Goal: Task Accomplishment & Management: Manage account settings

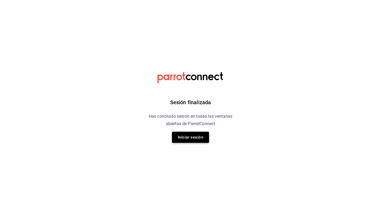
click at [187, 134] on button "Iniciar sesión" at bounding box center [190, 137] width 37 height 11
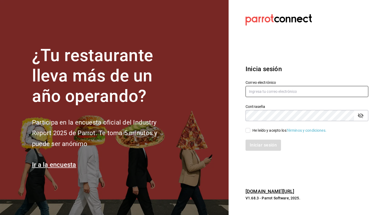
click at [266, 93] on input "text" at bounding box center [307, 91] width 123 height 11
type input "andreagarzaruiz91@gmail.com"
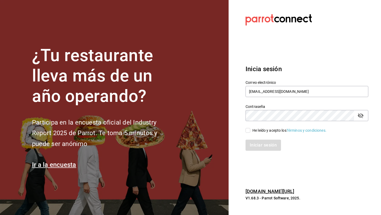
click at [248, 131] on input "He leído y acepto los Términos y condiciones." at bounding box center [248, 130] width 5 height 5
checkbox input "true"
click at [260, 144] on button "Iniciar sesión" at bounding box center [264, 145] width 36 height 11
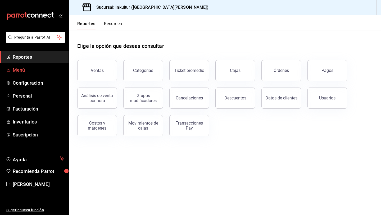
click at [24, 68] on span "Menú" at bounding box center [39, 69] width 52 height 7
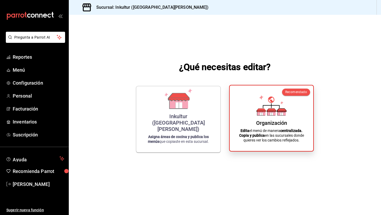
click at [272, 109] on icon at bounding box center [271, 110] width 9 height 3
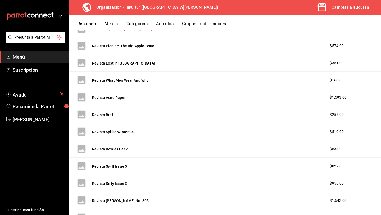
scroll to position [203, 0]
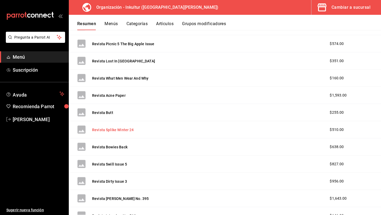
click at [123, 128] on button "Revista Splike Winter 24" at bounding box center [113, 129] width 42 height 5
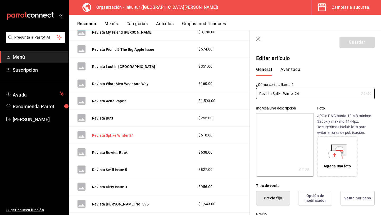
type input "$510.00"
radio input "false"
radio input "true"
click at [279, 94] on input "Revista Splike Winter 24" at bounding box center [307, 93] width 103 height 11
type input "Revista Spike Winter 24"
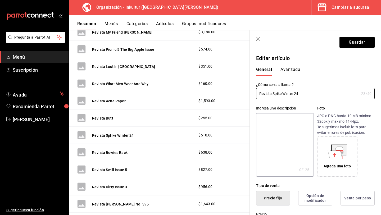
click at [290, 73] on button "Avanzada" at bounding box center [291, 71] width 20 height 9
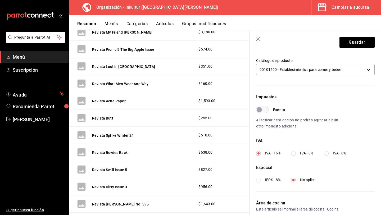
scroll to position [119, 0]
click at [295, 154] on input "IVA - 0%" at bounding box center [293, 154] width 5 height 5
radio input "true"
click at [357, 41] on button "Guardar" at bounding box center [357, 42] width 35 height 11
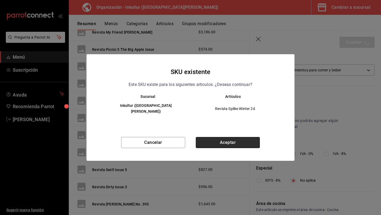
click at [234, 137] on button "Aceptar" at bounding box center [228, 142] width 64 height 11
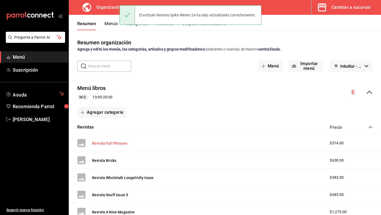
click at [113, 143] on button "Revista Full Phrases" at bounding box center [109, 143] width 35 height 5
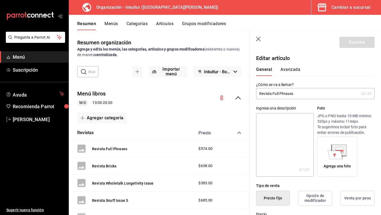
click at [292, 67] on div "General [PERSON_NAME]" at bounding box center [312, 69] width 125 height 14
click at [292, 68] on button "Avanzada" at bounding box center [291, 71] width 20 height 9
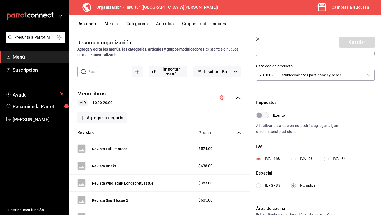
scroll to position [114, 0]
click at [294, 159] on input "IVA - 0%" at bounding box center [293, 158] width 5 height 5
radio input "true"
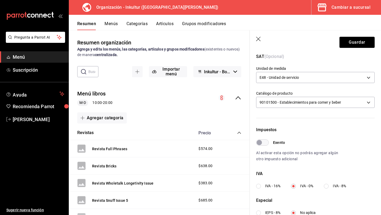
scroll to position [0, 0]
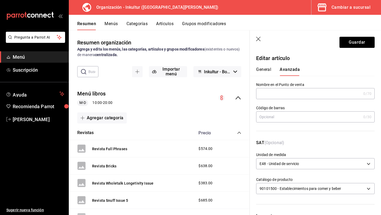
click at [263, 70] on button "General" at bounding box center [263, 71] width 15 height 9
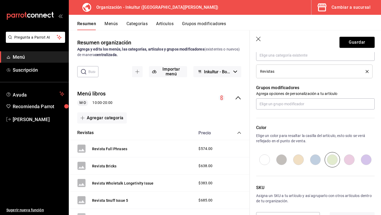
scroll to position [226, 0]
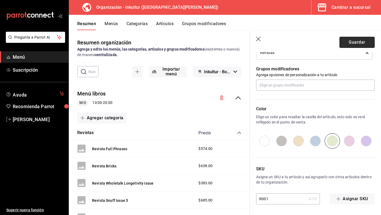
click at [355, 44] on button "Guardar" at bounding box center [357, 42] width 35 height 11
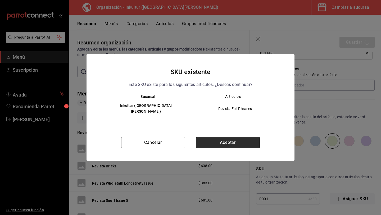
click at [219, 139] on button "Aceptar" at bounding box center [228, 142] width 64 height 11
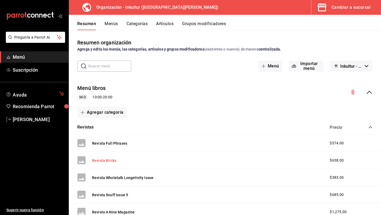
click at [109, 160] on button "Revista Bricks" at bounding box center [104, 160] width 24 height 5
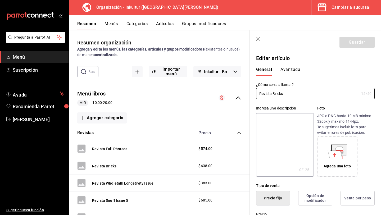
click at [294, 70] on button "Avanzada" at bounding box center [291, 71] width 20 height 9
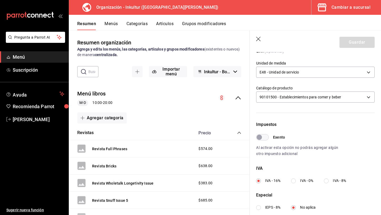
scroll to position [94, 0]
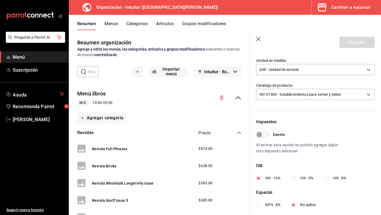
click at [294, 180] on input "IVA - 0%" at bounding box center [293, 178] width 5 height 5
radio input "true"
click at [357, 43] on button "Guardar" at bounding box center [357, 42] width 35 height 11
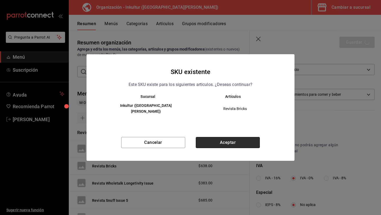
click at [224, 141] on button "Aceptar" at bounding box center [228, 142] width 64 height 11
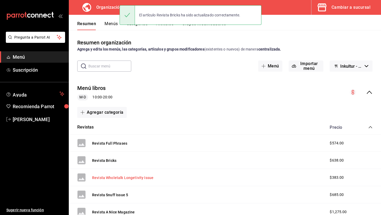
click at [129, 178] on button "Revista Wholetalk Longetivity Issue" at bounding box center [122, 177] width 61 height 5
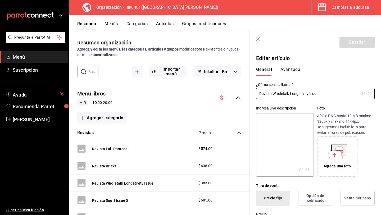
click at [288, 70] on button "Avanzada" at bounding box center [291, 71] width 20 height 9
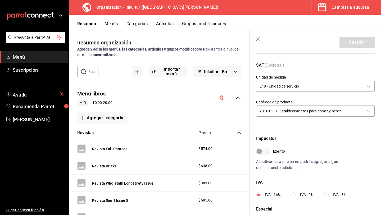
scroll to position [80, 0]
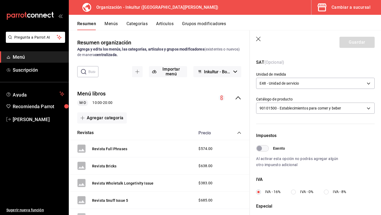
click at [294, 193] on input "IVA - 0%" at bounding box center [293, 192] width 5 height 5
radio input "true"
click at [353, 39] on button "Guardar" at bounding box center [357, 42] width 35 height 11
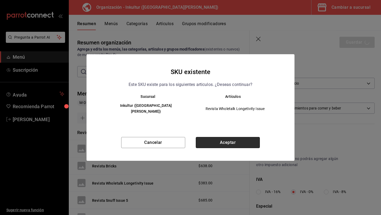
click at [226, 137] on button "Aceptar" at bounding box center [228, 142] width 64 height 11
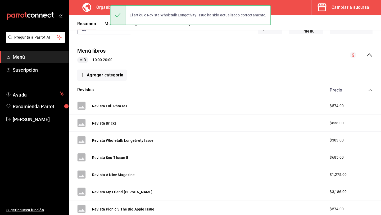
scroll to position [42, 0]
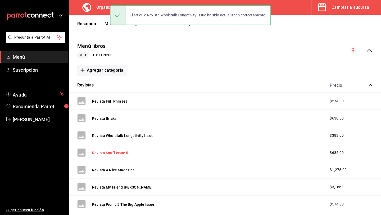
click at [118, 151] on button "Revista Snuff Issue 5" at bounding box center [110, 152] width 36 height 5
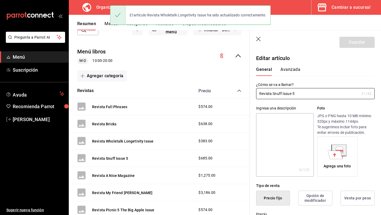
type input "$685.00"
radio input "false"
radio input "true"
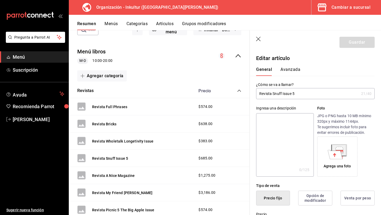
click at [286, 69] on button "Avanzada" at bounding box center [291, 71] width 20 height 9
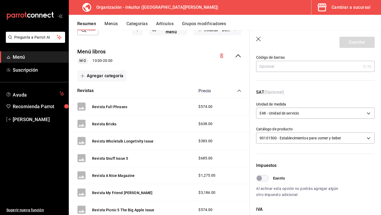
scroll to position [116, 0]
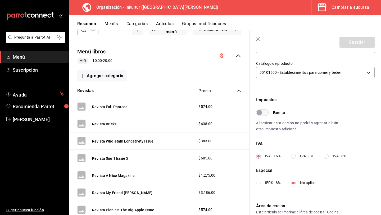
click at [296, 155] on input "IVA - 0%" at bounding box center [293, 156] width 5 height 5
radio input "true"
click at [359, 41] on button "Guardar" at bounding box center [357, 42] width 35 height 11
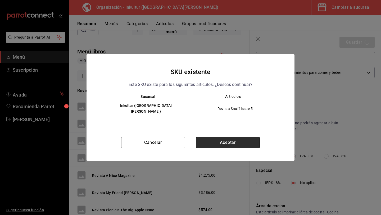
click at [227, 144] on button "Aceptar" at bounding box center [228, 142] width 64 height 11
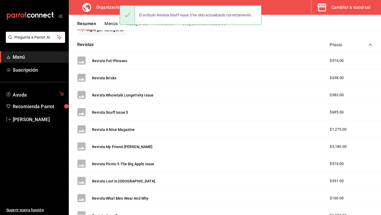
scroll to position [100, 0]
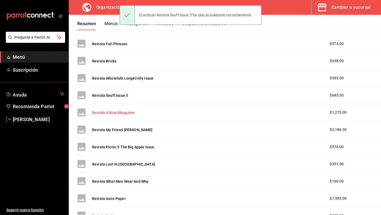
click at [117, 112] on button "Revista A Nice Magazine" at bounding box center [113, 112] width 43 height 5
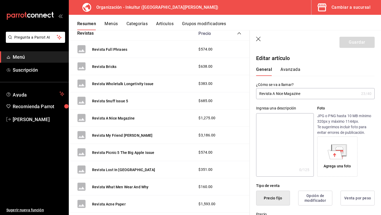
click at [292, 70] on button "Avanzada" at bounding box center [291, 71] width 20 height 9
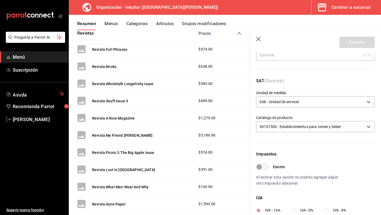
scroll to position [67, 0]
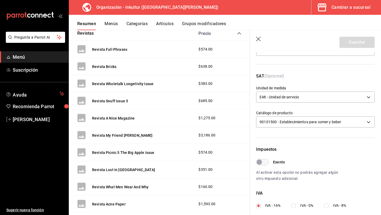
click at [293, 206] on input "IVA - 0%" at bounding box center [293, 206] width 5 height 5
radio input "true"
click at [360, 43] on button "Guardar" at bounding box center [357, 42] width 35 height 11
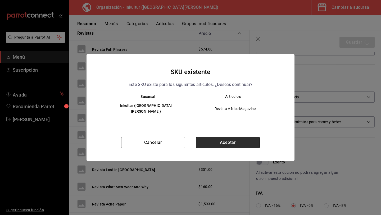
click at [229, 142] on button "Aceptar" at bounding box center [228, 142] width 64 height 11
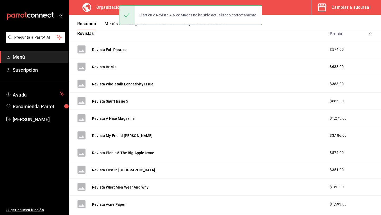
scroll to position [99, 0]
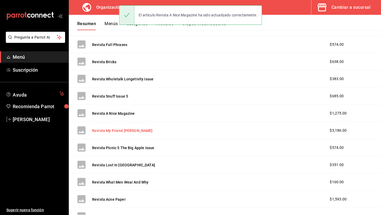
click at [120, 130] on button "Revista My Friend [PERSON_NAME]" at bounding box center [122, 130] width 61 height 5
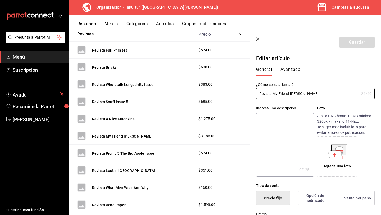
click at [285, 72] on button "Avanzada" at bounding box center [291, 71] width 20 height 9
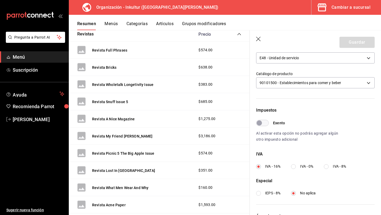
scroll to position [112, 0]
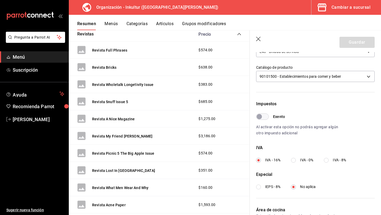
click at [293, 161] on input "IVA - 0%" at bounding box center [293, 160] width 5 height 5
radio input "true"
click at [360, 42] on button "Guardar" at bounding box center [357, 42] width 35 height 11
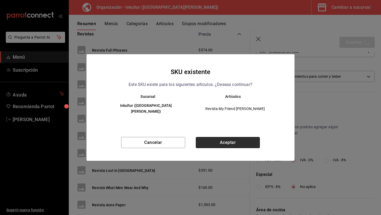
click at [231, 142] on button "Aceptar" at bounding box center [228, 142] width 64 height 11
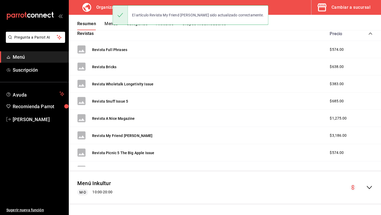
scroll to position [94, 0]
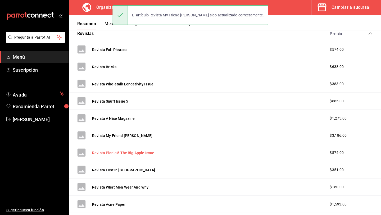
click at [126, 154] on button "Revista Picnic 5 The Big Apple Issue" at bounding box center [123, 152] width 62 height 5
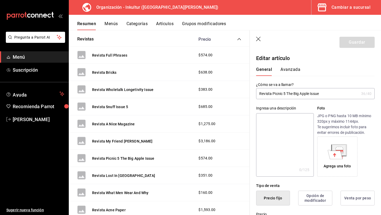
click at [293, 70] on button "Avanzada" at bounding box center [291, 71] width 20 height 9
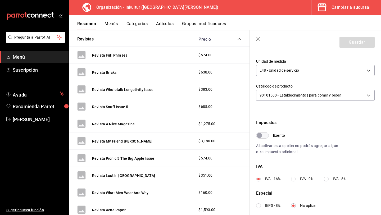
scroll to position [94, 0]
click at [293, 179] on input "IVA - 0%" at bounding box center [293, 178] width 5 height 5
radio input "true"
click at [352, 43] on button "Guardar" at bounding box center [357, 42] width 35 height 11
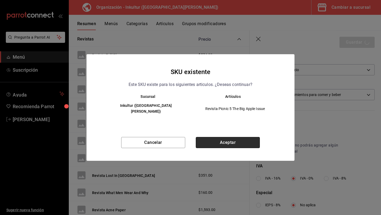
click at [213, 141] on button "Aceptar" at bounding box center [228, 142] width 64 height 11
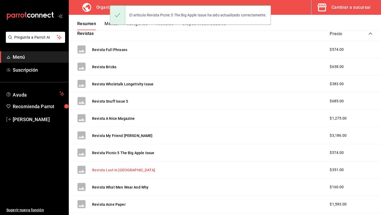
click at [122, 168] on button "Revista Lost In [GEOGRAPHIC_DATA]" at bounding box center [123, 170] width 63 height 5
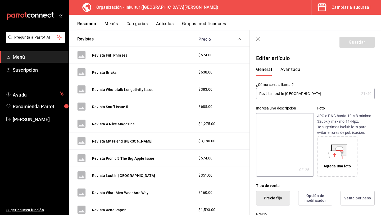
click at [293, 70] on button "Avanzada" at bounding box center [291, 71] width 20 height 9
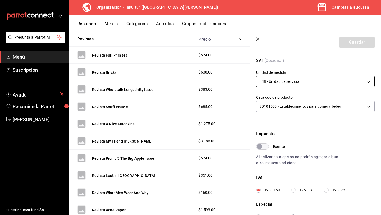
scroll to position [87, 0]
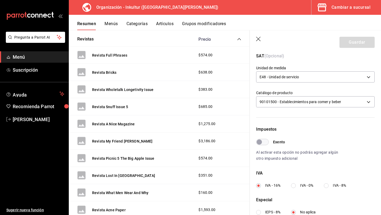
click at [293, 188] on input "IVA - 0%" at bounding box center [293, 185] width 5 height 5
radio input "true"
click at [356, 42] on button "Guardar" at bounding box center [357, 42] width 35 height 11
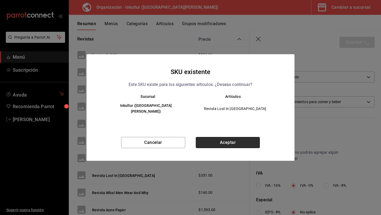
click at [230, 140] on button "Aceptar" at bounding box center [228, 142] width 64 height 11
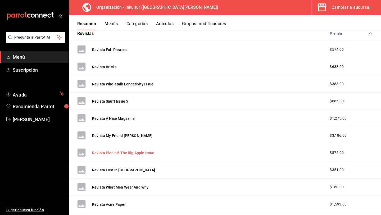
click at [114, 154] on button "Revista Picnic 5 The Big Apple Issue" at bounding box center [123, 152] width 62 height 5
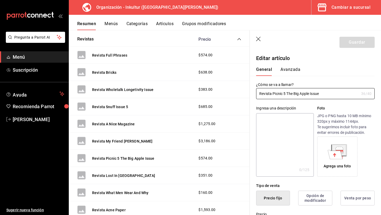
click at [292, 69] on button "Avanzada" at bounding box center [291, 71] width 20 height 9
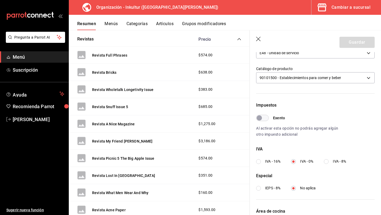
scroll to position [112, 0]
click at [258, 41] on icon "button" at bounding box center [258, 39] width 5 height 5
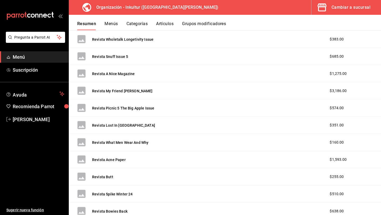
scroll to position [144, 0]
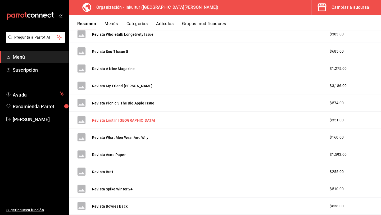
click at [116, 122] on button "Revista Lost In [GEOGRAPHIC_DATA]" at bounding box center [123, 120] width 63 height 5
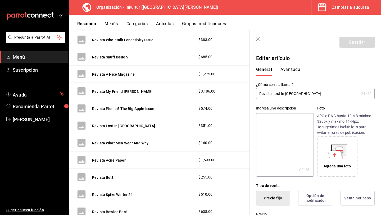
click at [289, 69] on button "Avanzada" at bounding box center [291, 71] width 20 height 9
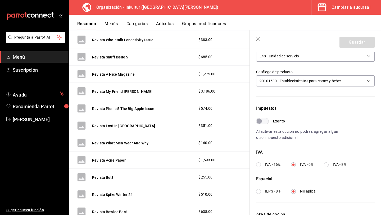
scroll to position [108, 0]
click at [257, 41] on icon "button" at bounding box center [258, 39] width 5 height 5
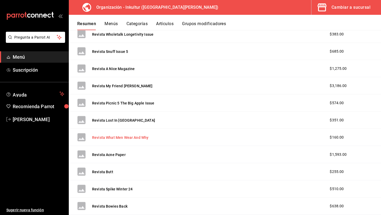
click at [120, 138] on button "Revista What Men Wear And Why" at bounding box center [120, 137] width 56 height 5
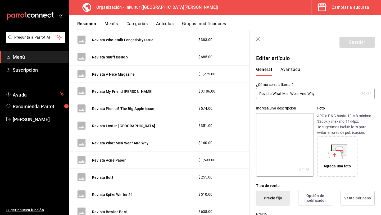
click at [285, 70] on button "Avanzada" at bounding box center [291, 71] width 20 height 9
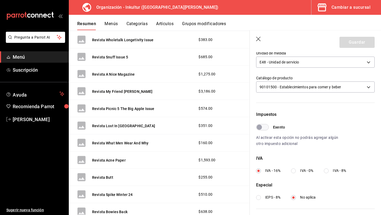
scroll to position [102, 0]
click at [294, 173] on label "IVA - 0%" at bounding box center [302, 171] width 22 height 6
click at [294, 173] on input "IVA - 0%" at bounding box center [293, 170] width 5 height 5
radio input "true"
click at [355, 40] on button "Guardar" at bounding box center [357, 42] width 35 height 11
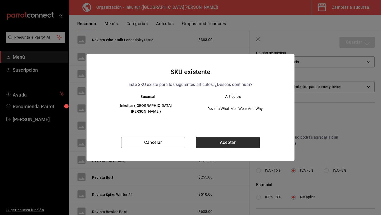
click at [226, 143] on button "Aceptar" at bounding box center [228, 142] width 64 height 11
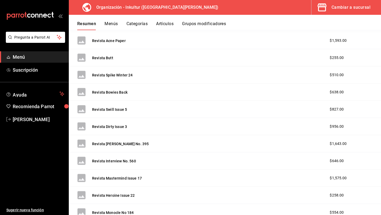
scroll to position [258, 0]
click at [116, 41] on button "Revista Acne Paper" at bounding box center [109, 40] width 34 height 5
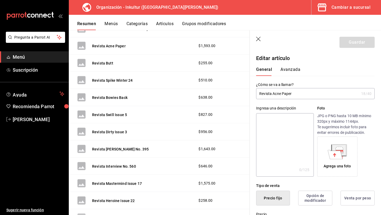
click at [290, 71] on button "Avanzada" at bounding box center [291, 71] width 20 height 9
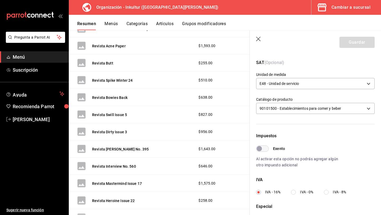
scroll to position [100, 0]
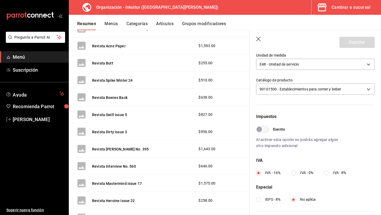
click at [295, 173] on input "IVA - 0%" at bounding box center [293, 173] width 5 height 5
radio input "true"
click at [357, 40] on button "Guardar" at bounding box center [357, 42] width 35 height 11
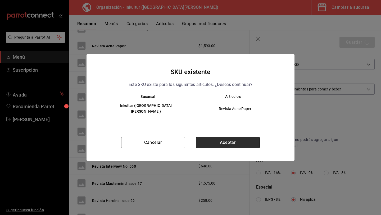
click at [234, 144] on button "Aceptar" at bounding box center [228, 142] width 64 height 11
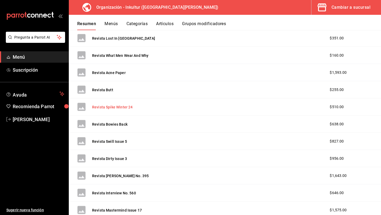
scroll to position [222, 0]
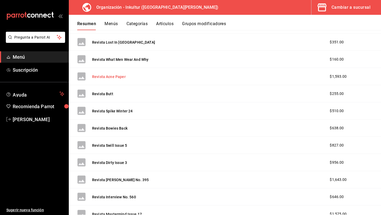
click at [109, 77] on button "Revista Acne Paper" at bounding box center [109, 76] width 34 height 5
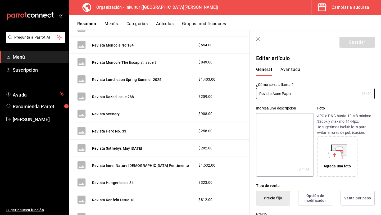
scroll to position [431, 0]
click at [293, 68] on button "Avanzada" at bounding box center [291, 71] width 20 height 9
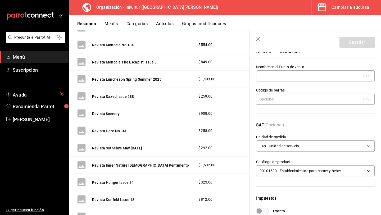
scroll to position [0, 0]
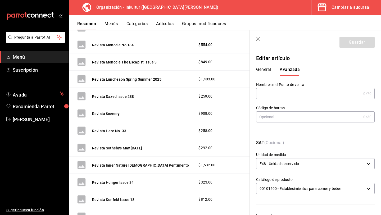
click at [265, 73] on button "General" at bounding box center [263, 71] width 15 height 9
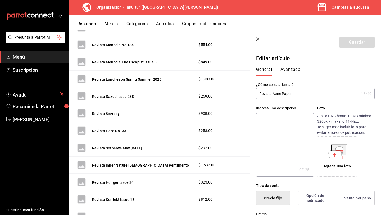
click at [299, 92] on input "Revista Acne Paper" at bounding box center [307, 93] width 103 height 11
click at [263, 121] on textarea at bounding box center [284, 145] width 57 height 64
type textarea "x"
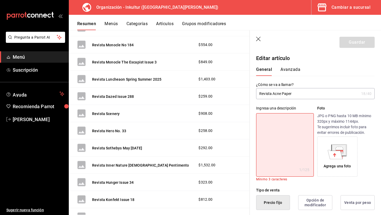
type textarea "x"
click at [300, 92] on input "Revista Acne Paper" at bounding box center [307, 93] width 103 height 11
type input "Revista Acne Paper"
type textarea "x"
type input "Revista Acne Paper G"
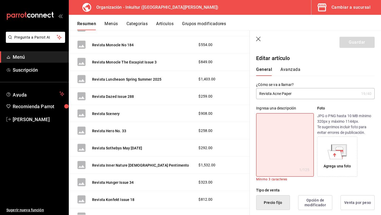
type textarea "x"
type input "Revista Acne Paper GO"
type textarea "x"
type input "Revista Acne Paper GOL"
type textarea "x"
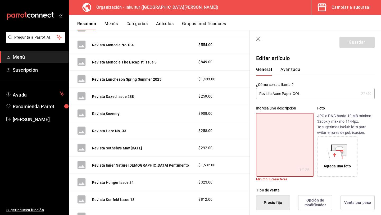
type input "Revista Acne Paper GOLD"
type textarea "x"
type input "Revista Acne Paper GOLDE"
type textarea "x"
type input "Revista Acne Paper GOLDEN"
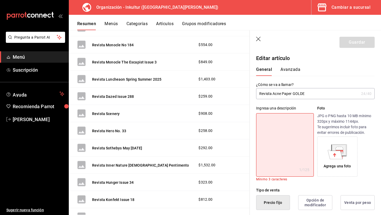
type textarea "x"
type input "Revista Acne Paper GOLDEN"
click at [297, 69] on button "Avanzada" at bounding box center [291, 71] width 20 height 9
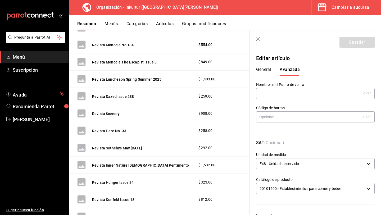
click at [262, 69] on button "General" at bounding box center [263, 71] width 15 height 9
type textarea "x"
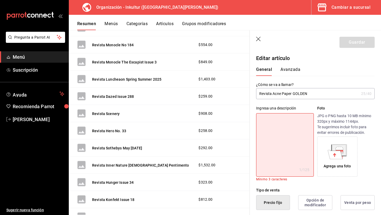
click at [316, 94] on input "Revista Acne Paper GOLDEN" at bounding box center [307, 93] width 103 height 11
type input "Revista Acne Paper"
type textarea "x"
type input "Revista Acne Paper"
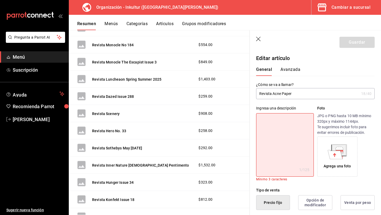
click at [290, 69] on button "Avanzada" at bounding box center [291, 71] width 20 height 9
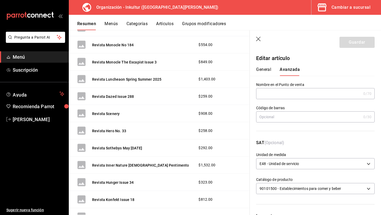
click at [259, 39] on icon "button" at bounding box center [258, 39] width 5 height 5
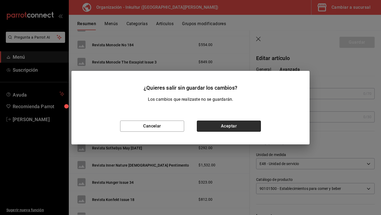
click at [240, 129] on button "Aceptar" at bounding box center [229, 126] width 64 height 11
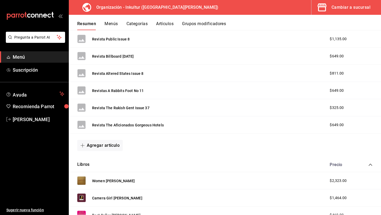
scroll to position [1078, 0]
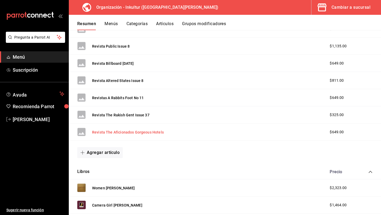
click at [129, 132] on button "Revista The Aficionados Gorgeous Hotels" at bounding box center [128, 132] width 72 height 5
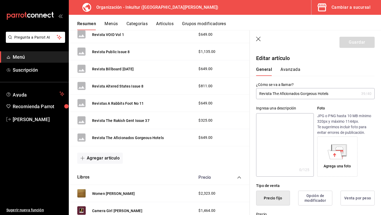
click at [291, 70] on button "Avanzada" at bounding box center [291, 71] width 20 height 9
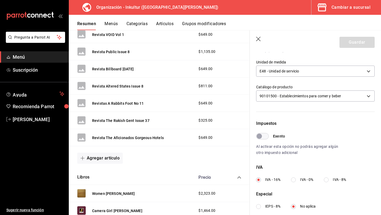
scroll to position [93, 0]
click at [297, 177] on label "IVA - 0%" at bounding box center [302, 179] width 22 height 6
click at [296, 177] on input "IVA - 0%" at bounding box center [293, 179] width 5 height 5
radio input "true"
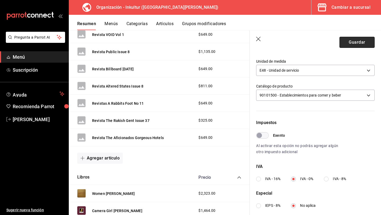
click at [352, 45] on button "Guardar" at bounding box center [357, 42] width 35 height 11
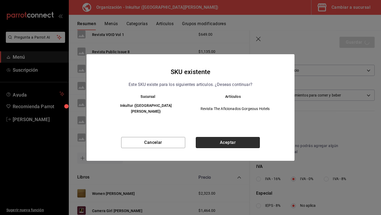
click at [228, 141] on button "Aceptar" at bounding box center [228, 142] width 64 height 11
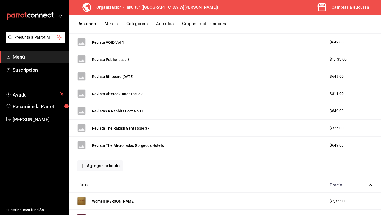
scroll to position [1062, 0]
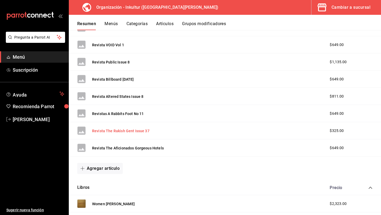
click at [122, 132] on button "Revista The Rakish Gent Issue 37" at bounding box center [120, 130] width 57 height 5
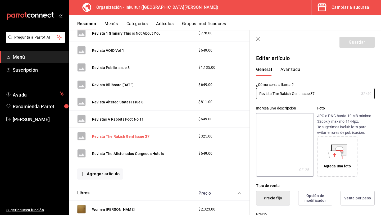
type input "$325.00"
radio input "false"
radio input "true"
type input "E48"
type input "90101500"
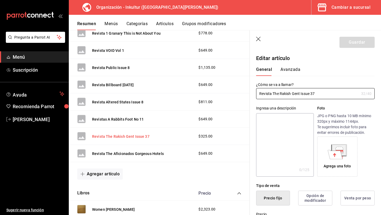
radio input "true"
type input "c93f685d-b9ce-475c-bb93-7daaf65e1314"
click at [290, 71] on button "Avanzada" at bounding box center [291, 71] width 20 height 9
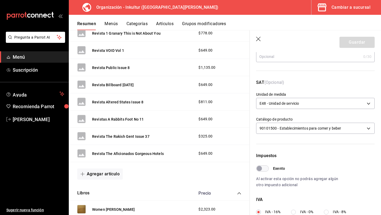
scroll to position [66, 0]
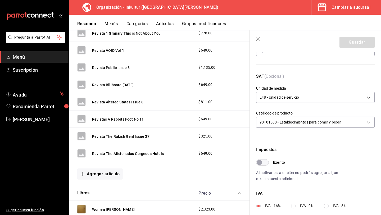
click at [293, 208] on input "IVA - 0%" at bounding box center [293, 206] width 5 height 5
radio input "true"
click at [351, 44] on button "Guardar" at bounding box center [357, 42] width 35 height 11
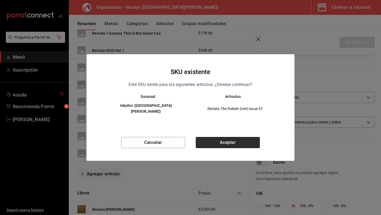
click at [222, 142] on button "Aceptar" at bounding box center [228, 142] width 64 height 11
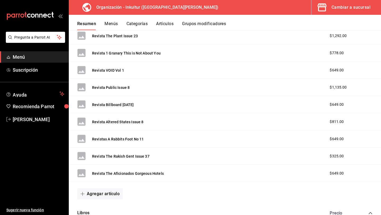
scroll to position [1039, 0]
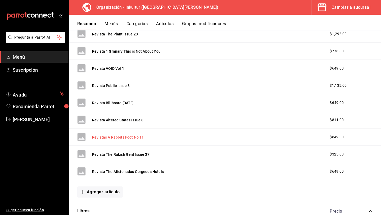
click at [117, 137] on button "Revistas A Rabbits Foot No 11" at bounding box center [118, 137] width 52 height 5
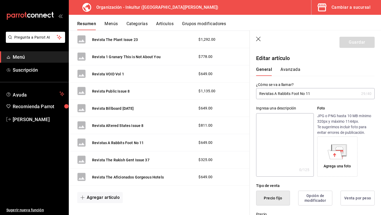
click at [290, 72] on button "Avanzada" at bounding box center [291, 71] width 20 height 9
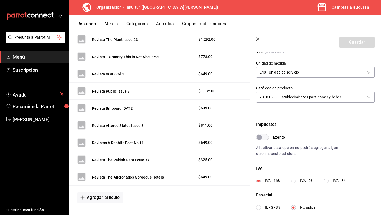
scroll to position [93, 0]
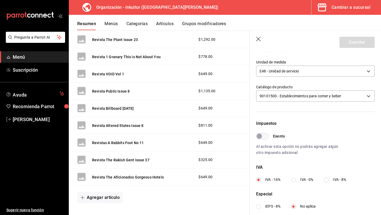
click at [293, 182] on input "IVA - 0%" at bounding box center [293, 180] width 5 height 5
radio input "true"
click at [359, 39] on button "Guardar" at bounding box center [357, 42] width 35 height 11
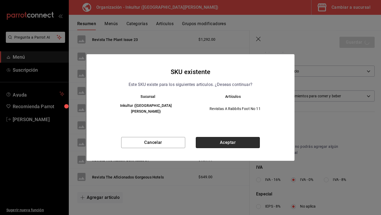
click at [227, 141] on button "Aceptar" at bounding box center [228, 142] width 64 height 11
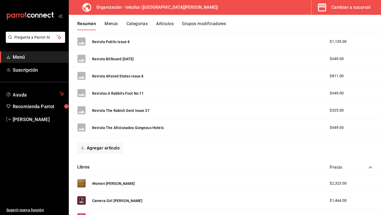
scroll to position [1082, 0]
click at [122, 92] on button "Revistas A Rabbits Foot No 11" at bounding box center [118, 93] width 52 height 5
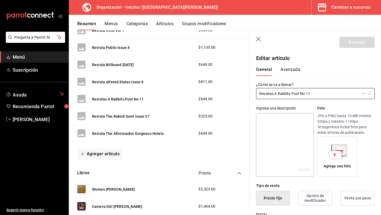
click at [291, 70] on button "Avanzada" at bounding box center [291, 71] width 20 height 9
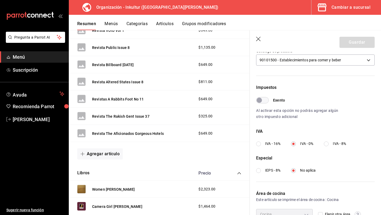
scroll to position [132, 0]
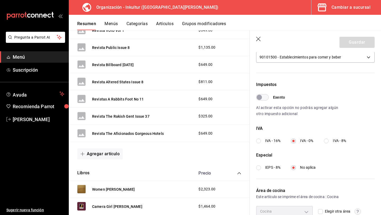
click at [256, 40] on icon "button" at bounding box center [258, 39] width 5 height 5
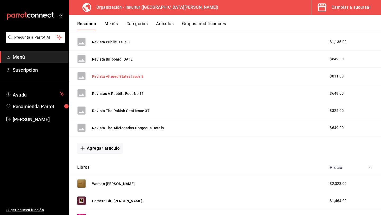
click at [133, 78] on button "Revista Altered States Issue 8" at bounding box center [118, 76] width 52 height 5
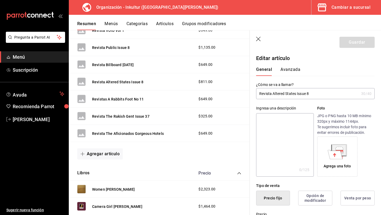
click at [290, 71] on button "Avanzada" at bounding box center [291, 71] width 20 height 9
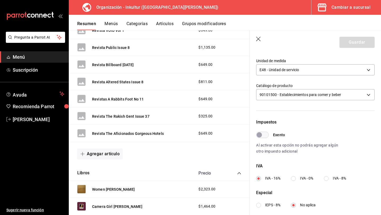
scroll to position [102, 0]
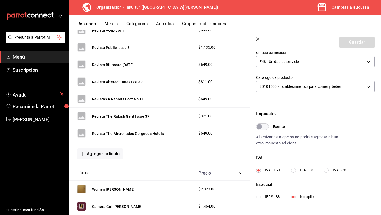
click at [294, 171] on input "IVA - 0%" at bounding box center [293, 170] width 5 height 5
radio input "true"
click at [356, 47] on button "Guardar" at bounding box center [357, 42] width 35 height 11
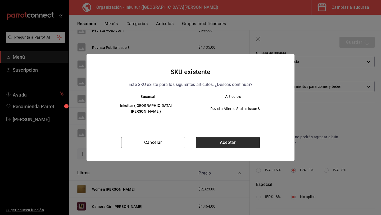
click at [242, 142] on button "Aceptar" at bounding box center [228, 142] width 64 height 11
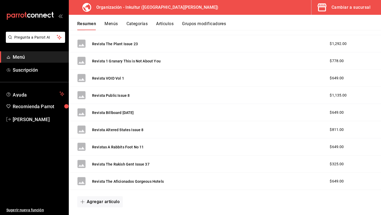
scroll to position [1027, 0]
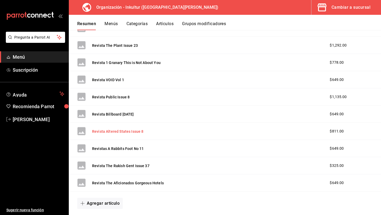
click at [131, 132] on button "Revista Altered States Issue 8" at bounding box center [118, 131] width 52 height 5
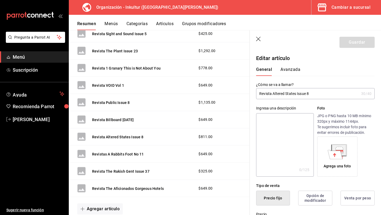
click at [288, 71] on button "Avanzada" at bounding box center [291, 71] width 20 height 9
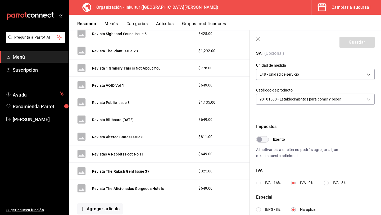
scroll to position [72, 0]
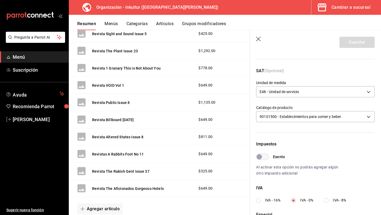
click at [257, 35] on header "Guardar" at bounding box center [315, 41] width 131 height 22
click at [257, 39] on icon "button" at bounding box center [258, 39] width 5 height 5
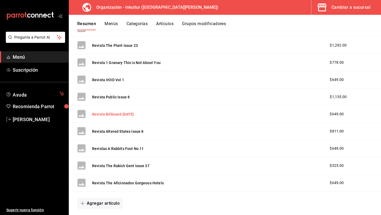
click at [124, 115] on button "Revista Billboard [DATE]" at bounding box center [113, 114] width 42 height 5
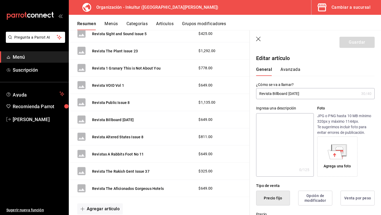
drag, startPoint x: 290, startPoint y: 93, endPoint x: 304, endPoint y: 94, distance: 14.3
click at [304, 94] on input "Revista Billboard [DATE]" at bounding box center [307, 93] width 103 height 11
type input "Revista Billboard 024"
click at [292, 70] on button "Avanzada" at bounding box center [291, 71] width 20 height 9
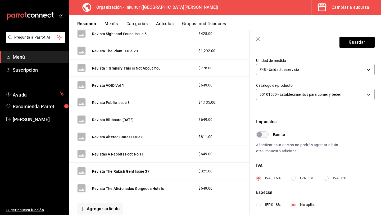
scroll to position [97, 0]
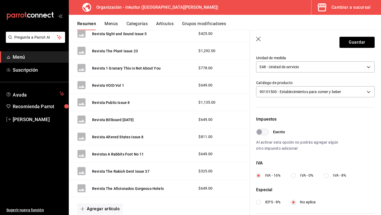
click at [295, 174] on input "IVA - 0%" at bounding box center [293, 175] width 5 height 5
radio input "true"
click at [353, 45] on button "Guardar" at bounding box center [357, 42] width 35 height 11
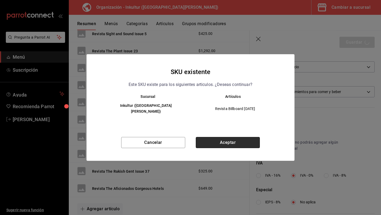
click at [228, 145] on button "Aceptar" at bounding box center [228, 142] width 64 height 11
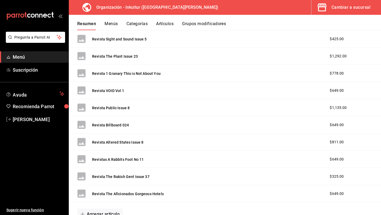
scroll to position [1005, 0]
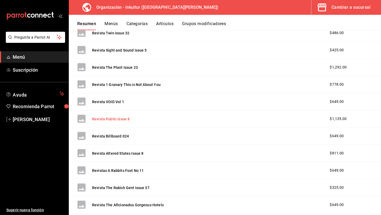
click at [122, 119] on button "Revista Public Issue 8" at bounding box center [111, 118] width 38 height 5
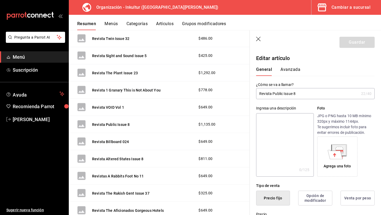
click at [289, 70] on button "Avanzada" at bounding box center [291, 71] width 20 height 9
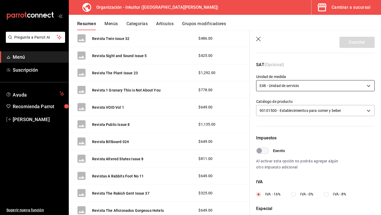
scroll to position [101, 0]
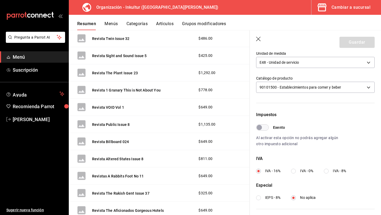
click at [293, 172] on input "IVA - 0%" at bounding box center [293, 171] width 5 height 5
radio input "true"
click at [355, 45] on button "Guardar" at bounding box center [357, 42] width 35 height 11
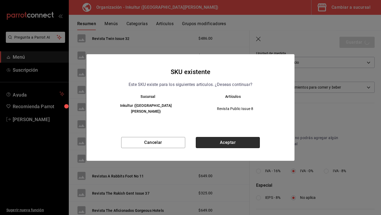
click at [227, 142] on button "Aceptar" at bounding box center [228, 142] width 64 height 11
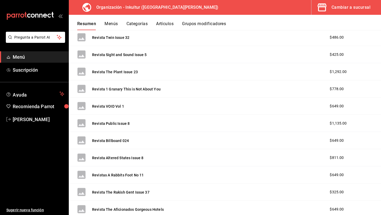
scroll to position [1000, 0]
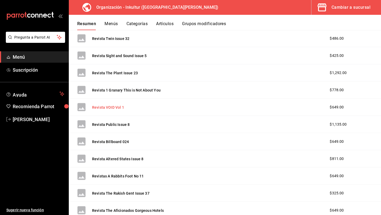
click at [113, 107] on button "Revista VOID Vol 1" at bounding box center [108, 107] width 32 height 5
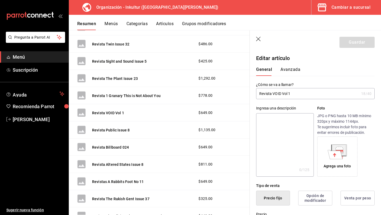
click at [293, 70] on button "Avanzada" at bounding box center [291, 71] width 20 height 9
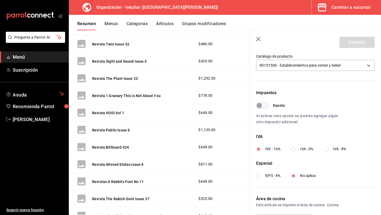
scroll to position [124, 0]
click at [293, 149] on input "IVA - 0%" at bounding box center [293, 149] width 5 height 5
radio input "true"
click at [355, 43] on button "Guardar" at bounding box center [357, 42] width 35 height 11
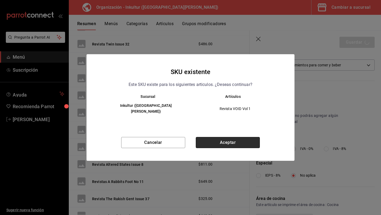
click at [232, 140] on button "Aceptar" at bounding box center [228, 142] width 64 height 11
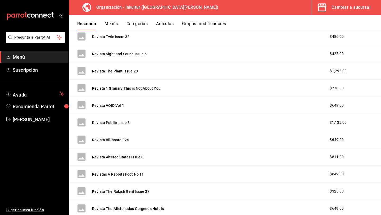
scroll to position [999, 0]
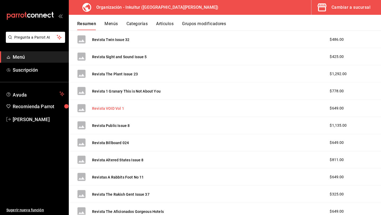
click at [112, 110] on button "Revista VOID Vol 1" at bounding box center [108, 108] width 32 height 5
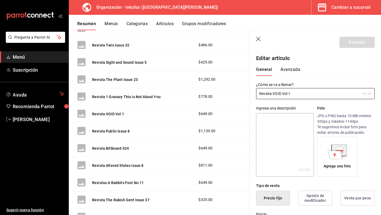
click at [291, 68] on button "Avanzada" at bounding box center [291, 71] width 20 height 9
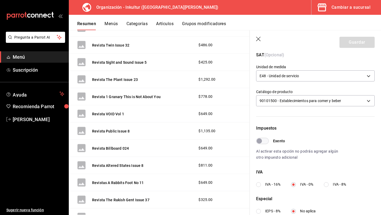
scroll to position [99, 0]
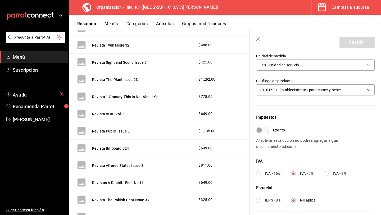
click at [258, 36] on header "Guardar" at bounding box center [315, 41] width 131 height 22
click at [258, 37] on icon "button" at bounding box center [258, 39] width 5 height 5
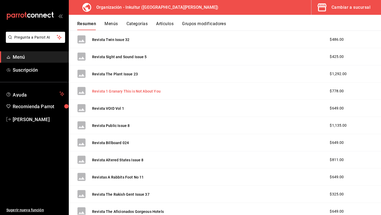
click at [128, 93] on button "Revista 1 Granary This is Not About You" at bounding box center [126, 91] width 69 height 5
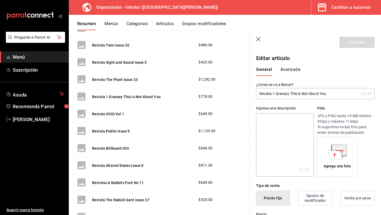
click at [292, 69] on button "Avanzada" at bounding box center [291, 71] width 20 height 9
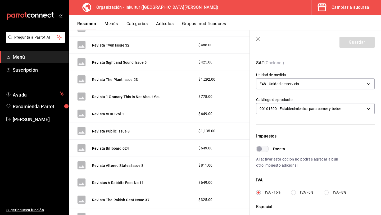
scroll to position [83, 0]
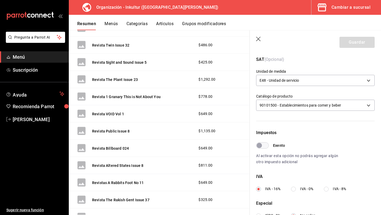
click at [294, 189] on input "IVA - 0%" at bounding box center [293, 189] width 5 height 5
radio input "true"
click at [356, 44] on button "Guardar" at bounding box center [357, 42] width 35 height 11
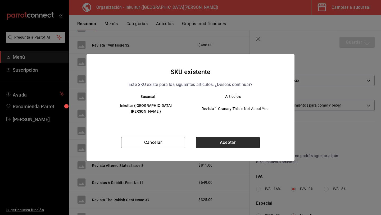
click at [231, 139] on button "Aceptar" at bounding box center [228, 142] width 64 height 11
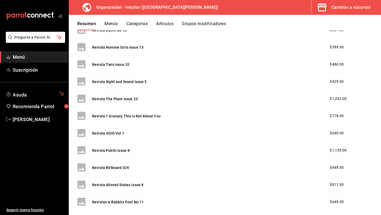
scroll to position [974, 0]
click at [120, 98] on button "Revista The Plant Issue 23" at bounding box center [115, 99] width 46 height 5
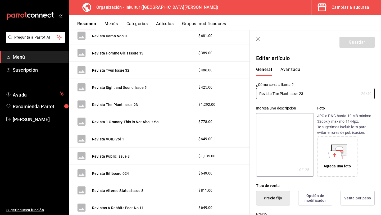
type input "$1292.00"
radio input "false"
radio input "true"
type input "E48"
type input "90101500"
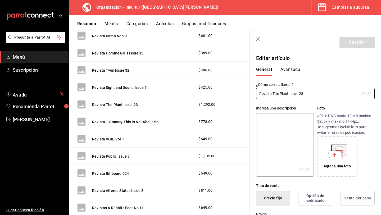
radio input "true"
type input "c93f685d-b9ce-475c-bb93-7daaf65e1314"
click at [288, 68] on button "Avanzada" at bounding box center [291, 71] width 20 height 9
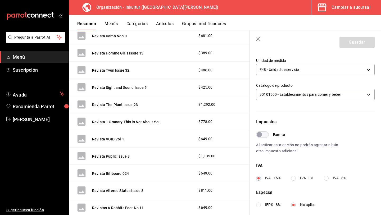
scroll to position [95, 0]
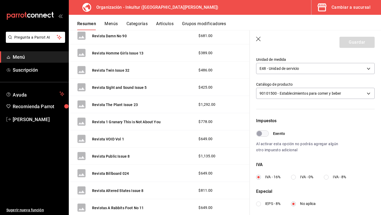
click at [295, 177] on input "IVA - 0%" at bounding box center [293, 177] width 5 height 5
radio input "true"
click at [356, 42] on button "Guardar" at bounding box center [357, 42] width 35 height 11
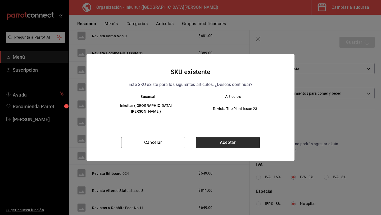
click at [230, 144] on button "Aceptar" at bounding box center [228, 142] width 64 height 11
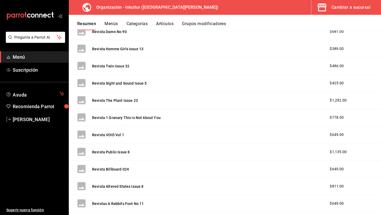
scroll to position [971, 0]
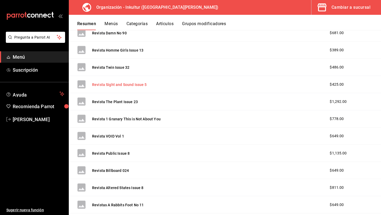
click at [131, 82] on button "Revista Sight and Sound Issue 5" at bounding box center [119, 84] width 55 height 5
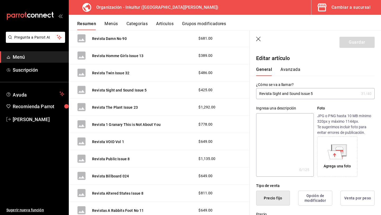
click at [287, 68] on button "Avanzada" at bounding box center [291, 71] width 20 height 9
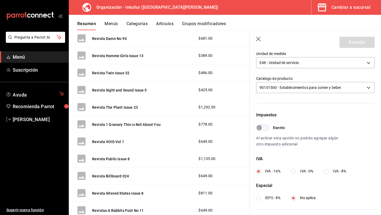
scroll to position [104, 0]
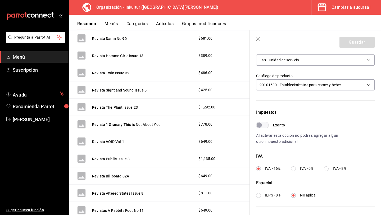
click at [295, 169] on input "IVA - 0%" at bounding box center [293, 169] width 5 height 5
radio input "true"
click at [357, 43] on button "Guardar" at bounding box center [357, 42] width 35 height 11
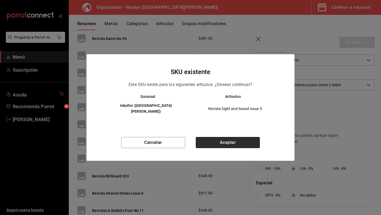
click at [221, 138] on button "Aceptar" at bounding box center [228, 142] width 64 height 11
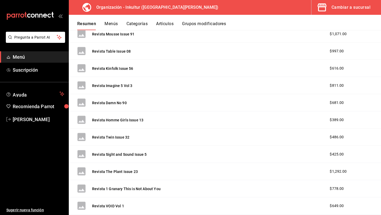
scroll to position [901, 0]
click at [130, 153] on button "Revista Sight and Sound Issue 5" at bounding box center [119, 154] width 55 height 5
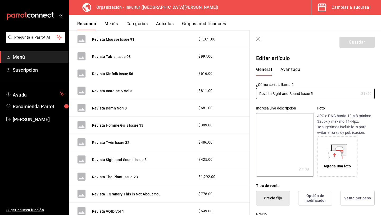
click at [285, 70] on button "Avanzada" at bounding box center [291, 71] width 20 height 9
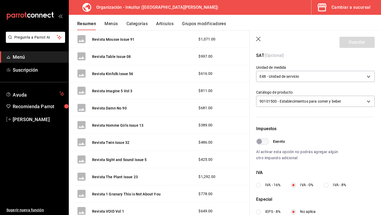
scroll to position [82, 0]
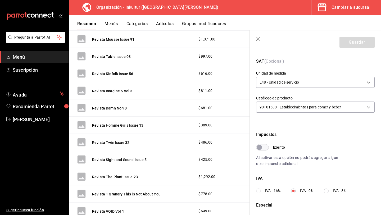
click at [258, 38] on icon "button" at bounding box center [258, 39] width 5 height 5
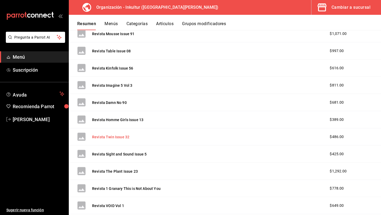
click at [124, 137] on button "Revista Twin Issue 32" at bounding box center [110, 136] width 37 height 5
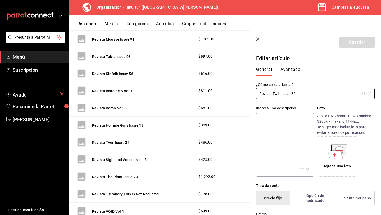
click at [286, 72] on button "Avanzada" at bounding box center [291, 71] width 20 height 9
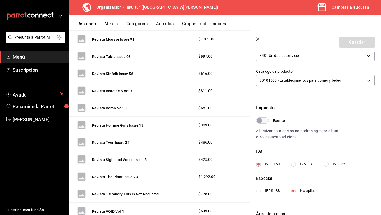
scroll to position [114, 0]
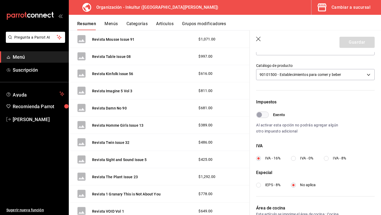
click at [294, 158] on input "IVA - 0%" at bounding box center [293, 158] width 5 height 5
radio input "true"
click at [353, 44] on button "Guardar" at bounding box center [357, 42] width 35 height 11
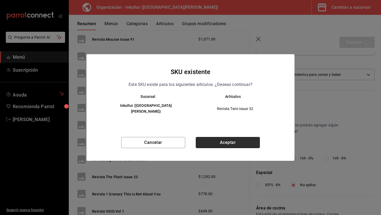
click at [225, 139] on button "Aceptar" at bounding box center [228, 142] width 64 height 11
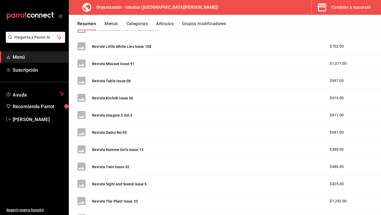
scroll to position [870, 0]
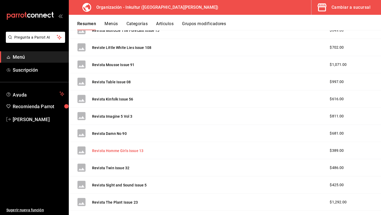
click at [133, 151] on button "Revista Homme Girls Issue 13" at bounding box center [117, 150] width 51 height 5
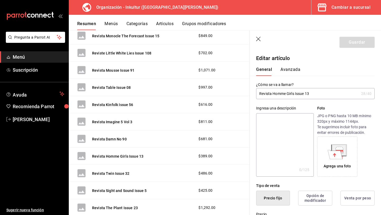
click at [288, 71] on button "Avanzada" at bounding box center [291, 71] width 20 height 9
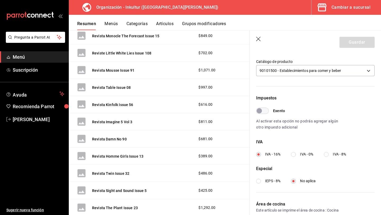
scroll to position [122, 0]
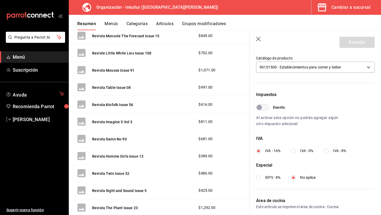
click at [293, 152] on input "IVA - 0%" at bounding box center [293, 151] width 5 height 5
radio input "true"
click at [344, 43] on button "Guardar" at bounding box center [357, 42] width 35 height 11
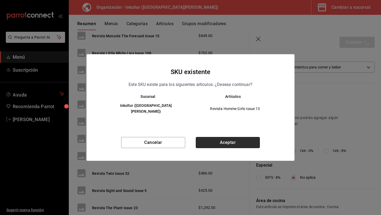
click at [237, 141] on button "Aceptar" at bounding box center [228, 142] width 64 height 11
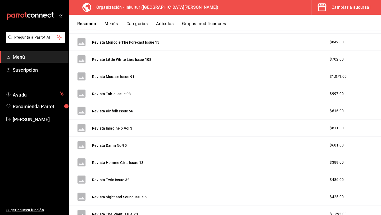
scroll to position [855, 0]
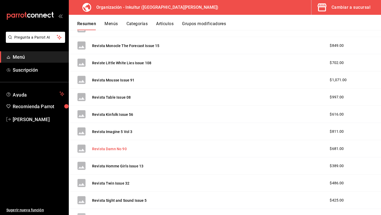
click at [117, 149] on button "Revista Damn No 90" at bounding box center [109, 148] width 35 height 5
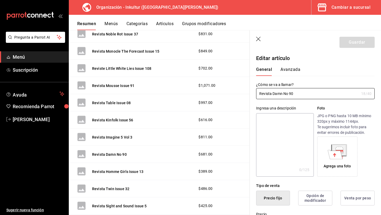
click at [289, 70] on button "Avanzada" at bounding box center [291, 71] width 20 height 9
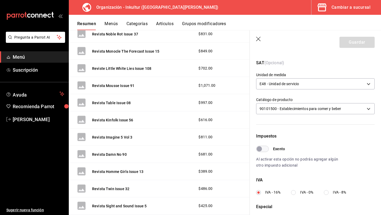
scroll to position [80, 0]
click at [294, 191] on input "IVA - 0%" at bounding box center [293, 193] width 5 height 5
radio input "true"
click at [354, 42] on button "Guardar" at bounding box center [357, 42] width 35 height 11
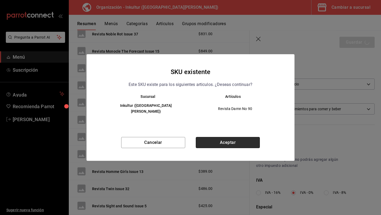
click at [241, 139] on button "Aceptar" at bounding box center [228, 142] width 64 height 11
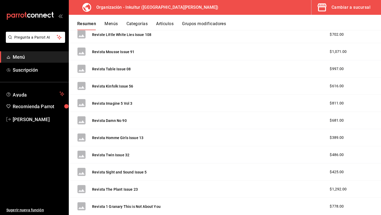
scroll to position [883, 0]
click at [131, 136] on button "Revista Homme Girls Issue 13" at bounding box center [117, 138] width 51 height 5
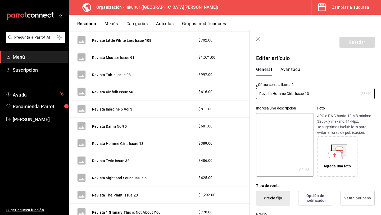
click at [291, 71] on button "Avanzada" at bounding box center [291, 71] width 20 height 9
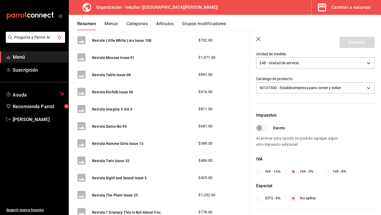
scroll to position [103, 0]
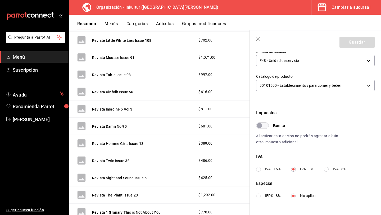
click at [258, 40] on icon "button" at bounding box center [258, 39] width 5 height 5
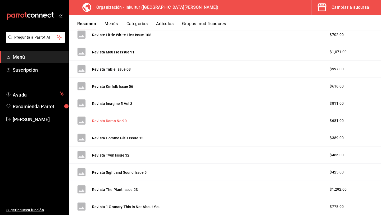
click at [123, 121] on button "Revista Damn No 90" at bounding box center [109, 120] width 35 height 5
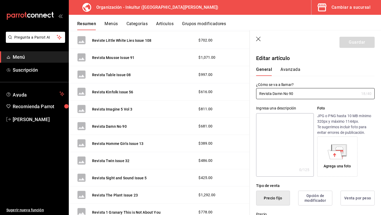
click at [287, 70] on button "Avanzada" at bounding box center [291, 71] width 20 height 9
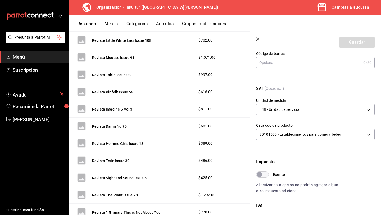
scroll to position [45, 0]
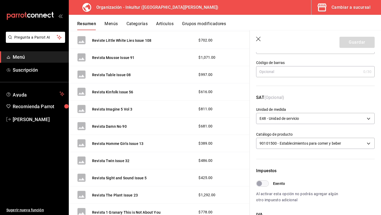
click at [259, 37] on icon "button" at bounding box center [258, 39] width 5 height 5
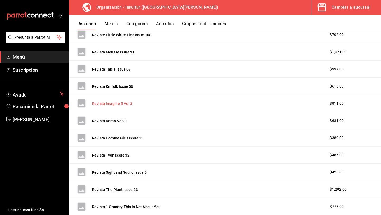
click at [122, 103] on button "Revista Imagine 5 Vol 3" at bounding box center [112, 103] width 40 height 5
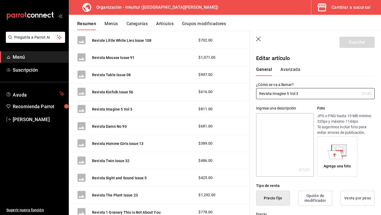
type input "$811.00"
radio input "false"
radio input "true"
type input "E48"
type input "90101500"
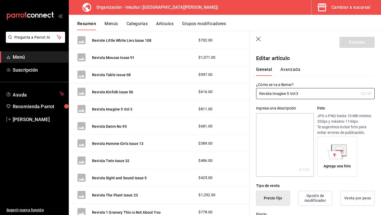
radio input "true"
type input "c93f685d-b9ce-475c-bb93-7daaf65e1314"
click at [285, 71] on button "Avanzada" at bounding box center [291, 71] width 20 height 9
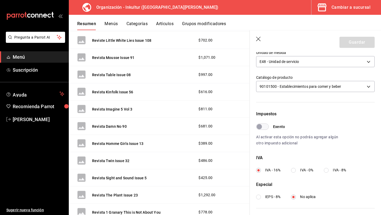
scroll to position [104, 0]
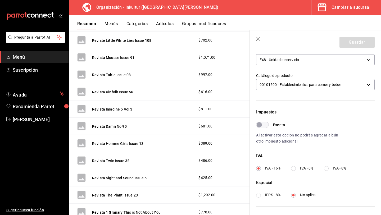
click at [291, 172] on div "Impuestos Exento Al activar esta opción no podrás agregar algún otro impuesto a…" at bounding box center [315, 153] width 119 height 89
click at [294, 170] on input "IVA - 0%" at bounding box center [293, 168] width 5 height 5
radio input "true"
click at [352, 40] on button "Guardar" at bounding box center [357, 42] width 35 height 11
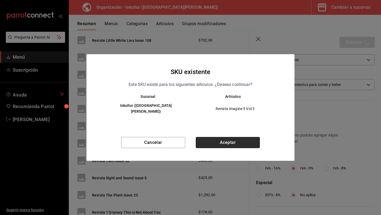
click at [236, 141] on button "Aceptar" at bounding box center [228, 142] width 64 height 11
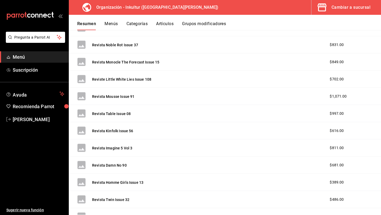
scroll to position [838, 0]
click at [113, 132] on button "Revista Kinfolk Issue 56" at bounding box center [112, 131] width 41 height 5
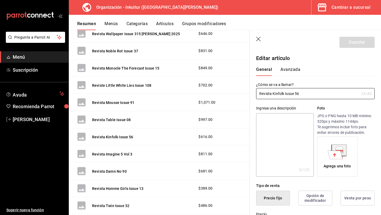
click at [283, 70] on button "Avanzada" at bounding box center [291, 71] width 20 height 9
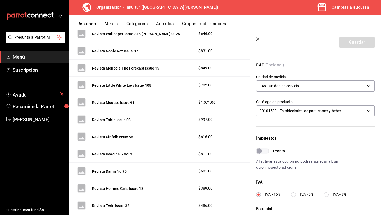
scroll to position [85, 0]
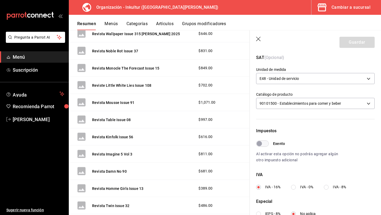
click at [293, 189] on input "IVA - 0%" at bounding box center [293, 187] width 5 height 5
radio input "true"
click at [353, 41] on button "Guardar" at bounding box center [357, 42] width 35 height 11
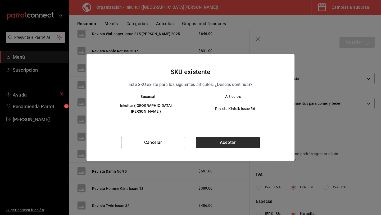
click at [231, 138] on button "Aceptar" at bounding box center [228, 142] width 64 height 11
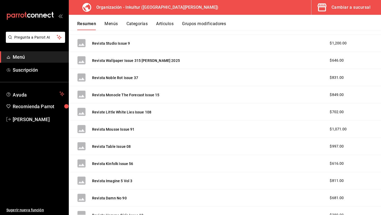
scroll to position [807, 0]
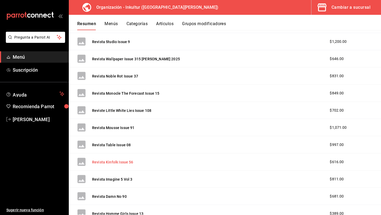
click at [123, 161] on button "Revista Kinfolk Issue 56" at bounding box center [112, 162] width 41 height 5
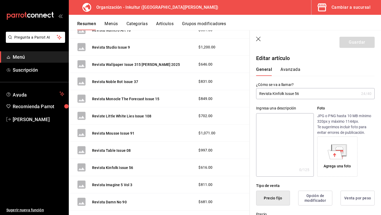
click at [286, 68] on button "Avanzada" at bounding box center [291, 71] width 20 height 9
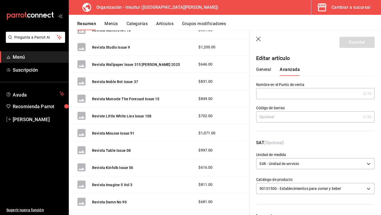
scroll to position [125, 0]
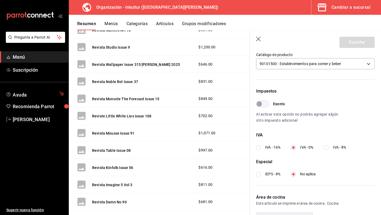
click at [260, 35] on header "Guardar" at bounding box center [315, 41] width 131 height 22
click at [258, 38] on icon "button" at bounding box center [258, 39] width 5 height 5
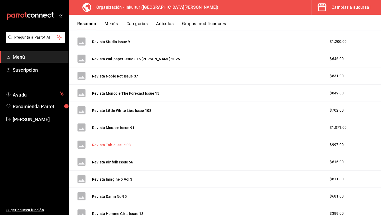
click at [121, 144] on button "Revista Table Issue 08" at bounding box center [111, 144] width 39 height 5
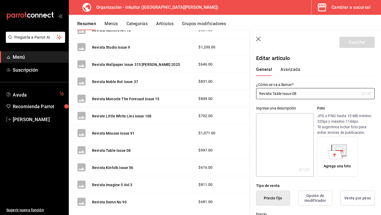
click at [294, 71] on button "Avanzada" at bounding box center [291, 71] width 20 height 9
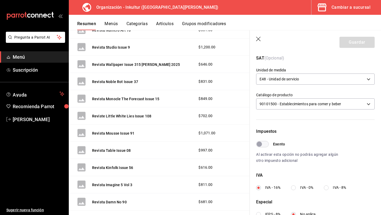
scroll to position [86, 0]
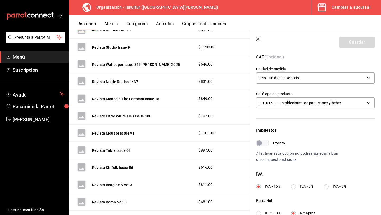
click at [293, 187] on input "IVA - 0%" at bounding box center [293, 187] width 5 height 5
radio input "true"
click at [355, 45] on button "Guardar" at bounding box center [357, 42] width 35 height 11
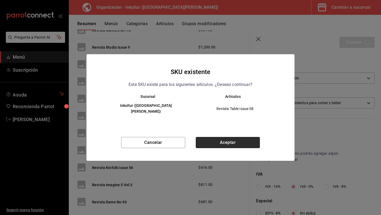
click at [225, 139] on button "Aceptar" at bounding box center [228, 142] width 64 height 11
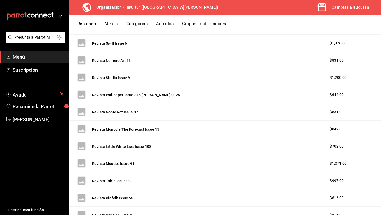
scroll to position [771, 0]
click at [114, 165] on button "Revista Mousse Issue 91" at bounding box center [113, 164] width 42 height 5
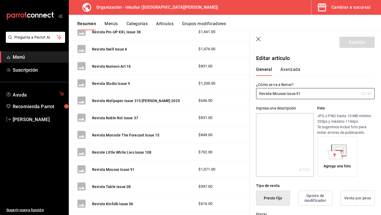
click at [289, 71] on button "Avanzada" at bounding box center [291, 71] width 20 height 9
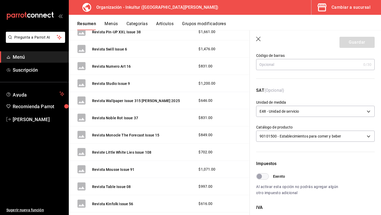
scroll to position [98, 0]
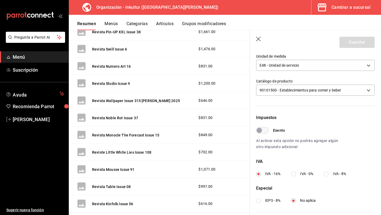
click at [293, 176] on input "IVA - 0%" at bounding box center [293, 174] width 5 height 5
radio input "true"
click at [353, 43] on button "Guardar" at bounding box center [357, 42] width 35 height 11
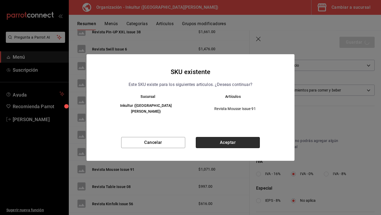
click at [233, 140] on button "Aceptar" at bounding box center [228, 142] width 64 height 11
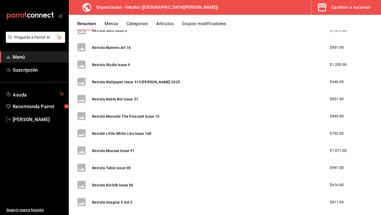
scroll to position [784, 0]
click at [123, 133] on button "Reviste Little White Lies Issue 108" at bounding box center [121, 133] width 59 height 5
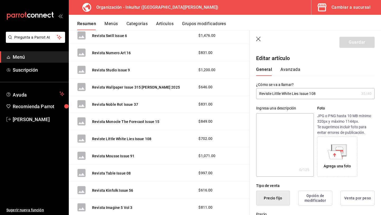
click at [271, 96] on input "Reviste Little White Lies Issue 108" at bounding box center [307, 93] width 103 height 11
type input "Revista Little White Lies Issue 108"
click at [288, 71] on button "Avanzada" at bounding box center [291, 71] width 20 height 9
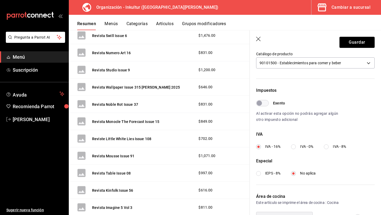
scroll to position [126, 0]
click at [293, 146] on input "IVA - 0%" at bounding box center [293, 146] width 5 height 5
radio input "true"
click at [352, 42] on button "Guardar" at bounding box center [357, 42] width 35 height 11
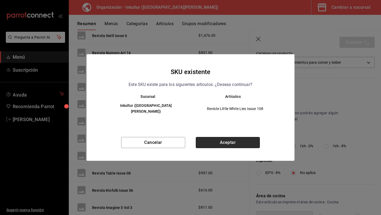
click at [235, 141] on button "Aceptar" at bounding box center [228, 142] width 64 height 11
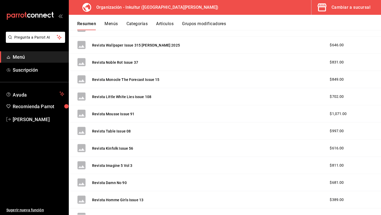
scroll to position [822, 0]
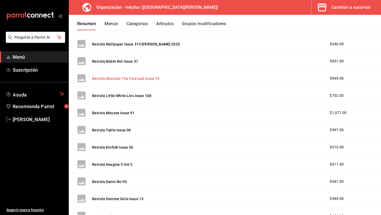
click at [131, 78] on button "Revista Monocle The Forecast Issue 15" at bounding box center [126, 78] width 68 height 5
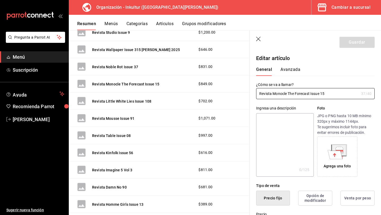
click at [290, 67] on button "Avanzada" at bounding box center [291, 71] width 20 height 9
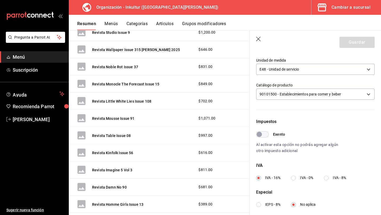
scroll to position [102, 0]
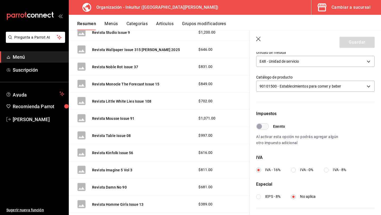
click at [295, 168] on input "IVA - 0%" at bounding box center [293, 170] width 5 height 5
radio input "true"
click at [350, 43] on button "Guardar" at bounding box center [357, 42] width 35 height 11
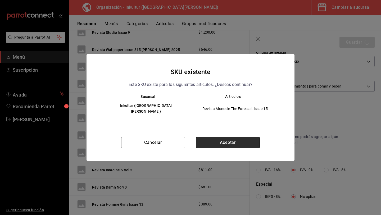
click at [239, 138] on button "Aceptar" at bounding box center [228, 142] width 64 height 11
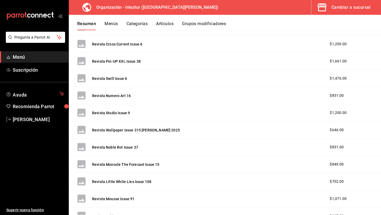
scroll to position [737, 0]
click at [123, 146] on button "Revista Noble Rot Issue 37" at bounding box center [115, 146] width 46 height 5
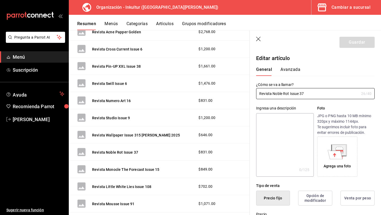
click at [289, 70] on button "Avanzada" at bounding box center [291, 71] width 20 height 9
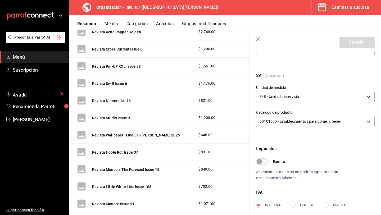
scroll to position [68, 0]
click at [295, 205] on input "IVA - 0%" at bounding box center [293, 205] width 5 height 5
radio input "true"
click at [351, 44] on button "Guardar" at bounding box center [357, 42] width 35 height 11
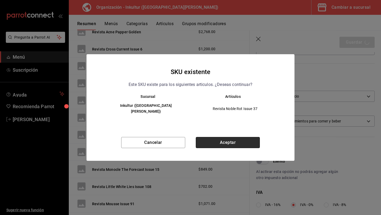
click at [236, 137] on button "Aceptar" at bounding box center [228, 142] width 64 height 11
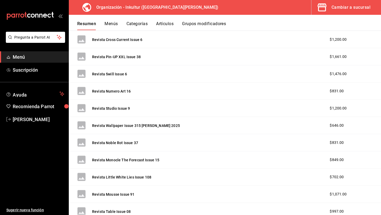
scroll to position [741, 0]
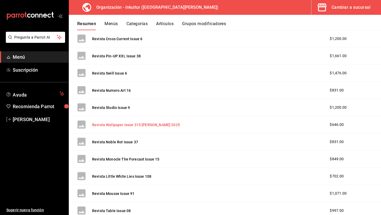
click at [114, 125] on button "Revista Wallpaper Issue 315 [PERSON_NAME] 2025" at bounding box center [136, 124] width 88 height 5
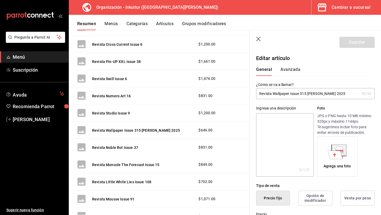
click at [289, 71] on button "Avanzada" at bounding box center [291, 71] width 20 height 9
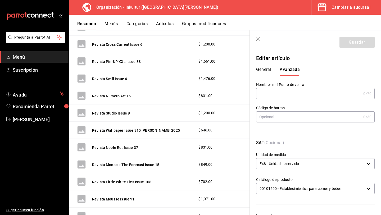
click at [267, 69] on button "General" at bounding box center [263, 71] width 15 height 9
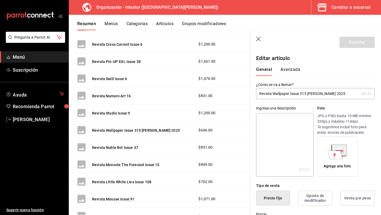
drag, startPoint x: 308, startPoint y: 94, endPoint x: 366, endPoint y: 90, distance: 58.1
click at [366, 90] on div "Revista Wallpaper Issue 315 [PERSON_NAME] 2025 38 /40 ¿Cómo se va a llamar?" at bounding box center [315, 93] width 119 height 11
click at [308, 93] on input "Revista Wallpaper Issue 315 [PERSON_NAME] 2025" at bounding box center [307, 93] width 103 height 11
type input "Revista Wallpaper Issue 315 2025"
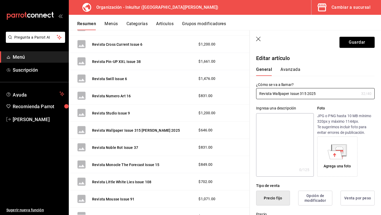
click at [288, 67] on button "Avanzada" at bounding box center [291, 71] width 20 height 9
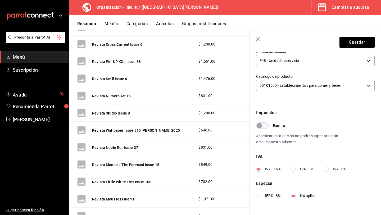
scroll to position [104, 0]
click at [294, 168] on input "IVA - 0%" at bounding box center [293, 169] width 5 height 5
radio input "true"
click at [357, 44] on button "Guardar" at bounding box center [357, 42] width 35 height 11
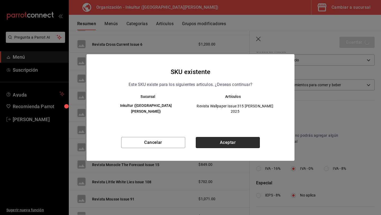
click at [229, 137] on button "Aceptar" at bounding box center [228, 142] width 64 height 11
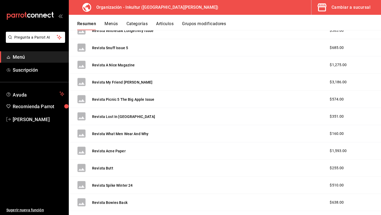
scroll to position [148, 0]
click at [104, 169] on button "Revista Butt" at bounding box center [102, 167] width 21 height 5
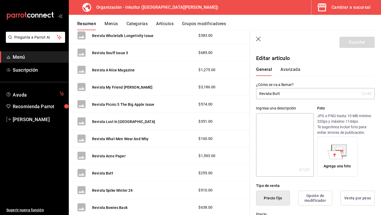
click at [292, 67] on button "Avanzada" at bounding box center [291, 71] width 20 height 9
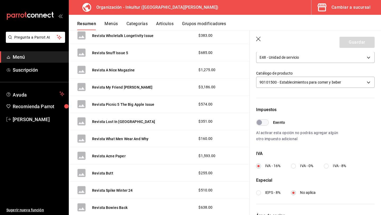
scroll to position [108, 0]
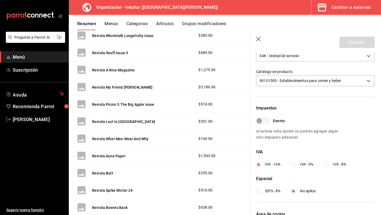
click at [293, 168] on div "Impuestos Exento Al activar esta opción no podrás agregar algún otro impuesto a…" at bounding box center [315, 149] width 119 height 89
click at [293, 165] on input "IVA - 0%" at bounding box center [293, 164] width 5 height 5
radio input "true"
click at [353, 39] on button "Guardar" at bounding box center [357, 42] width 35 height 11
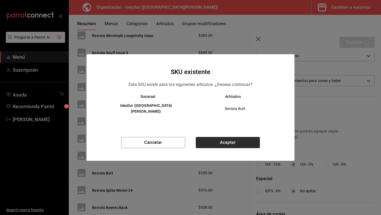
click at [232, 139] on button "Aceptar" at bounding box center [228, 142] width 64 height 11
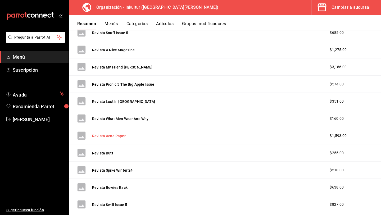
scroll to position [163, 0]
click at [109, 151] on button "Revista Butt" at bounding box center [102, 152] width 21 height 5
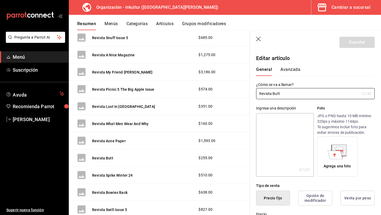
click at [287, 70] on button "Avanzada" at bounding box center [291, 71] width 20 height 9
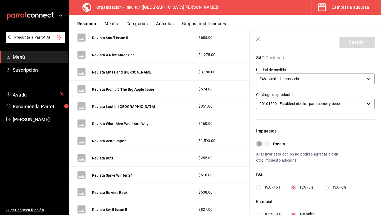
scroll to position [87, 0]
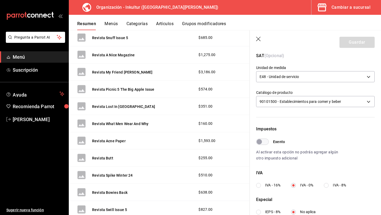
click at [258, 39] on icon "button" at bounding box center [258, 39] width 5 height 5
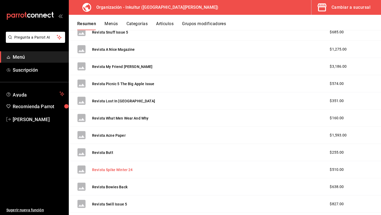
click at [112, 168] on button "Revista Spike Winter 24" at bounding box center [112, 169] width 41 height 5
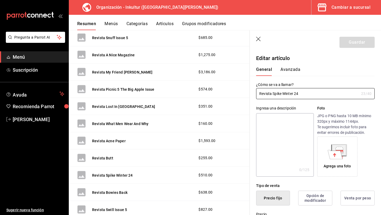
click at [288, 72] on button "Avanzada" at bounding box center [291, 71] width 20 height 9
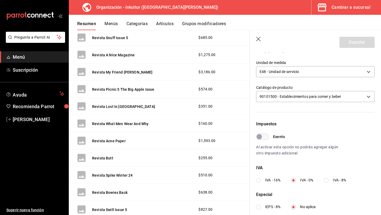
scroll to position [90, 0]
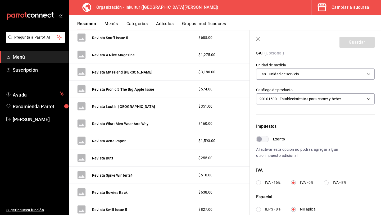
click at [260, 41] on icon "button" at bounding box center [258, 39] width 5 height 5
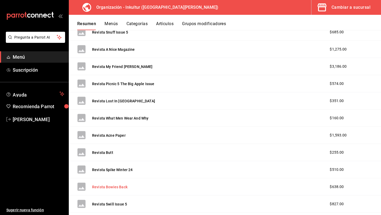
click at [114, 188] on button "Revista Bowies Back" at bounding box center [109, 187] width 35 height 5
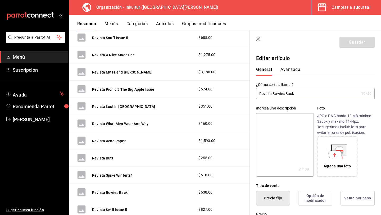
click at [288, 67] on button "Avanzada" at bounding box center [291, 71] width 20 height 9
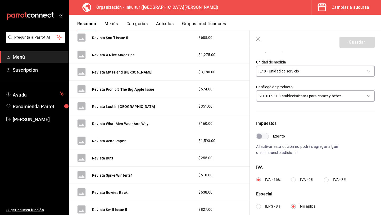
scroll to position [94, 0]
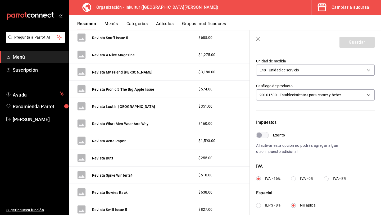
click at [295, 178] on input "IVA - 0%" at bounding box center [293, 179] width 5 height 5
radio input "true"
click at [352, 41] on button "Guardar" at bounding box center [357, 42] width 35 height 11
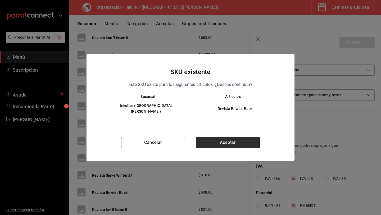
click at [226, 139] on button "Aceptar" at bounding box center [228, 142] width 64 height 11
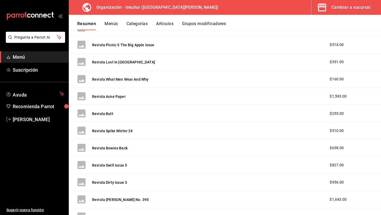
scroll to position [202, 0]
click at [121, 166] on button "Revista Swill Issue 5" at bounding box center [109, 165] width 35 height 5
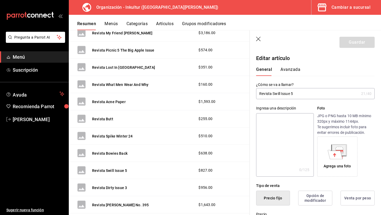
click at [294, 66] on div "General [PERSON_NAME]" at bounding box center [312, 69] width 125 height 14
click at [293, 69] on button "Avanzada" at bounding box center [291, 71] width 20 height 9
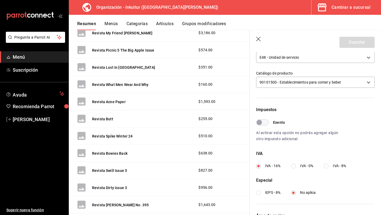
scroll to position [107, 0]
click at [296, 167] on label "IVA - 0%" at bounding box center [302, 166] width 22 height 6
click at [296, 167] on input "IVA - 0%" at bounding box center [293, 166] width 5 height 5
radio input "true"
click at [355, 39] on button "Guardar" at bounding box center [357, 42] width 35 height 11
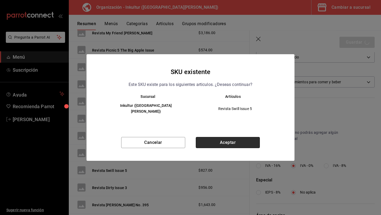
click at [230, 137] on button "Aceptar" at bounding box center [228, 142] width 64 height 11
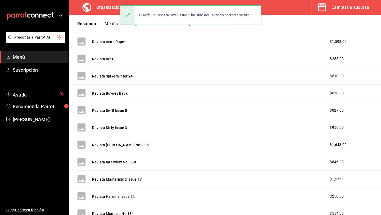
scroll to position [257, 0]
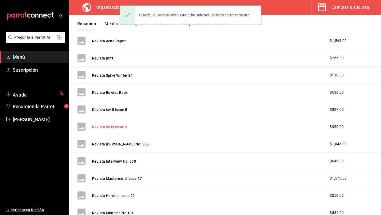
click at [119, 126] on button "Revista Dirty Issue 3" at bounding box center [109, 126] width 35 height 5
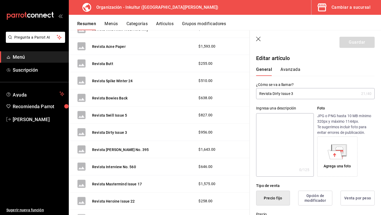
click at [289, 70] on button "Avanzada" at bounding box center [291, 71] width 20 height 9
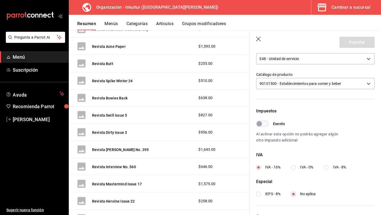
scroll to position [108, 0]
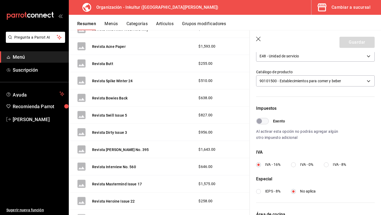
click at [293, 166] on input "IVA - 0%" at bounding box center [293, 165] width 5 height 5
radio input "true"
click at [357, 44] on button "Guardar" at bounding box center [357, 42] width 35 height 11
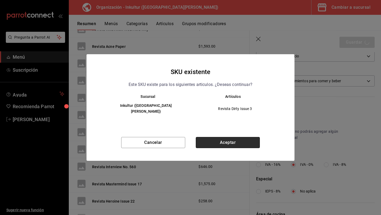
click at [231, 144] on button "Aceptar" at bounding box center [228, 142] width 64 height 11
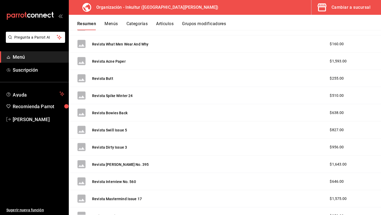
scroll to position [237, 0]
click at [117, 164] on button "Revista [PERSON_NAME] No. 395" at bounding box center [120, 164] width 57 height 5
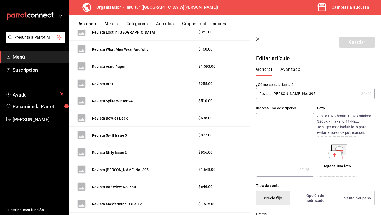
click at [279, 95] on input "Revista [PERSON_NAME] No. 395" at bounding box center [307, 93] width 103 height 11
type input "Revista Holiday No. 395"
click at [292, 72] on button "Avanzada" at bounding box center [291, 71] width 20 height 9
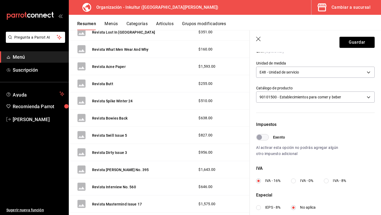
scroll to position [90, 0]
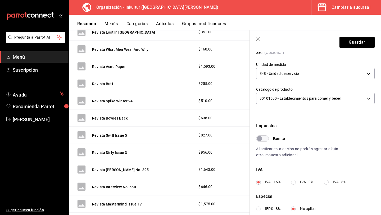
click at [295, 183] on input "IVA - 0%" at bounding box center [293, 182] width 5 height 5
radio input "true"
click at [359, 45] on button "Guardar" at bounding box center [357, 42] width 35 height 11
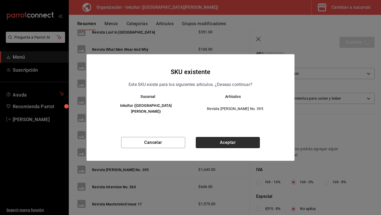
click at [228, 138] on button "Aceptar" at bounding box center [228, 142] width 64 height 11
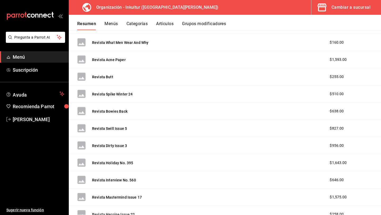
scroll to position [240, 0]
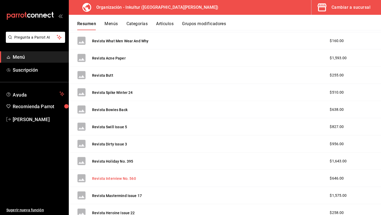
click at [117, 179] on button "Revista Interview No. 560" at bounding box center [114, 178] width 44 height 5
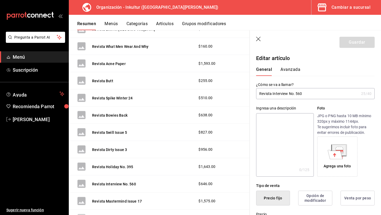
click at [291, 69] on button "Avanzada" at bounding box center [291, 71] width 20 height 9
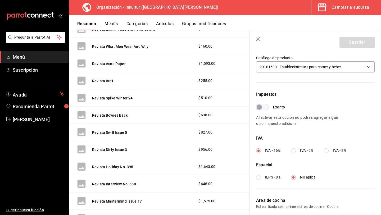
scroll to position [120, 0]
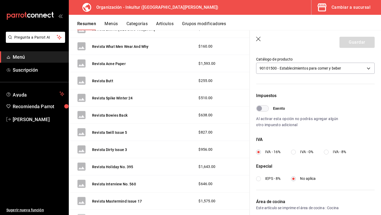
click at [294, 151] on input "IVA - 0%" at bounding box center [293, 152] width 5 height 5
radio input "true"
click at [358, 44] on button "Guardar" at bounding box center [357, 42] width 35 height 11
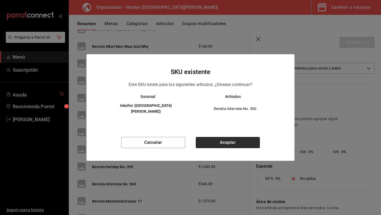
click at [229, 140] on button "Aceptar" at bounding box center [228, 142] width 64 height 11
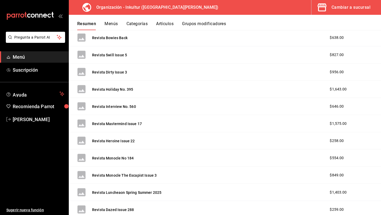
scroll to position [313, 0]
click at [120, 122] on button "Revista Mastermind Issue 17" at bounding box center [117, 123] width 50 height 5
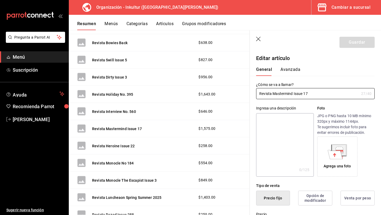
type input "$1575.00"
radio input "false"
radio input "true"
type input "E48"
type input "90101500"
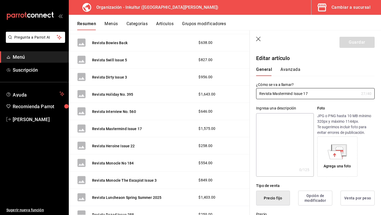
radio input "true"
type input "c93f685d-b9ce-475c-bb93-7daaf65e1314"
click at [293, 68] on button "Avanzada" at bounding box center [291, 71] width 20 height 9
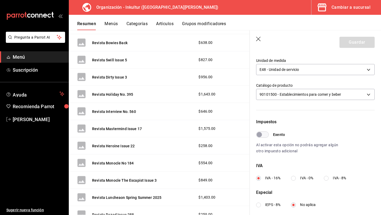
scroll to position [95, 0]
click at [294, 178] on input "IVA - 0%" at bounding box center [293, 178] width 5 height 5
radio input "true"
click at [350, 42] on button "Guardar" at bounding box center [357, 42] width 35 height 11
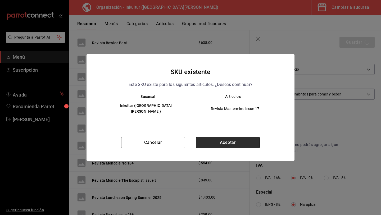
click at [220, 144] on button "Aceptar" at bounding box center [228, 142] width 64 height 11
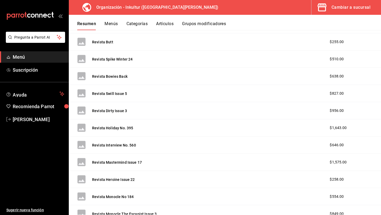
scroll to position [276, 0]
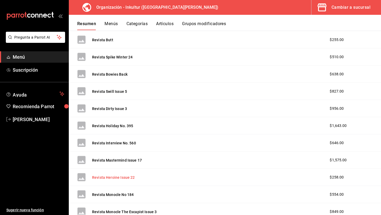
click at [113, 179] on button "Revista Heroine Issue 22" at bounding box center [113, 177] width 43 height 5
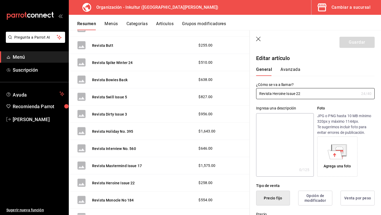
click at [295, 69] on button "Avanzada" at bounding box center [291, 71] width 20 height 9
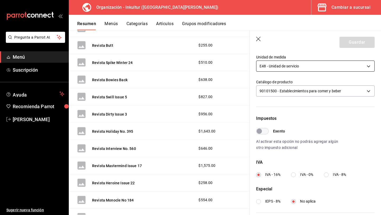
scroll to position [98, 0]
click at [293, 174] on input "IVA - 0%" at bounding box center [293, 175] width 5 height 5
radio input "true"
click at [358, 41] on button "Guardar" at bounding box center [357, 42] width 35 height 11
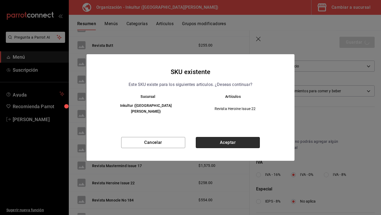
click at [231, 141] on button "Aceptar" at bounding box center [228, 142] width 64 height 11
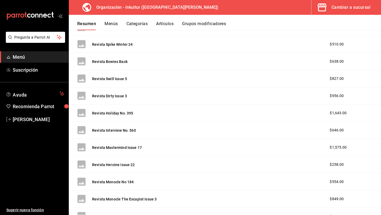
scroll to position [290, 0]
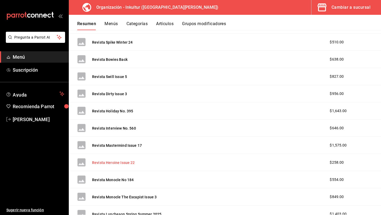
click at [114, 162] on button "Revista Heroine Issue 22" at bounding box center [113, 162] width 43 height 5
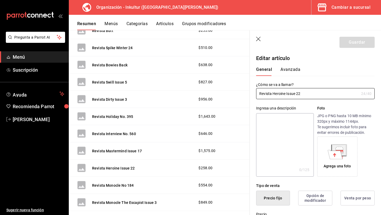
click at [292, 70] on button "Avanzada" at bounding box center [291, 71] width 20 height 9
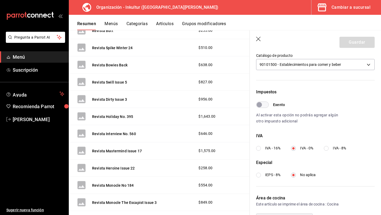
scroll to position [125, 0]
click at [260, 38] on icon "button" at bounding box center [258, 39] width 5 height 5
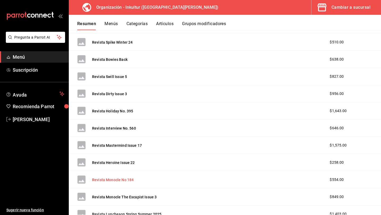
click at [113, 180] on button "Revista Monocle No 184" at bounding box center [113, 179] width 42 height 5
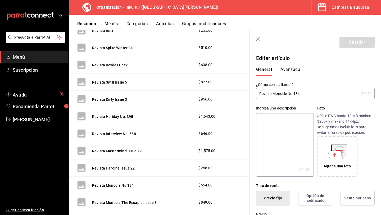
click at [290, 74] on button "Avanzada" at bounding box center [291, 71] width 20 height 9
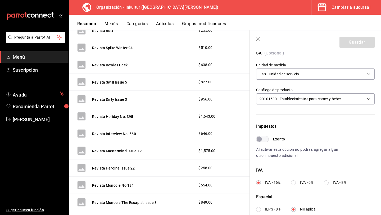
scroll to position [92, 0]
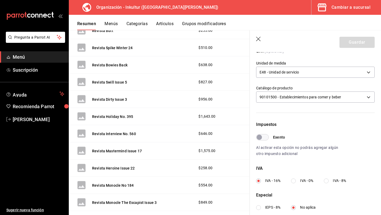
click at [294, 183] on input "IVA - 0%" at bounding box center [293, 181] width 5 height 5
radio input "true"
click at [351, 42] on button "Guardar" at bounding box center [357, 42] width 35 height 11
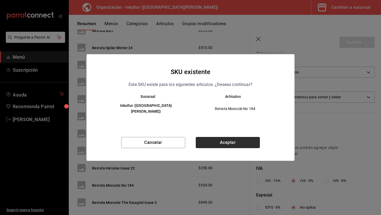
click at [232, 140] on button "Aceptar" at bounding box center [228, 142] width 64 height 11
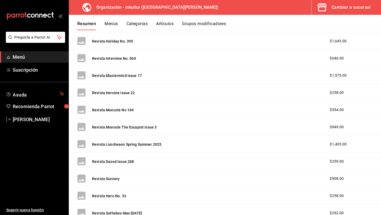
scroll to position [361, 0]
click at [116, 111] on button "Revista Monocle No 184" at bounding box center [113, 109] width 42 height 5
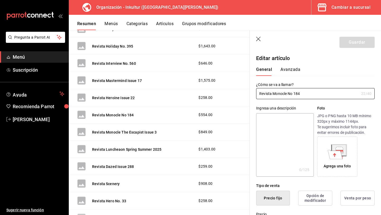
click at [292, 67] on button "Avanzada" at bounding box center [291, 71] width 20 height 9
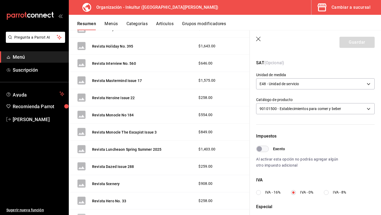
scroll to position [82, 0]
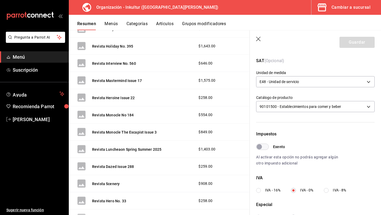
click at [257, 38] on icon "button" at bounding box center [258, 39] width 5 height 5
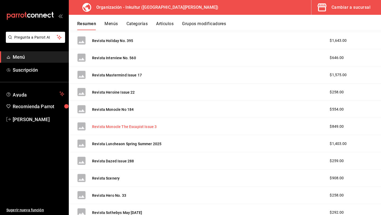
click at [118, 127] on button "Revista Monocle The Escapist Issue 3" at bounding box center [124, 126] width 65 height 5
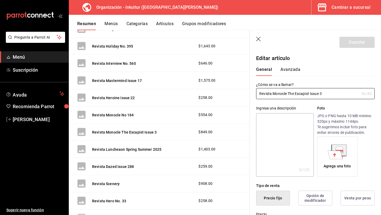
type input "$849.00"
radio input "false"
radio input "true"
type input "E48"
type input "90101500"
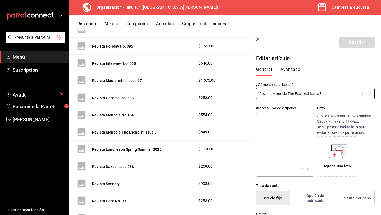
radio input "true"
type input "c93f685d-b9ce-475c-bb93-7daaf65e1314"
click at [286, 70] on button "Avanzada" at bounding box center [291, 71] width 20 height 9
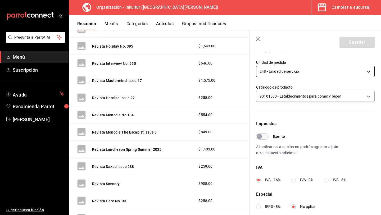
scroll to position [95, 0]
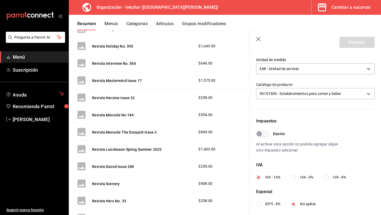
click at [293, 178] on input "IVA - 0%" at bounding box center [293, 177] width 5 height 5
radio input "true"
click at [353, 39] on button "Guardar" at bounding box center [357, 42] width 35 height 11
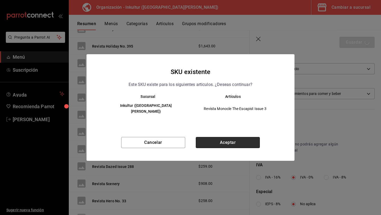
click at [216, 137] on button "Aceptar" at bounding box center [228, 142] width 64 height 11
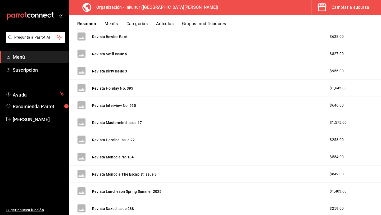
scroll to position [316, 0]
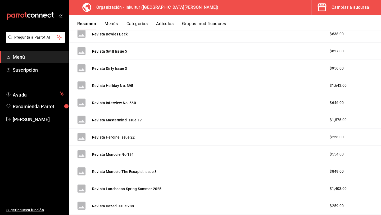
drag, startPoint x: 121, startPoint y: 138, endPoint x: 146, endPoint y: 133, distance: 26.2
click at [120, 138] on button "Revista Heroine Issue 22" at bounding box center [113, 137] width 43 height 5
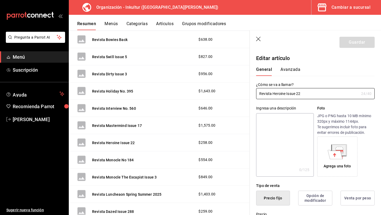
click at [294, 69] on button "Avanzada" at bounding box center [291, 71] width 20 height 9
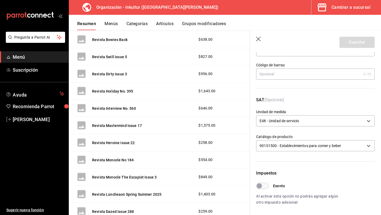
scroll to position [41, 0]
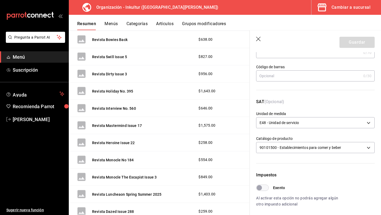
click at [258, 39] on icon "button" at bounding box center [258, 39] width 5 height 5
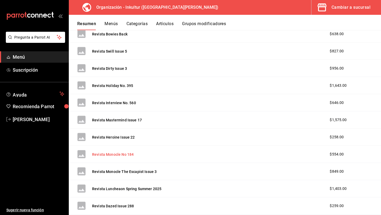
click at [117, 154] on button "Revista Monocle No 184" at bounding box center [113, 154] width 42 height 5
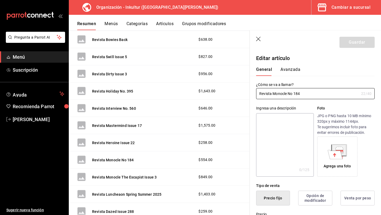
click at [284, 70] on button "Avanzada" at bounding box center [291, 71] width 20 height 9
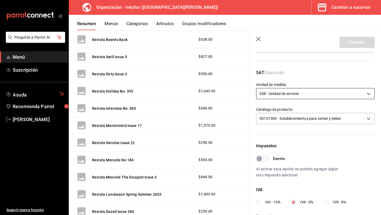
scroll to position [73, 0]
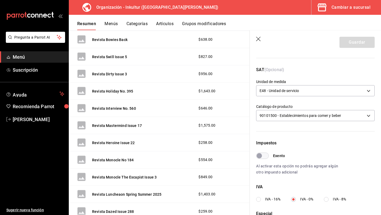
click at [258, 38] on icon "button" at bounding box center [258, 39] width 5 height 5
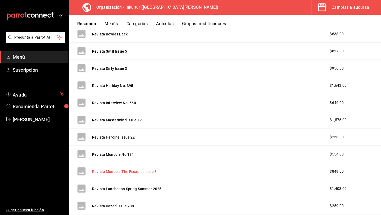
click at [133, 171] on button "Revista Monocle The Escapist Issue 3" at bounding box center [124, 171] width 65 height 5
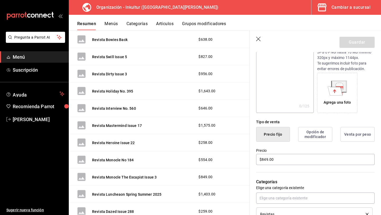
scroll to position [11, 0]
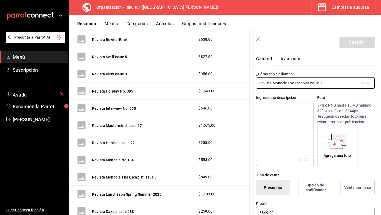
click at [290, 61] on button "Avanzada" at bounding box center [291, 60] width 20 height 9
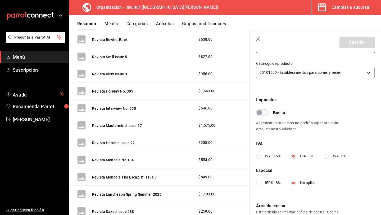
scroll to position [116, 0]
click at [259, 39] on icon "button" at bounding box center [258, 39] width 5 height 5
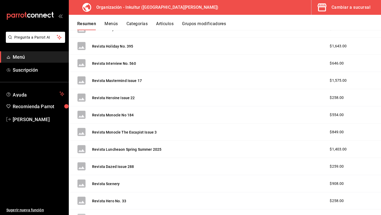
scroll to position [356, 0]
click at [137, 151] on button "Revista Luncheaon Spring Summer 2025" at bounding box center [126, 149] width 69 height 5
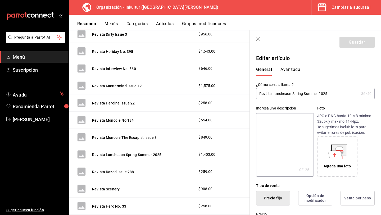
click at [285, 95] on input "Revista Luncheaon Spring Summer 2025" at bounding box center [307, 93] width 103 height 11
type input "Revista Luncheon Spring Summer 2025"
click at [286, 69] on button "Avanzada" at bounding box center [291, 71] width 20 height 9
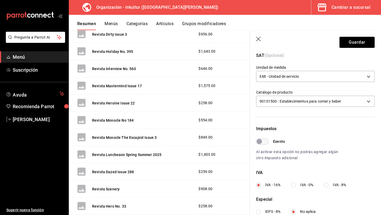
scroll to position [109, 0]
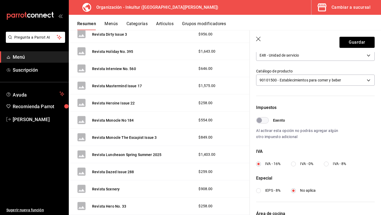
click at [295, 163] on input "IVA - 0%" at bounding box center [293, 164] width 5 height 5
radio input "true"
click at [355, 45] on button "Guardar" at bounding box center [357, 42] width 35 height 11
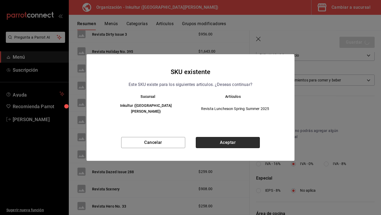
click at [226, 138] on button "Aceptar" at bounding box center [228, 142] width 64 height 11
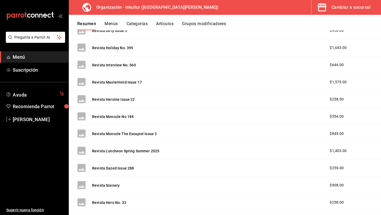
scroll to position [354, 0]
click at [123, 168] on button "Revista Dazed Issue 288" at bounding box center [113, 167] width 42 height 5
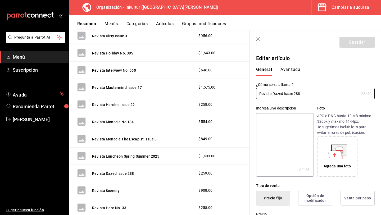
click at [292, 67] on button "Avanzada" at bounding box center [291, 71] width 20 height 9
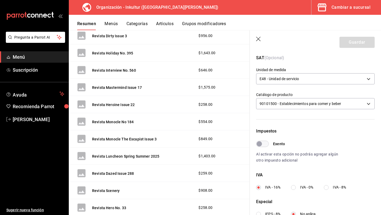
scroll to position [86, 0]
click at [297, 186] on label "IVA - 0%" at bounding box center [302, 187] width 22 height 6
click at [296, 186] on input "IVA - 0%" at bounding box center [293, 186] width 5 height 5
radio input "true"
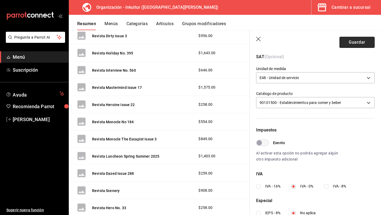
click at [357, 40] on button "Guardar" at bounding box center [357, 42] width 35 height 11
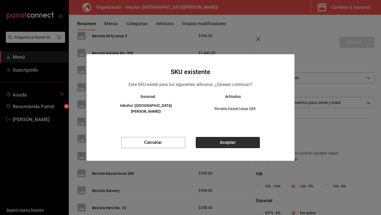
click at [240, 137] on button "Aceptar" at bounding box center [228, 142] width 64 height 11
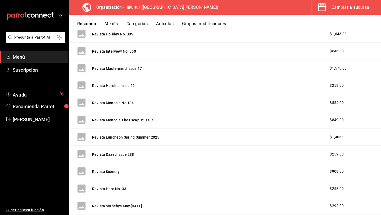
scroll to position [368, 0]
click at [107, 173] on button "Revista Scenery" at bounding box center [106, 171] width 28 height 5
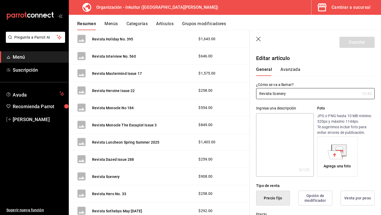
click at [294, 68] on button "Avanzada" at bounding box center [291, 71] width 20 height 9
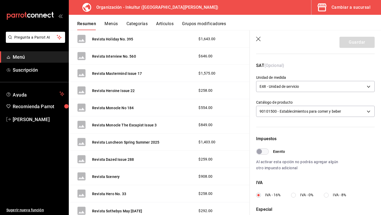
scroll to position [79, 0]
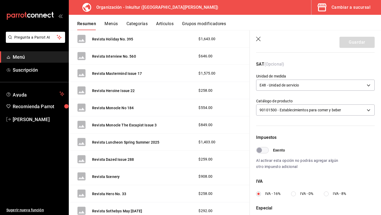
click at [294, 194] on input "IVA - 0%" at bounding box center [293, 194] width 5 height 5
radio input "true"
click at [359, 41] on button "Guardar" at bounding box center [357, 42] width 35 height 11
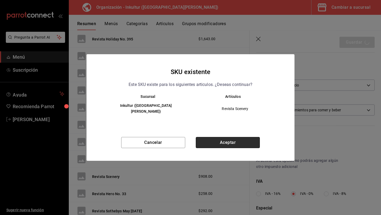
click at [229, 141] on button "Aceptar" at bounding box center [228, 142] width 64 height 11
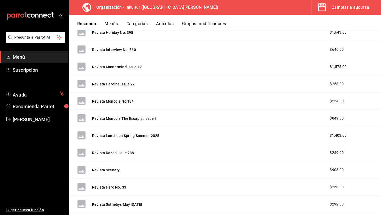
scroll to position [369, 0]
click at [112, 169] on button "Revista Scenery" at bounding box center [106, 169] width 28 height 5
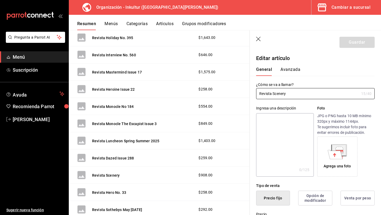
click at [290, 72] on button "Avanzada" at bounding box center [291, 71] width 20 height 9
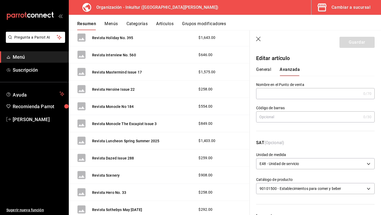
click at [258, 38] on icon "button" at bounding box center [258, 39] width 5 height 5
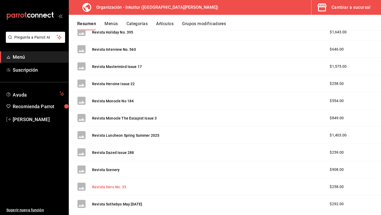
click at [110, 185] on button "Revista Hero No. 33" at bounding box center [109, 187] width 34 height 5
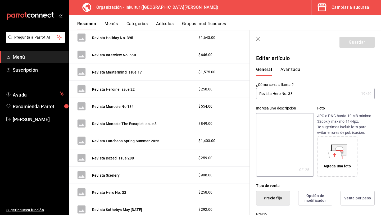
click at [288, 68] on button "Avanzada" at bounding box center [291, 71] width 20 height 9
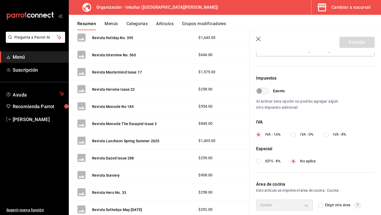
scroll to position [141, 0]
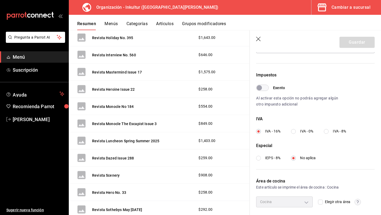
click at [294, 131] on input "IVA - 0%" at bounding box center [293, 131] width 5 height 5
radio input "true"
click at [355, 40] on button "Guardar" at bounding box center [357, 42] width 35 height 11
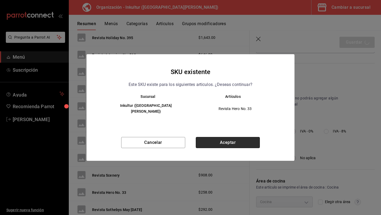
click at [237, 138] on button "Aceptar" at bounding box center [228, 142] width 64 height 11
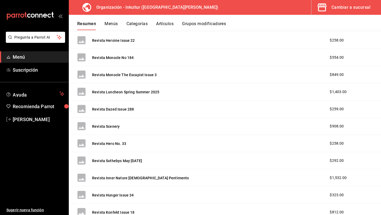
scroll to position [428, 0]
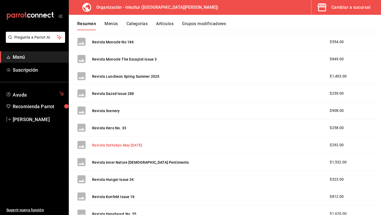
click at [137, 144] on button "Revista Sothebys May [DATE]" at bounding box center [117, 145] width 50 height 5
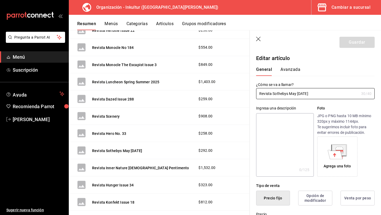
type input "$292.00"
radio input "false"
radio input "true"
click at [291, 74] on button "Avanzada" at bounding box center [291, 71] width 20 height 9
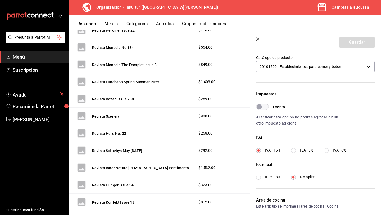
scroll to position [123, 0]
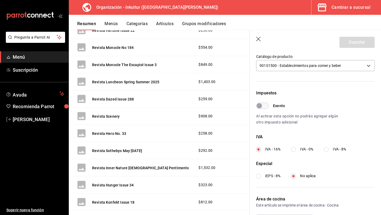
click at [294, 150] on input "IVA - 0%" at bounding box center [293, 149] width 5 height 5
radio input "true"
click at [351, 47] on button "Guardar" at bounding box center [357, 42] width 35 height 11
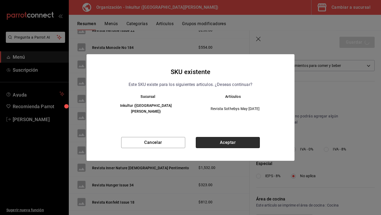
click at [230, 142] on button "Aceptar" at bounding box center [228, 142] width 64 height 11
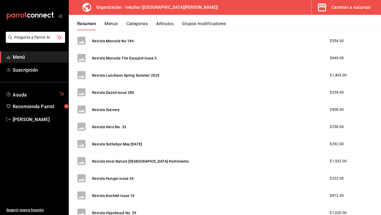
scroll to position [430, 0]
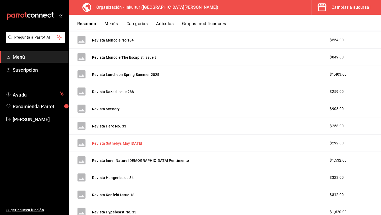
click at [122, 144] on button "Revista Sothebys May [DATE]" at bounding box center [117, 143] width 50 height 5
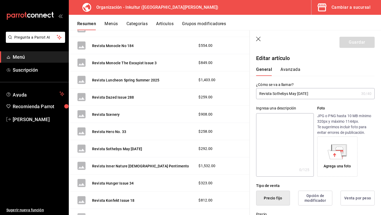
drag, startPoint x: 289, startPoint y: 94, endPoint x: 306, endPoint y: 95, distance: 17.0
click at [306, 95] on input "Revista Sothebys May [DATE]" at bounding box center [307, 93] width 103 height 11
type input "Revista Sothebys 2025"
click at [292, 70] on button "Avanzada" at bounding box center [291, 71] width 20 height 9
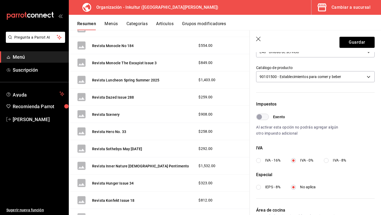
scroll to position [113, 0]
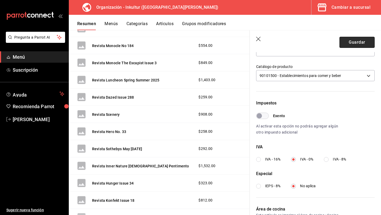
click at [355, 42] on button "Guardar" at bounding box center [357, 42] width 35 height 11
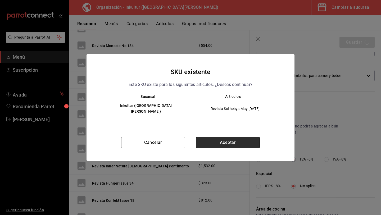
click at [235, 138] on button "Aceptar" at bounding box center [228, 142] width 64 height 11
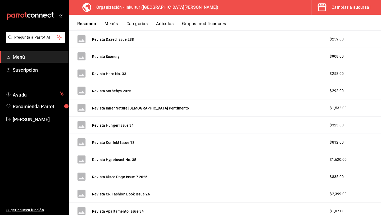
scroll to position [489, 0]
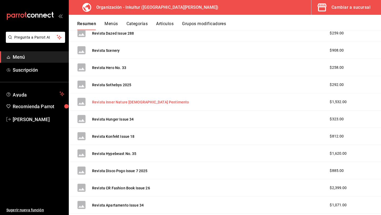
click at [140, 102] on button "Revista Inner Nature [DEMOGRAPHIC_DATA] Pentimento" at bounding box center [140, 102] width 97 height 5
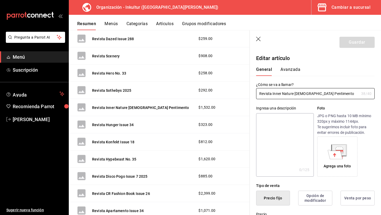
type input "$1532.00"
radio input "false"
radio input "true"
click at [291, 71] on button "Avanzada" at bounding box center [291, 71] width 20 height 9
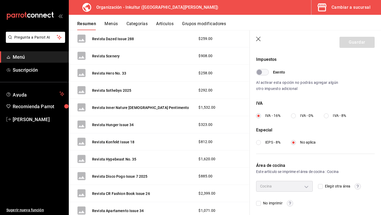
scroll to position [157, 0]
click at [294, 116] on input "IVA - 0%" at bounding box center [293, 115] width 5 height 5
radio input "true"
click at [361, 39] on button "Guardar" at bounding box center [357, 42] width 35 height 11
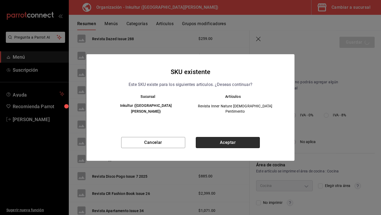
click at [240, 141] on button "Aceptar" at bounding box center [228, 142] width 64 height 11
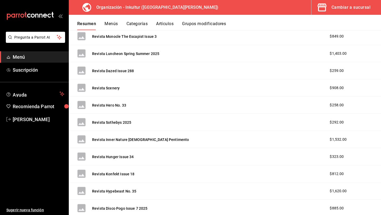
scroll to position [452, 0]
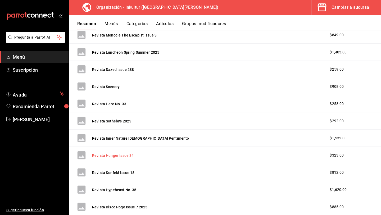
click at [121, 157] on button "Revista Hunger Issue 34" at bounding box center [113, 155] width 42 height 5
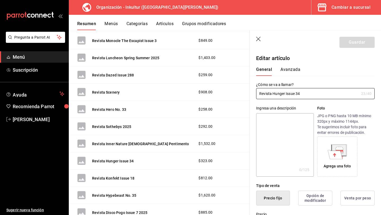
type input "$323.00"
radio input "false"
radio input "true"
click at [288, 68] on button "Avanzada" at bounding box center [291, 71] width 20 height 9
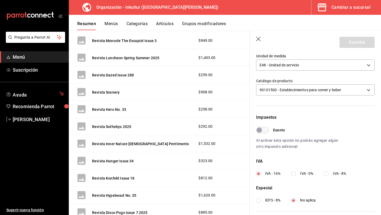
scroll to position [99, 0]
click at [293, 174] on input "IVA - 0%" at bounding box center [293, 173] width 5 height 5
radio input "true"
click at [353, 39] on button "Guardar" at bounding box center [357, 42] width 35 height 11
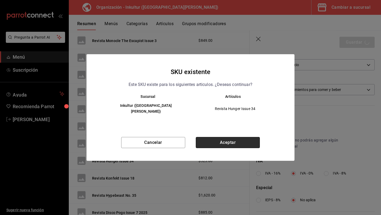
click at [231, 137] on button "Aceptar" at bounding box center [228, 142] width 64 height 11
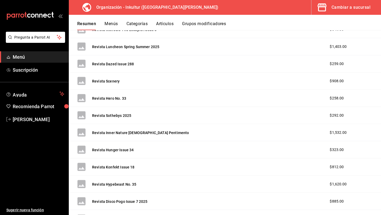
scroll to position [480, 0]
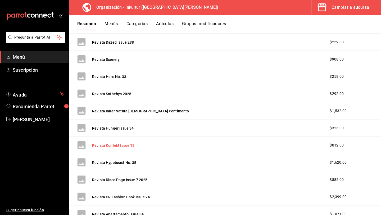
click at [117, 146] on button "Revista Konfekt Issue 18" at bounding box center [113, 145] width 43 height 5
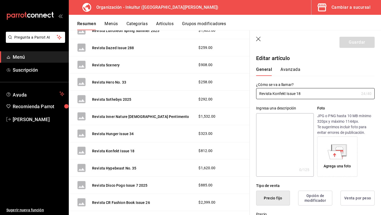
type input "$812.00"
radio input "false"
radio input "true"
click at [285, 69] on button "Avanzada" at bounding box center [291, 71] width 20 height 9
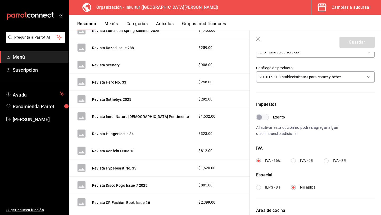
scroll to position [114, 0]
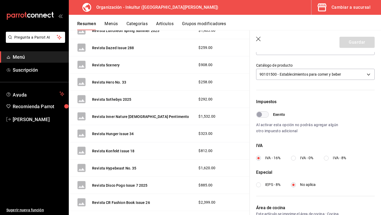
click at [295, 158] on input "IVA - 0%" at bounding box center [293, 158] width 5 height 5
radio input "true"
click at [358, 39] on button "Guardar" at bounding box center [357, 42] width 35 height 11
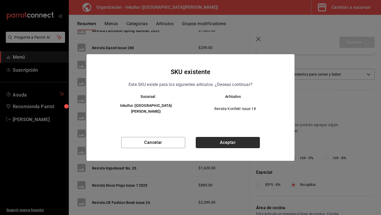
click at [231, 143] on button "Aceptar" at bounding box center [228, 142] width 64 height 11
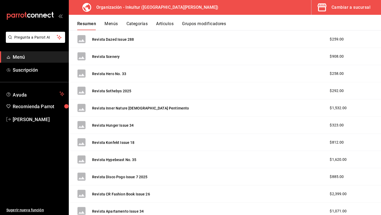
scroll to position [482, 0]
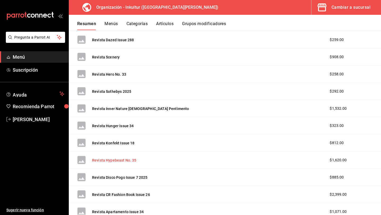
click at [123, 159] on button "Revista Hypebeast No. 35" at bounding box center [114, 160] width 44 height 5
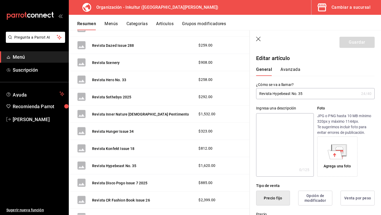
click at [290, 72] on button "Avanzada" at bounding box center [291, 71] width 20 height 9
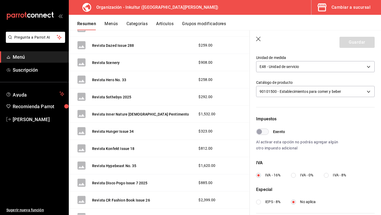
scroll to position [98, 0]
click at [295, 176] on input "IVA - 0%" at bounding box center [293, 175] width 5 height 5
radio input "true"
click at [354, 44] on button "Guardar" at bounding box center [357, 42] width 35 height 11
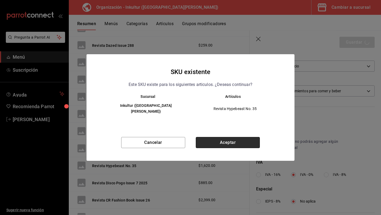
click at [230, 137] on button "Aceptar" at bounding box center [228, 142] width 64 height 11
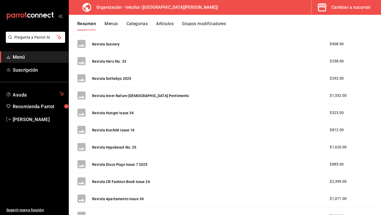
scroll to position [494, 0]
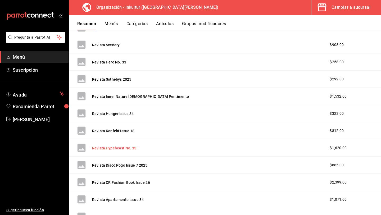
click at [119, 148] on button "Revista Hypebeast No. 35" at bounding box center [114, 148] width 44 height 5
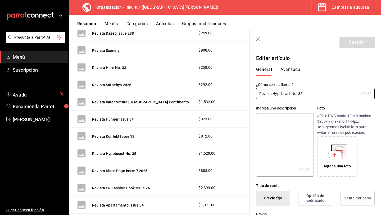
type input "$1620.00"
radio input "false"
radio input "true"
type input "E48"
type input "90101500"
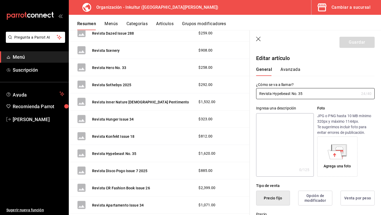
radio input "true"
type input "c93f685d-b9ce-475c-bb93-7daaf65e1314"
click at [295, 70] on button "Avanzada" at bounding box center [291, 71] width 20 height 9
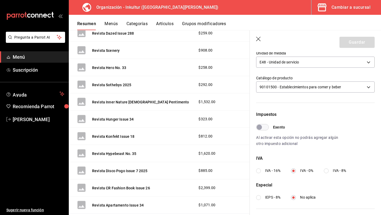
scroll to position [98, 0]
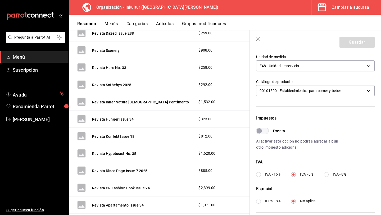
click at [258, 38] on icon "button" at bounding box center [258, 39] width 5 height 5
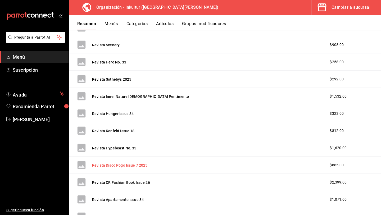
click at [127, 168] on button "Revista Disco Pogo Issue 7 2025" at bounding box center [120, 165] width 56 height 5
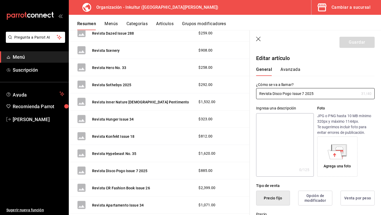
click at [292, 69] on button "Avanzada" at bounding box center [291, 71] width 20 height 9
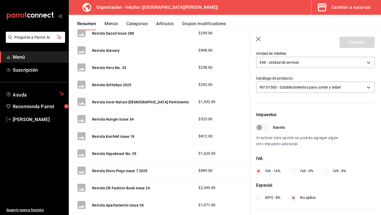
scroll to position [107, 0]
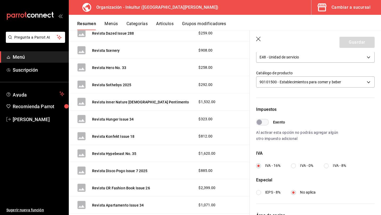
click at [294, 167] on input "IVA - 0%" at bounding box center [293, 166] width 5 height 5
radio input "true"
click at [361, 39] on button "Guardar" at bounding box center [357, 42] width 35 height 11
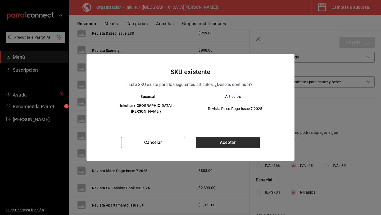
click at [229, 140] on button "Aceptar" at bounding box center [228, 142] width 64 height 11
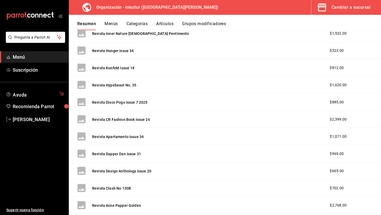
scroll to position [558, 0]
click at [119, 121] on button "Revista CR Fashion Book Issue 26" at bounding box center [121, 119] width 58 height 5
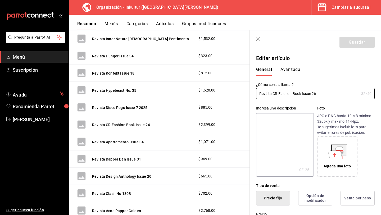
click at [292, 71] on button "Avanzada" at bounding box center [291, 71] width 20 height 9
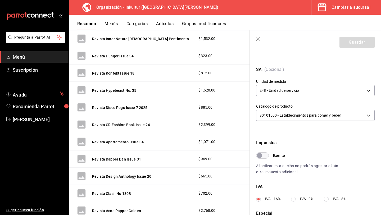
scroll to position [84, 0]
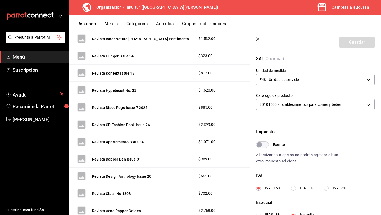
click at [295, 190] on input "IVA - 0%" at bounding box center [293, 188] width 5 height 5
radio input "true"
click at [351, 41] on button "Guardar" at bounding box center [357, 42] width 35 height 11
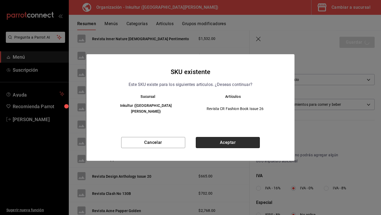
click at [234, 137] on button "Aceptar" at bounding box center [228, 142] width 64 height 11
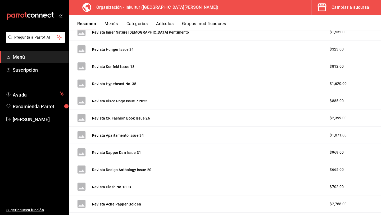
scroll to position [559, 0]
click at [112, 82] on button "Revista Hypebeast No. 35" at bounding box center [114, 83] width 44 height 5
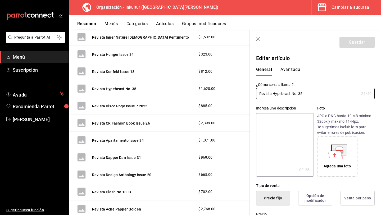
click at [290, 69] on button "Avanzada" at bounding box center [291, 71] width 20 height 9
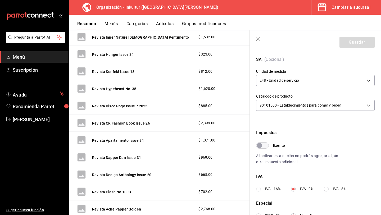
scroll to position [78, 0]
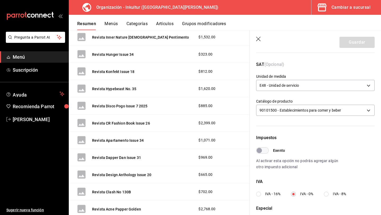
click at [259, 36] on header "Guardar" at bounding box center [315, 41] width 131 height 22
click at [258, 39] on icon "button" at bounding box center [258, 39] width 5 height 5
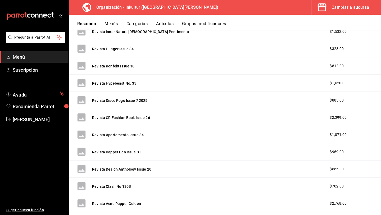
drag, startPoint x: 115, startPoint y: 115, endPoint x: 183, endPoint y: 121, distance: 68.5
click at [115, 116] on button "Revista CR Fashion Book Issue 26" at bounding box center [121, 117] width 58 height 5
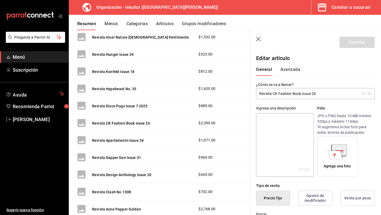
click at [289, 70] on button "Avanzada" at bounding box center [291, 71] width 20 height 9
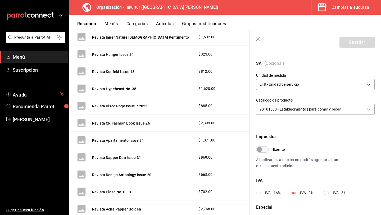
scroll to position [80, 0]
click at [256, 39] on icon "button" at bounding box center [258, 39] width 5 height 5
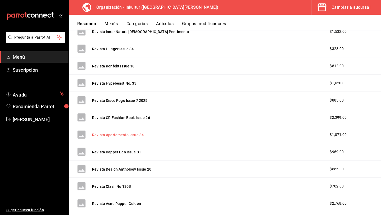
click at [126, 137] on button "Revista Apartamento Issue 34" at bounding box center [118, 134] width 52 height 5
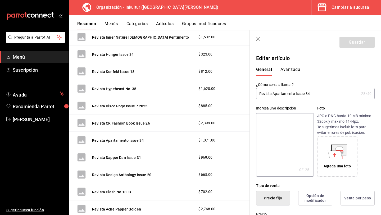
click at [286, 73] on button "Avanzada" at bounding box center [291, 71] width 20 height 9
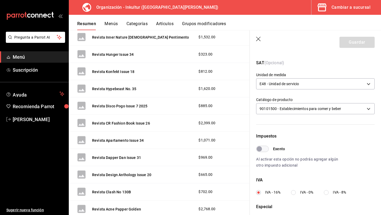
scroll to position [79, 0]
click at [294, 195] on input "IVA - 0%" at bounding box center [293, 193] width 5 height 5
radio input "true"
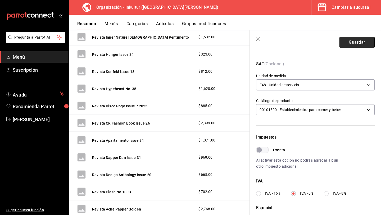
click at [361, 38] on button "Guardar" at bounding box center [357, 42] width 35 height 11
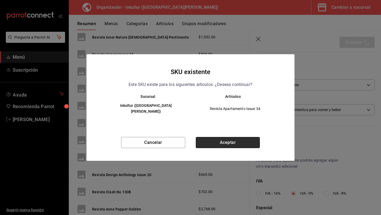
click at [225, 137] on button "Aceptar" at bounding box center [228, 142] width 64 height 11
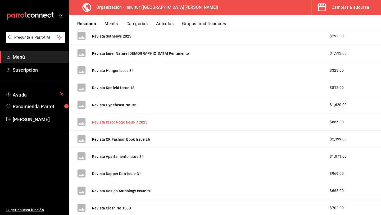
scroll to position [538, 0]
click at [123, 155] on button "Revista Apartamento Issue 34" at bounding box center [118, 156] width 52 height 5
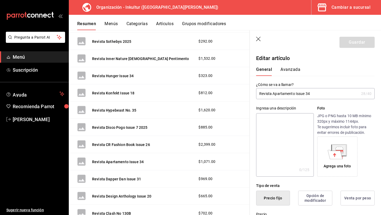
click at [289, 68] on button "Avanzada" at bounding box center [291, 71] width 20 height 9
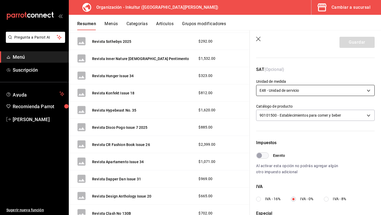
scroll to position [79, 0]
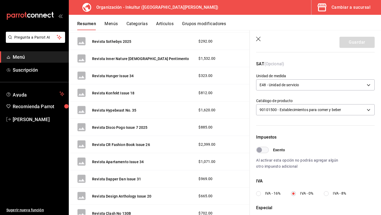
click at [258, 38] on icon "button" at bounding box center [258, 39] width 5 height 5
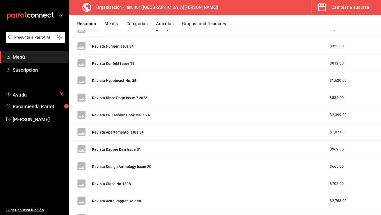
scroll to position [563, 0]
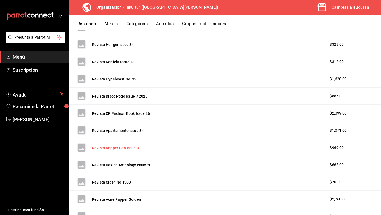
click at [130, 150] on button "Revista Dapper Dan Issue 31" at bounding box center [116, 147] width 49 height 5
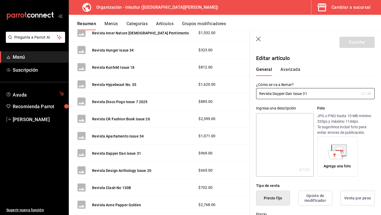
click at [294, 68] on button "Avanzada" at bounding box center [291, 71] width 20 height 9
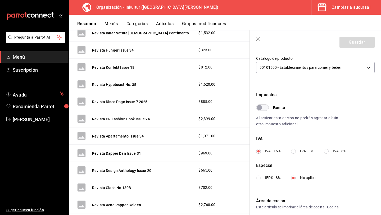
scroll to position [122, 0]
click at [293, 150] on input "IVA - 0%" at bounding box center [293, 151] width 5 height 5
radio input "true"
click at [356, 40] on button "Guardar" at bounding box center [357, 42] width 35 height 11
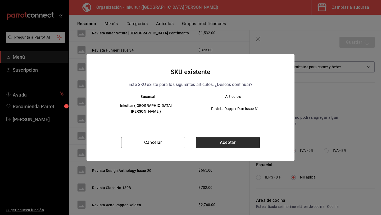
click at [232, 137] on button "Aceptar" at bounding box center [228, 142] width 64 height 11
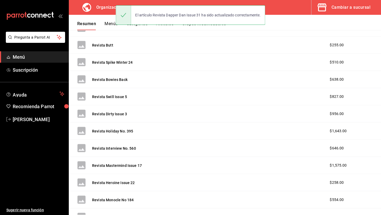
scroll to position [313, 0]
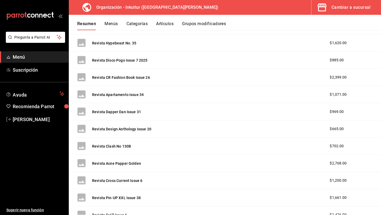
scroll to position [600, 0]
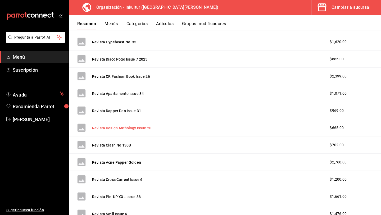
click at [124, 125] on button "Revista Design Anthology Issue 20" at bounding box center [121, 127] width 59 height 5
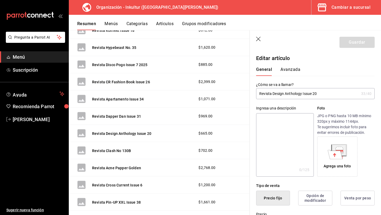
click at [287, 71] on button "Avanzada" at bounding box center [291, 71] width 20 height 9
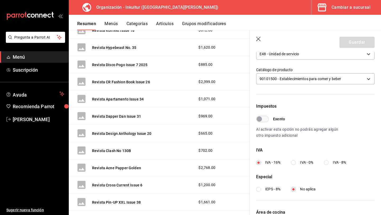
scroll to position [110, 0]
click at [294, 162] on input "IVA - 0%" at bounding box center [293, 162] width 5 height 5
radio input "true"
click at [361, 41] on button "Guardar" at bounding box center [357, 42] width 35 height 11
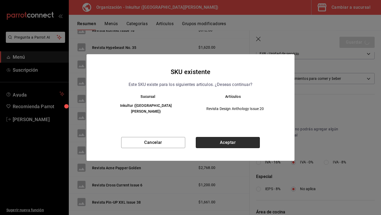
click at [237, 141] on button "Aceptar" at bounding box center [228, 142] width 64 height 11
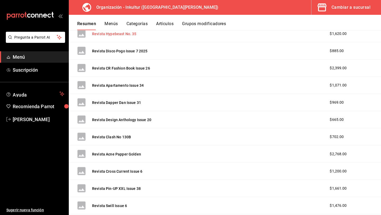
scroll to position [612, 0]
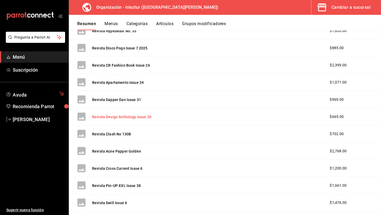
click at [117, 118] on button "Revista Design Anthology Issue 20" at bounding box center [121, 116] width 59 height 5
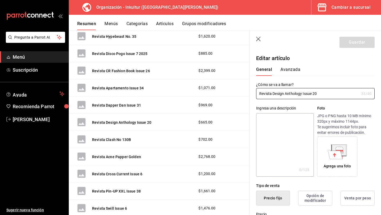
type input "$665.00"
radio input "false"
radio input "true"
type input "E48"
type input "90101500"
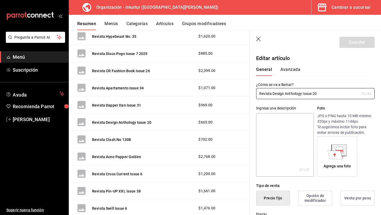
radio input "true"
type input "c93f685d-b9ce-475c-bb93-7daaf65e1314"
click at [289, 72] on button "Avanzada" at bounding box center [291, 71] width 20 height 9
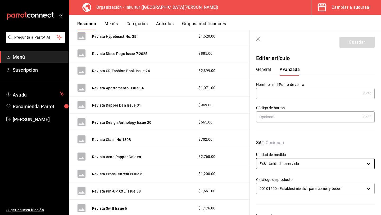
scroll to position [82, 0]
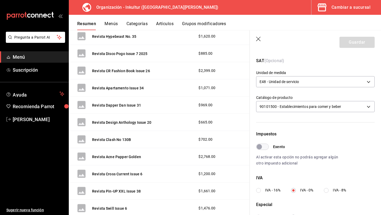
click at [257, 39] on icon "button" at bounding box center [258, 39] width 5 height 5
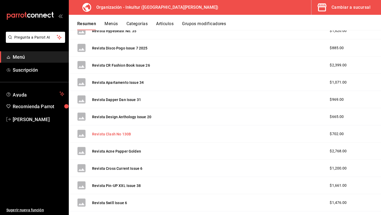
click at [116, 134] on button "Revista Clash No 130B" at bounding box center [111, 134] width 39 height 5
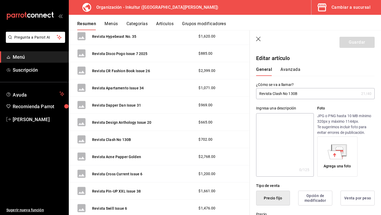
click at [291, 66] on div "General [PERSON_NAME]" at bounding box center [312, 69] width 125 height 14
click at [289, 70] on button "Avanzada" at bounding box center [291, 71] width 20 height 9
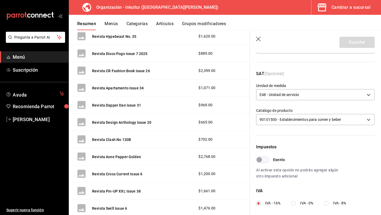
scroll to position [70, 0]
click at [294, 203] on input "IVA - 0%" at bounding box center [293, 203] width 5 height 5
radio input "true"
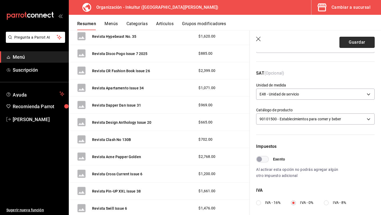
click at [354, 42] on button "Guardar" at bounding box center [357, 42] width 35 height 11
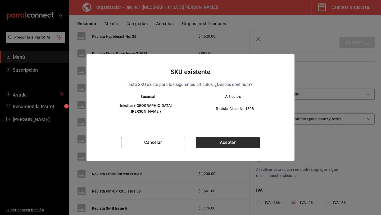
click at [237, 137] on button "Aceptar" at bounding box center [228, 142] width 64 height 11
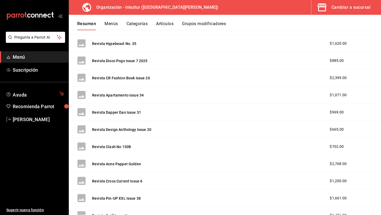
scroll to position [601, 0]
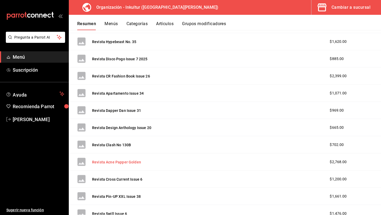
click at [124, 162] on button "Revista Acne Papper Golden" at bounding box center [116, 162] width 49 height 5
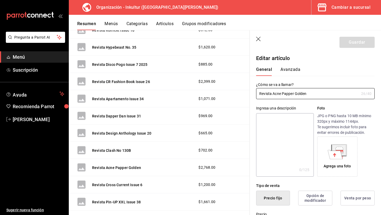
click at [292, 70] on button "Avanzada" at bounding box center [291, 71] width 20 height 9
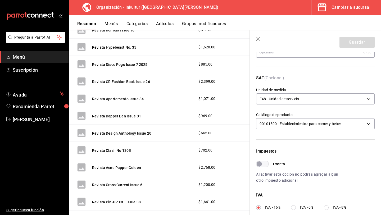
scroll to position [68, 0]
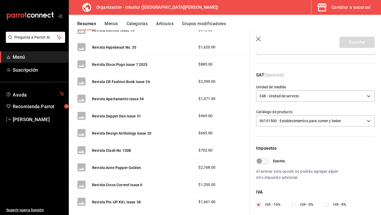
click at [294, 205] on input "IVA - 0%" at bounding box center [293, 205] width 5 height 5
radio input "true"
click at [357, 45] on button "Guardar" at bounding box center [357, 42] width 35 height 11
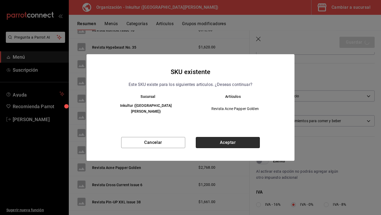
click at [240, 137] on button "Aceptar" at bounding box center [228, 142] width 64 height 11
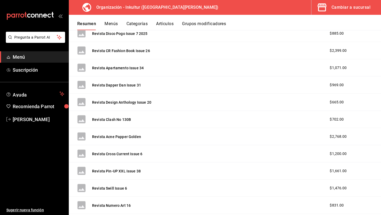
scroll to position [627, 0]
click at [127, 135] on button "Revista Acne Papper Golden" at bounding box center [116, 136] width 49 height 5
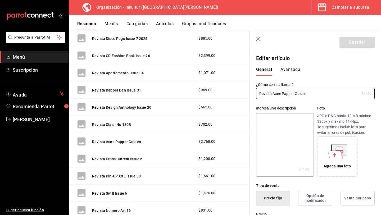
type input "$2768.00"
radio input "false"
radio input "true"
type input "E48"
type input "90101500"
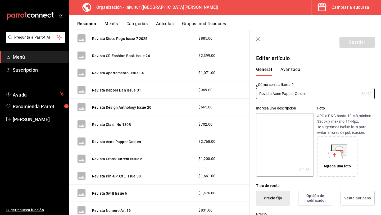
radio input "true"
type input "c93f685d-b9ce-475c-bb93-7daaf65e1314"
click at [290, 92] on input "Revista Acne Papper Golden" at bounding box center [307, 93] width 103 height 11
type input "Revista Acne Paper Golden"
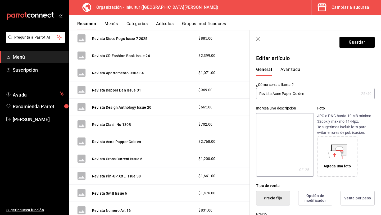
click at [289, 70] on button "Avanzada" at bounding box center [291, 71] width 20 height 9
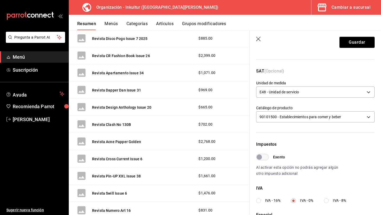
scroll to position [83, 0]
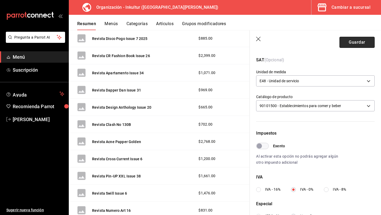
click at [353, 45] on button "Guardar" at bounding box center [357, 42] width 35 height 11
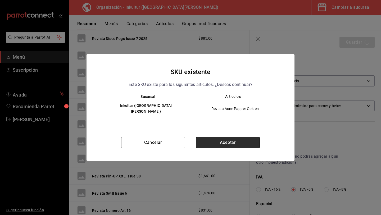
click at [245, 143] on button "Aceptar" at bounding box center [228, 142] width 64 height 11
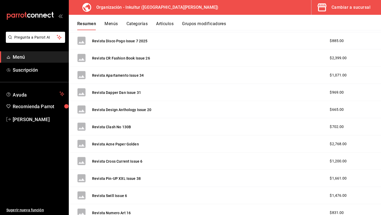
scroll to position [622, 0]
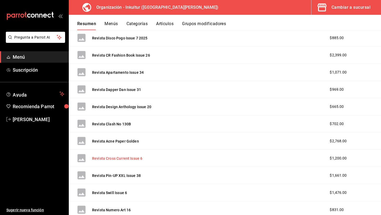
click at [118, 160] on button "Revista Cross Current Issue 6" at bounding box center [117, 158] width 50 height 5
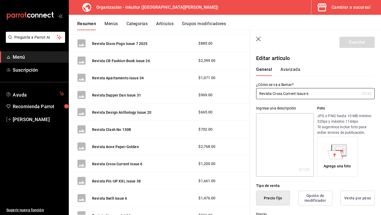
click at [285, 71] on button "Avanzada" at bounding box center [291, 71] width 20 height 9
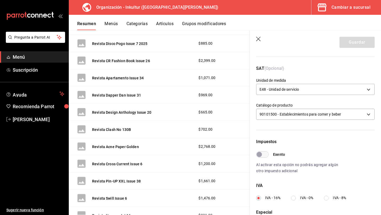
scroll to position [84, 0]
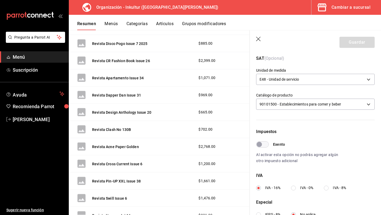
click at [294, 190] on input "IVA - 0%" at bounding box center [293, 188] width 5 height 5
radio input "true"
click at [351, 40] on button "Guardar" at bounding box center [357, 42] width 35 height 11
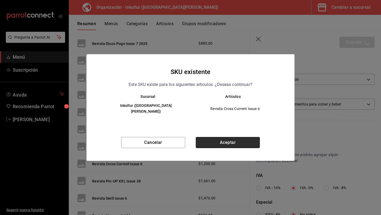
click at [226, 138] on button "Aceptar" at bounding box center [228, 142] width 64 height 11
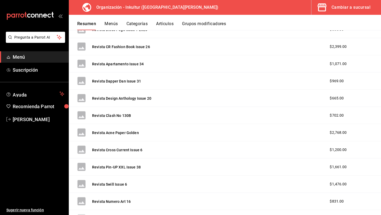
scroll to position [632, 0]
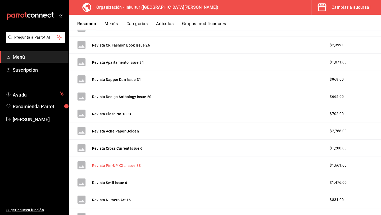
click at [127, 167] on button "Revista Pin-UP XXL Issue 38" at bounding box center [116, 165] width 49 height 5
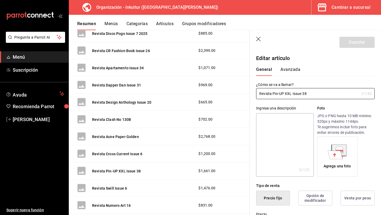
click at [294, 69] on button "Avanzada" at bounding box center [291, 71] width 20 height 9
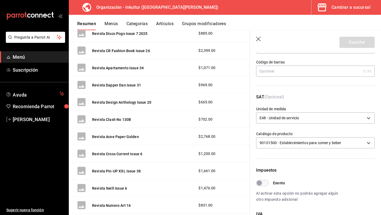
scroll to position [86, 0]
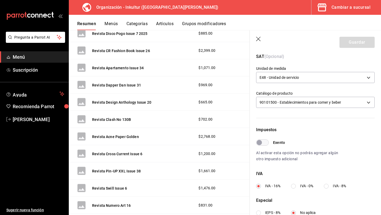
click at [294, 187] on input "IVA - 0%" at bounding box center [293, 186] width 5 height 5
radio input "true"
click at [356, 42] on button "Guardar" at bounding box center [357, 42] width 35 height 11
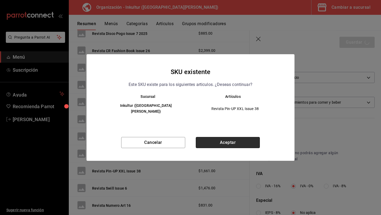
click at [216, 140] on button "Aceptar" at bounding box center [228, 142] width 64 height 11
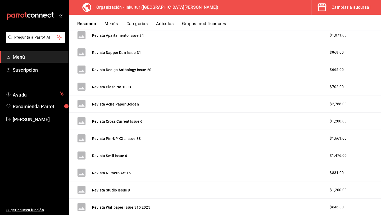
scroll to position [659, 0]
click at [119, 156] on button "Revista Swill Issue 6" at bounding box center [109, 155] width 35 height 5
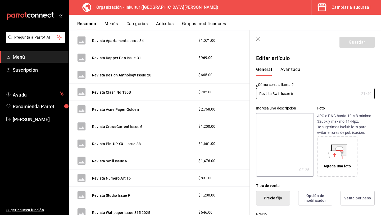
click at [290, 68] on button "Avanzada" at bounding box center [291, 71] width 20 height 9
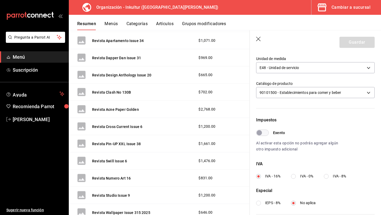
scroll to position [97, 0]
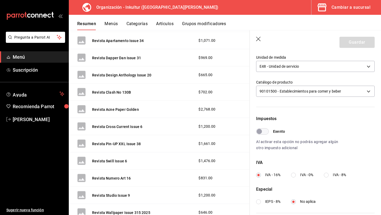
click at [293, 178] on div "Impuestos Exento Al activar esta opción no podrás agregar algún otro impuesto a…" at bounding box center [315, 160] width 119 height 89
click at [294, 174] on input "IVA - 0%" at bounding box center [293, 175] width 5 height 5
radio input "true"
click at [354, 43] on button "Guardar" at bounding box center [357, 42] width 35 height 11
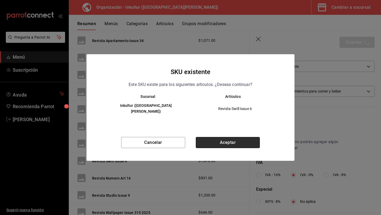
click at [222, 141] on button "Aceptar" at bounding box center [228, 142] width 64 height 11
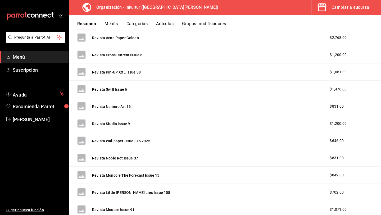
scroll to position [727, 0]
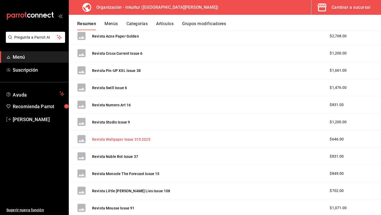
click at [134, 141] on button "Revista Wallpaper Issue 315 2025" at bounding box center [121, 139] width 58 height 5
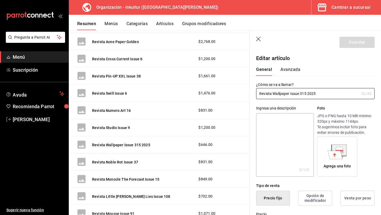
type input "$646.00"
radio input "false"
radio input "true"
type input "E48"
type input "90101500"
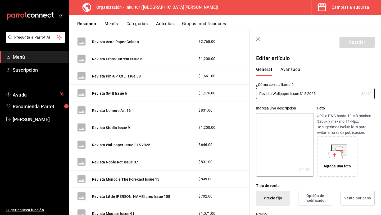
radio input "true"
type input "c93f685d-b9ce-475c-bb93-7daaf65e1314"
click at [288, 70] on button "Avanzada" at bounding box center [291, 71] width 20 height 9
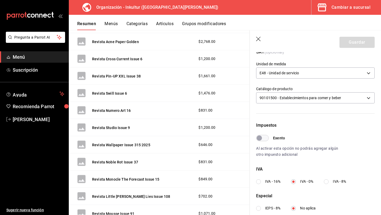
scroll to position [96, 0]
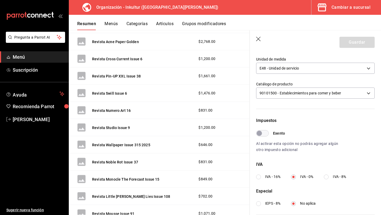
click at [258, 39] on icon "button" at bounding box center [258, 39] width 5 height 5
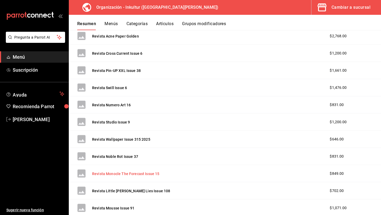
click at [137, 176] on button "Revista Monocle The Forecast Issue 15" at bounding box center [126, 173] width 68 height 5
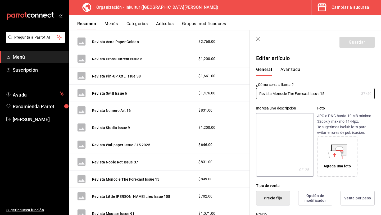
type input "$849.00"
radio input "false"
radio input "true"
click at [286, 70] on button "Avanzada" at bounding box center [291, 71] width 20 height 9
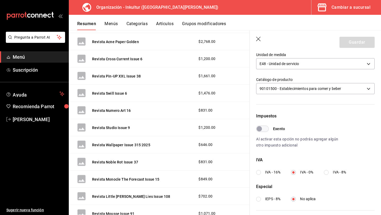
scroll to position [101, 0]
click at [258, 37] on icon "button" at bounding box center [258, 39] width 5 height 5
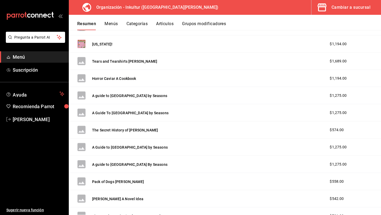
scroll to position [2113, 0]
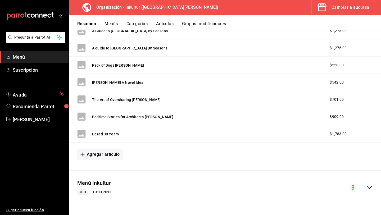
click at [46, 55] on span "Menú" at bounding box center [39, 56] width 52 height 7
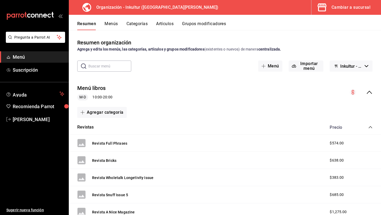
click at [113, 23] on button "Menús" at bounding box center [111, 25] width 13 height 9
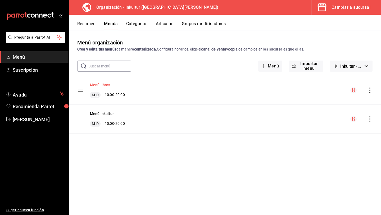
click at [102, 85] on button "Menú libros" at bounding box center [100, 84] width 20 height 5
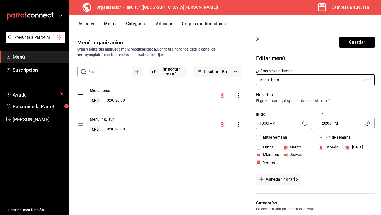
click at [259, 38] on icon "button" at bounding box center [258, 39] width 5 height 5
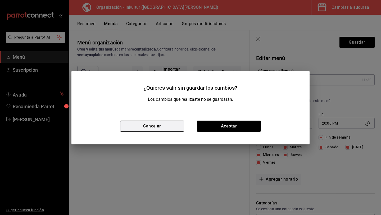
click at [176, 129] on button "Cancelar" at bounding box center [152, 126] width 64 height 11
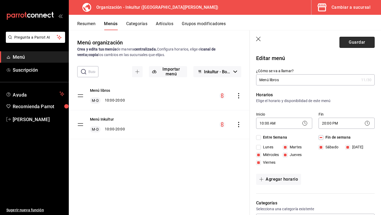
click at [357, 42] on button "Guardar" at bounding box center [357, 42] width 35 height 11
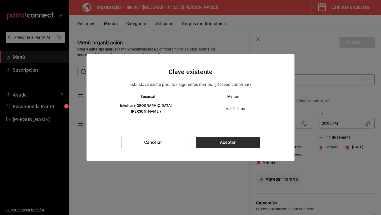
click at [225, 142] on button "Aceptar" at bounding box center [228, 142] width 64 height 11
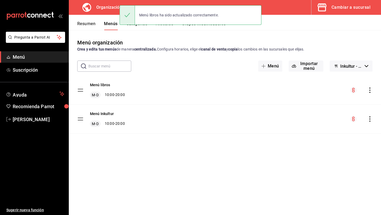
click at [371, 90] on icon "actions" at bounding box center [369, 90] width 5 height 5
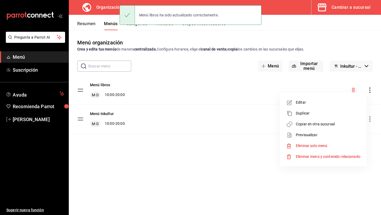
click at [345, 122] on span "Copiar en otra sucursal" at bounding box center [328, 125] width 65 height 6
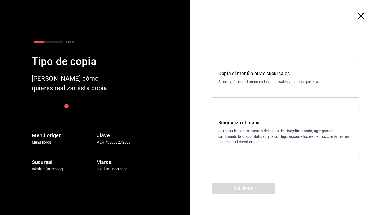
click at [289, 136] on strong "eliminando, agregando, cambiando la disponibilidad y la configuración" at bounding box center [275, 134] width 115 height 10
click at [252, 191] on button "Siguiente" at bounding box center [244, 188] width 64 height 11
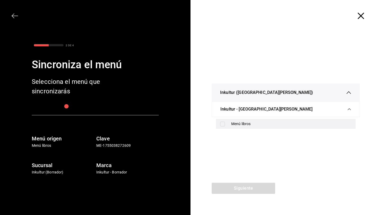
click at [222, 124] on input "checkbox" at bounding box center [222, 124] width 5 height 5
checkbox input "true"
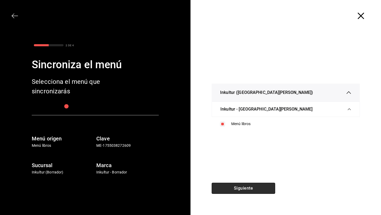
click at [240, 188] on button "Siguiente" at bounding box center [244, 188] width 64 height 11
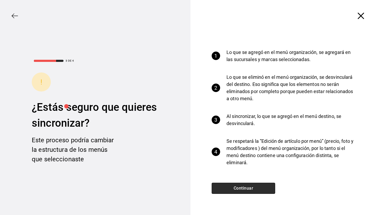
click at [248, 189] on button "Continuar" at bounding box center [244, 188] width 64 height 11
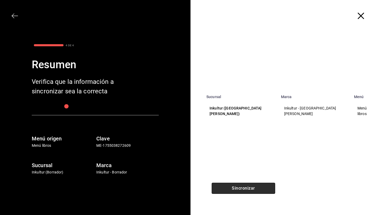
click at [253, 190] on button "Sincronizar" at bounding box center [244, 188] width 64 height 11
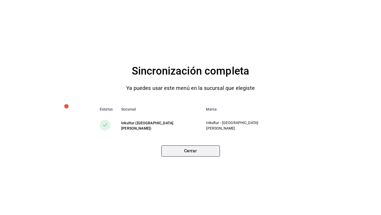
click at [198, 153] on button "Cerrar" at bounding box center [191, 151] width 59 height 11
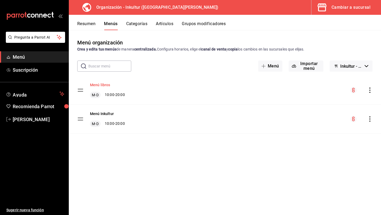
click at [104, 84] on button "Menú libros" at bounding box center [100, 84] width 20 height 5
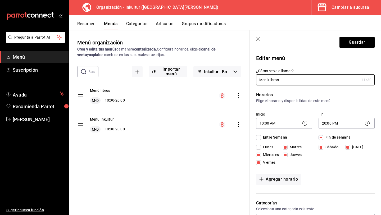
type input "Menú libros"
click at [258, 37] on icon "button" at bounding box center [258, 39] width 5 height 5
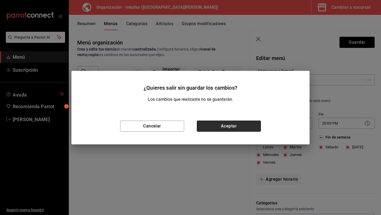
click at [223, 127] on button "Aceptar" at bounding box center [229, 126] width 64 height 11
checkbox input "false"
type input "1755806820237"
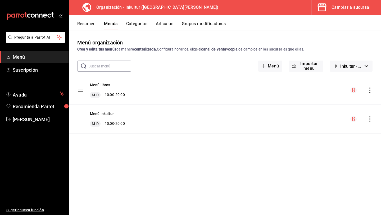
click at [90, 23] on button "Resumen" at bounding box center [86, 25] width 18 height 9
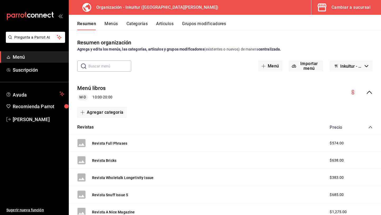
click at [88, 24] on button "Resumen" at bounding box center [86, 25] width 19 height 9
click at [111, 24] on button "Menús" at bounding box center [111, 25] width 13 height 9
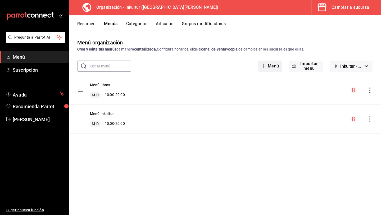
click at [275, 68] on button "Menú" at bounding box center [270, 66] width 24 height 11
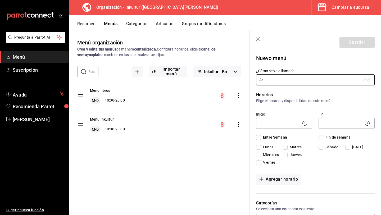
type input "A"
type input "Objetos"
click at [279, 110] on div "Inicio ​" at bounding box center [281, 118] width 62 height 25
click at [284, 147] on input "Martes" at bounding box center [285, 147] width 5 height 5
checkbox input "true"
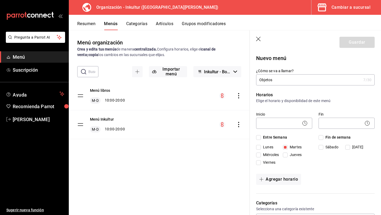
click at [259, 156] on input "Miércoles" at bounding box center [258, 155] width 5 height 5
checkbox input "true"
click at [285, 154] on input "Jueves" at bounding box center [285, 155] width 5 height 5
checkbox input "true"
click at [259, 163] on input "Viernes" at bounding box center [258, 162] width 5 height 5
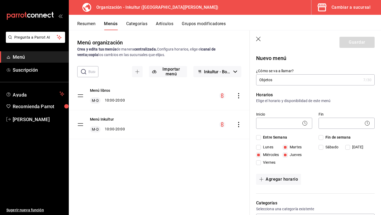
checkbox input "true"
click at [320, 138] on input "Fin de semana" at bounding box center [321, 137] width 5 height 5
checkbox input "true"
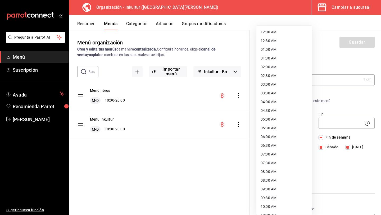
click at [280, 122] on body "Pregunta a Parrot AI Menú Suscripción Ayuda Recomienda Parrot Andrea Garza Ruíz…" at bounding box center [190, 107] width 381 height 215
click at [272, 208] on li "10:00 AM" at bounding box center [285, 207] width 56 height 9
type input "10:00"
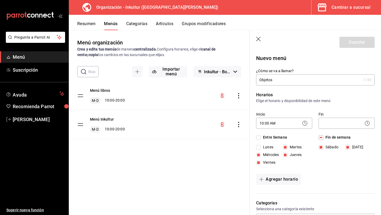
click at [367, 124] on icon at bounding box center [367, 123] width 6 height 6
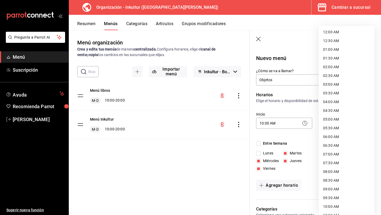
click at [350, 124] on body "Pregunta a Parrot AI Menú Suscripción Ayuda Recomienda Parrot Andrea Garza Ruíz…" at bounding box center [190, 107] width 381 height 215
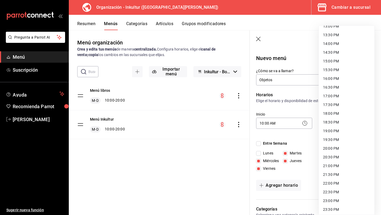
scroll to position [234, 0]
click at [339, 147] on li "20:00 PM" at bounding box center [347, 148] width 56 height 9
type input "20:00"
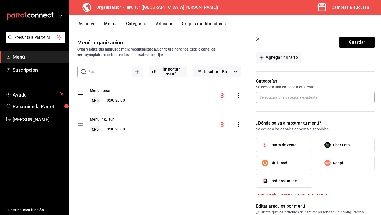
scroll to position [122, 0]
click at [292, 146] on span "Punto de venta" at bounding box center [284, 145] width 26 height 6
click at [271, 146] on input "Punto de venta" at bounding box center [265, 144] width 11 height 11
checkbox input "true"
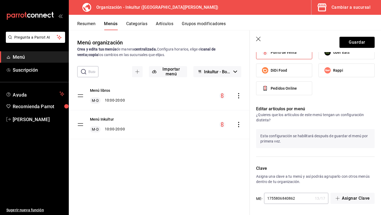
scroll to position [0, 0]
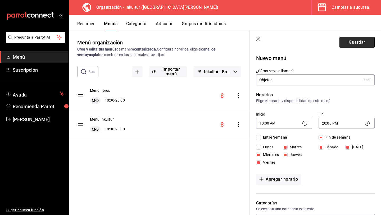
click at [353, 42] on button "Guardar" at bounding box center [357, 42] width 35 height 11
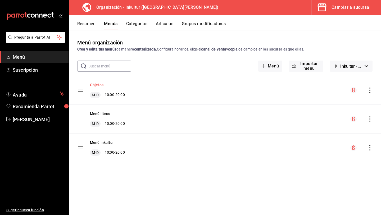
click at [101, 84] on button "Objetos" at bounding box center [97, 84] width 14 height 5
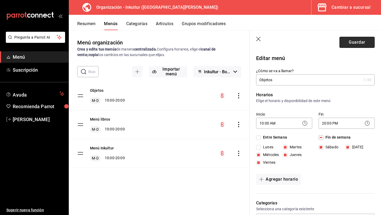
click at [348, 45] on button "Guardar" at bounding box center [357, 42] width 35 height 11
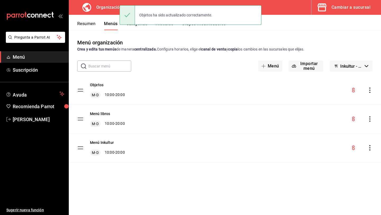
click at [371, 90] on icon "actions" at bounding box center [369, 90] width 5 height 5
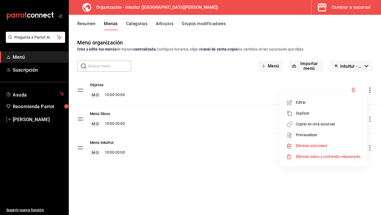
click at [317, 105] on li "Editar" at bounding box center [323, 102] width 83 height 11
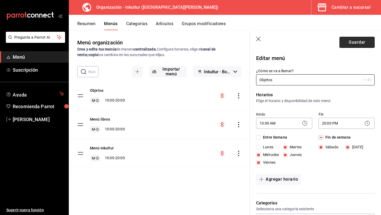
click at [361, 41] on button "Guardar" at bounding box center [357, 42] width 35 height 11
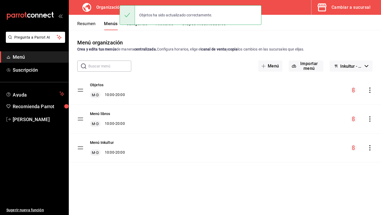
click at [83, 22] on button "Resumen" at bounding box center [86, 25] width 18 height 9
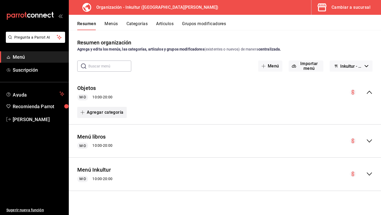
click at [97, 115] on button "Agregar categoría" at bounding box center [102, 112] width 50 height 11
click at [150, 96] on div at bounding box center [190, 107] width 381 height 215
click at [113, 114] on button "Agregar categoría" at bounding box center [102, 112] width 50 height 11
click at [108, 137] on li "Categoría nueva" at bounding box center [99, 139] width 45 height 13
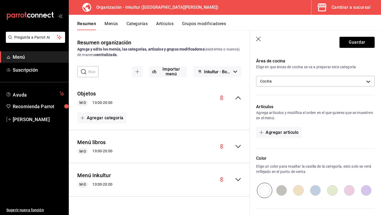
scroll to position [93, 0]
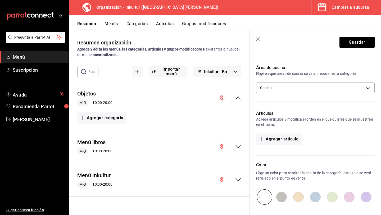
type input "Playeras IDEA LTD"
click at [347, 199] on input "radio" at bounding box center [349, 197] width 17 height 15
radio input "true"
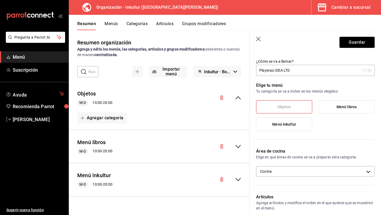
scroll to position [9, 0]
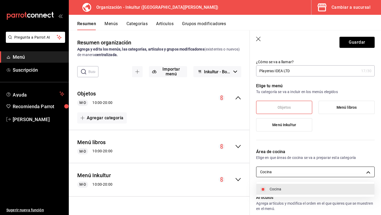
click at [300, 171] on body "Pregunta a Parrot AI Menú Suscripción Ayuda Recomienda Parrot Andrea Garza Ruíz…" at bounding box center [190, 107] width 381 height 215
click at [320, 141] on div at bounding box center [190, 107] width 381 height 215
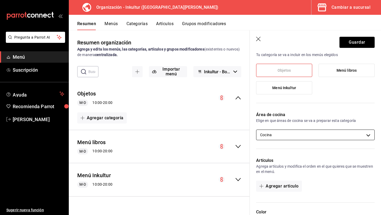
scroll to position [0, 0]
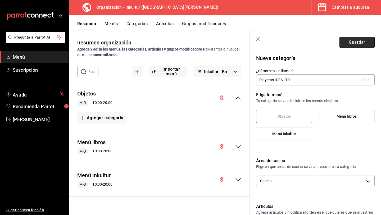
click at [357, 44] on button "Guardar" at bounding box center [357, 42] width 35 height 11
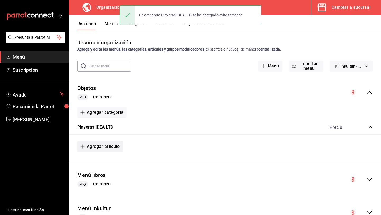
click at [107, 149] on button "Agregar artículo" at bounding box center [100, 146] width 46 height 11
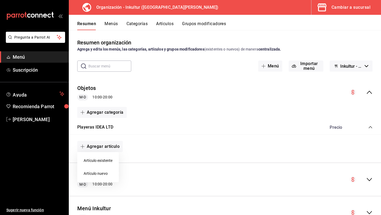
click at [105, 172] on li "Artículo nuevo" at bounding box center [98, 173] width 42 height 13
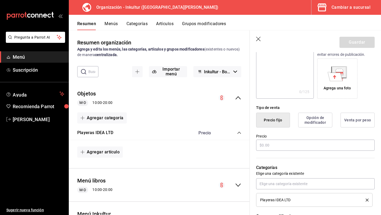
scroll to position [79, 0]
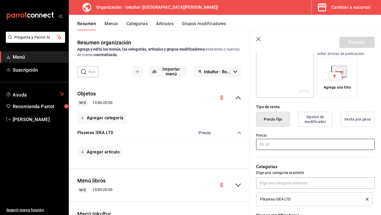
type input "T-Shirt Winona"
click at [291, 147] on input "text" at bounding box center [315, 144] width 119 height 11
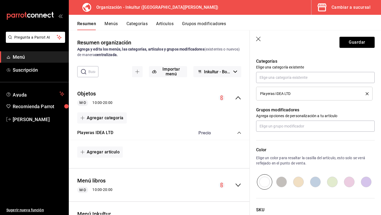
scroll to position [188, 0]
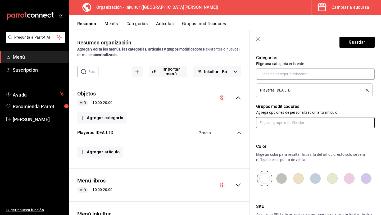
type input "$1032.00"
click at [292, 120] on input "text" at bounding box center [315, 122] width 119 height 11
click at [301, 107] on p "Grupos modificadores" at bounding box center [315, 107] width 119 height 6
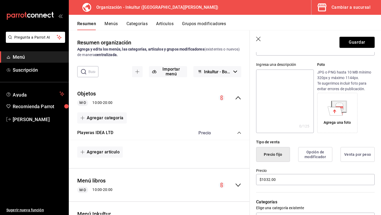
scroll to position [48, 0]
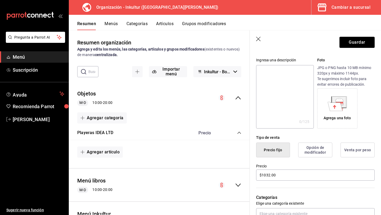
click at [323, 152] on button "Opción de modificador" at bounding box center [315, 150] width 34 height 15
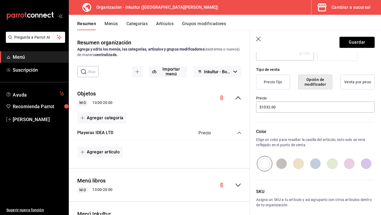
scroll to position [113, 0]
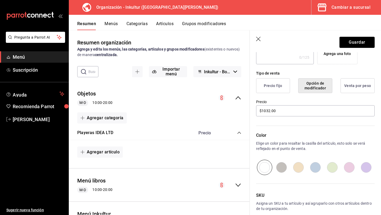
click at [311, 89] on button "Opción de modificador" at bounding box center [315, 85] width 34 height 15
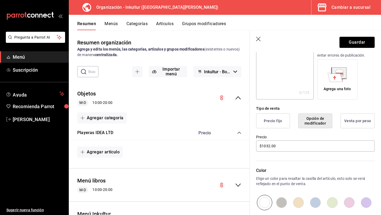
scroll to position [73, 0]
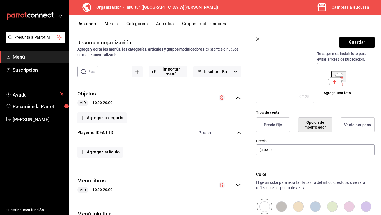
click at [285, 122] on button "Precio fijo" at bounding box center [273, 125] width 34 height 15
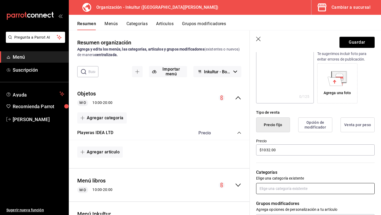
click at [290, 185] on input "text" at bounding box center [315, 188] width 119 height 11
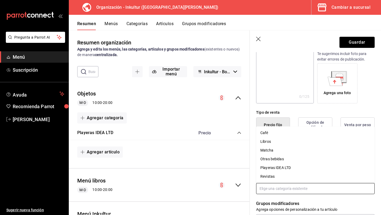
click at [281, 171] on li "Playeras IDEA LTD" at bounding box center [315, 168] width 119 height 9
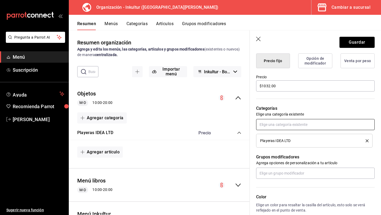
scroll to position [138, 0]
click at [299, 174] on input "text" at bounding box center [315, 172] width 119 height 11
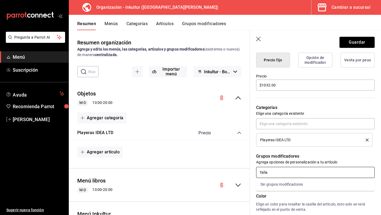
type input "Talla"
click at [347, 154] on p "Grupos modificadores" at bounding box center [315, 156] width 119 height 6
click at [309, 174] on input "text" at bounding box center [315, 172] width 119 height 11
click at [322, 155] on p "Grupos modificadores" at bounding box center [315, 156] width 119 height 6
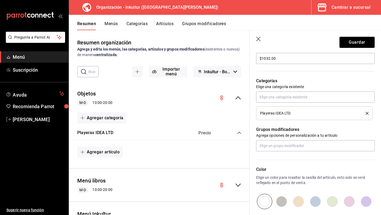
scroll to position [173, 0]
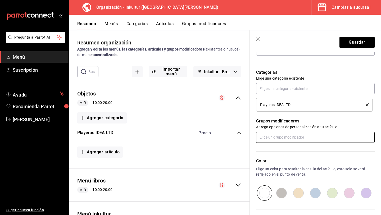
click at [295, 136] on input "text" at bounding box center [315, 137] width 119 height 11
click at [264, 119] on p "Grupos modificadores" at bounding box center [315, 121] width 119 height 6
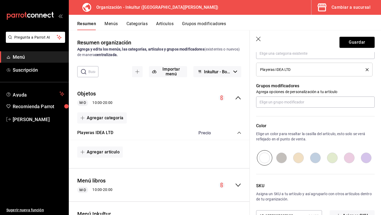
scroll to position [226, 0]
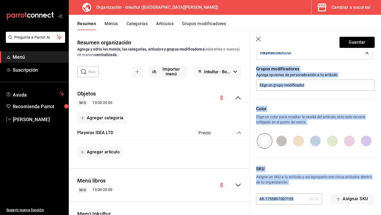
drag, startPoint x: 299, startPoint y: 199, endPoint x: 215, endPoint y: 182, distance: 85.9
click at [222, 187] on main "Resumen organización Agrega y edita los menús, las categorías, artículos y grup…" at bounding box center [225, 122] width 312 height 185
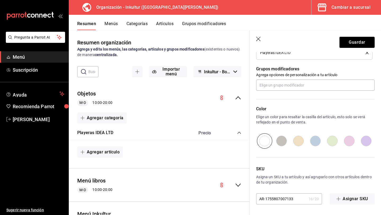
click at [272, 198] on input "AR-1755807007133" at bounding box center [281, 199] width 50 height 11
type input "o"
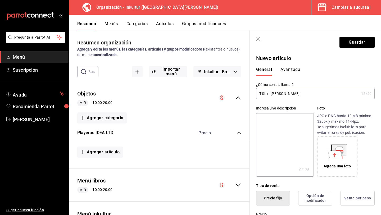
type input "O001"
click at [287, 67] on button "Avanzada" at bounding box center [291, 71] width 20 height 9
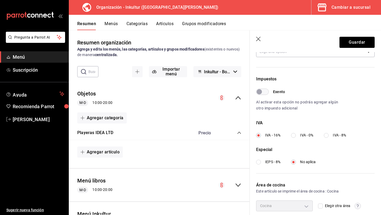
scroll to position [159, 0]
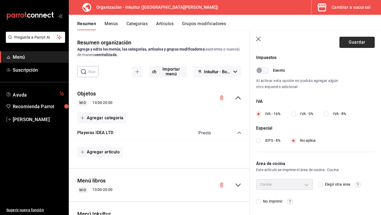
click at [354, 44] on button "Guardar" at bounding box center [357, 42] width 35 height 11
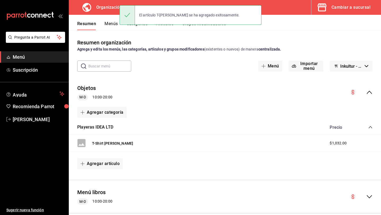
click at [198, 28] on button "Grupos modificadores" at bounding box center [204, 25] width 44 height 9
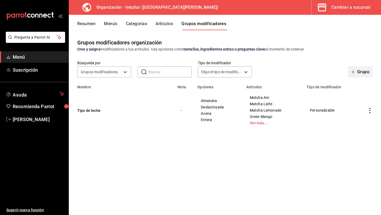
click at [364, 74] on button "Grupo" at bounding box center [360, 71] width 25 height 11
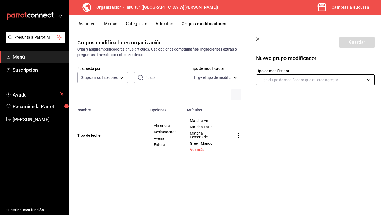
click at [317, 76] on body "Pregunta a Parrot AI Menú Suscripción Ayuda Recomienda Parrot Andrea Garza Ruíz…" at bounding box center [190, 107] width 381 height 215
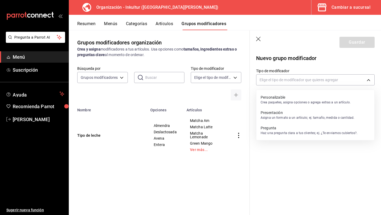
click at [300, 86] on div at bounding box center [190, 107] width 381 height 215
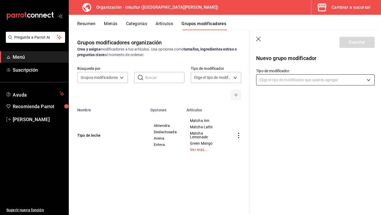
click at [300, 82] on body "Pregunta a Parrot AI Menú Suscripción Ayuda Recomienda Parrot Andrea Garza Ruíz…" at bounding box center [190, 107] width 381 height 215
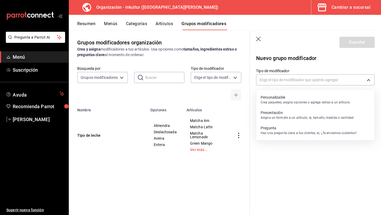
click at [295, 101] on p "Crea paquetes, asigna opciones o agrega extras a un artículo." at bounding box center [306, 102] width 90 height 5
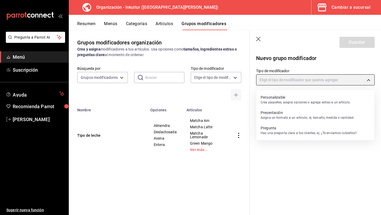
type input "CUSTOMIZABLE"
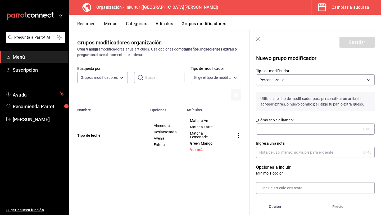
click at [302, 131] on input "¿Cómo se va a llamar?" at bounding box center [308, 129] width 105 height 11
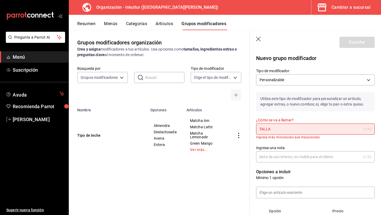
type input "TALLA"
click at [316, 160] on input "Ingresa una nota" at bounding box center [308, 157] width 105 height 11
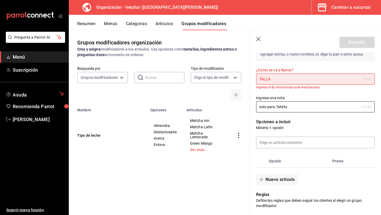
scroll to position [54, 0]
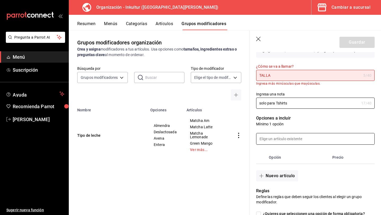
type input "solo para Tshirts"
click at [304, 142] on input at bounding box center [316, 138] width 118 height 11
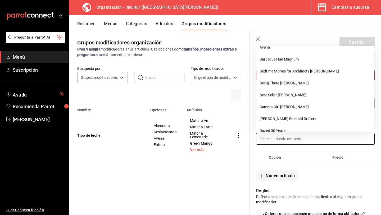
scroll to position [0, 0]
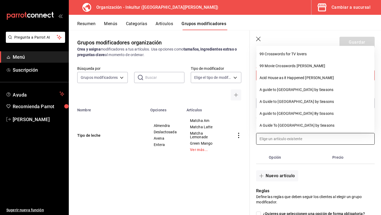
click at [293, 163] on th "Opción" at bounding box center [299, 157] width 64 height 13
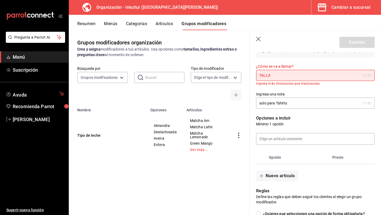
click at [317, 162] on th "Opción" at bounding box center [299, 157] width 64 height 13
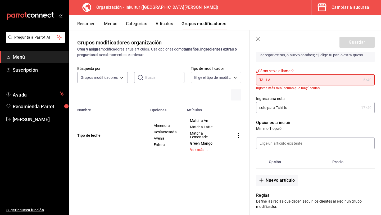
click at [280, 80] on input "TALLA" at bounding box center [308, 80] width 105 height 11
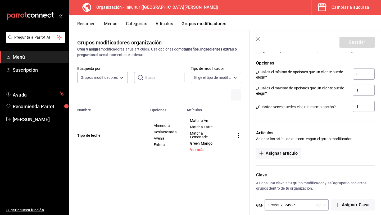
scroll to position [219, 0]
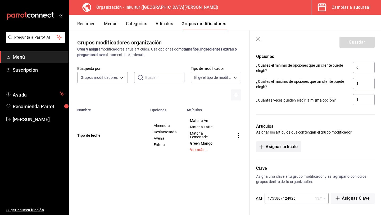
type input "Talla"
click at [291, 147] on button "Asignar artículo" at bounding box center [278, 146] width 45 height 11
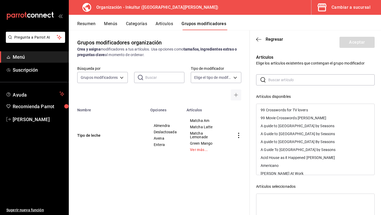
click at [339, 88] on div "​ ​ Artículos disponibles 99 Crosswords for TV lovers 99 Movie Crosswords Anna …" at bounding box center [315, 168] width 119 height 189
click at [327, 98] on div "Artículos disponibles" at bounding box center [315, 97] width 119 height 6
click at [266, 38] on span "Regresar" at bounding box center [269, 39] width 27 height 5
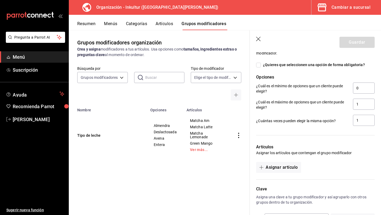
scroll to position [199, 0]
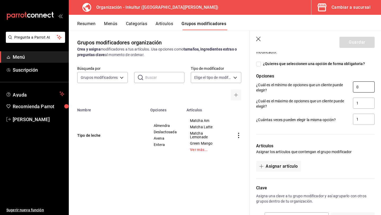
click at [361, 86] on input "0" at bounding box center [364, 87] width 22 height 11
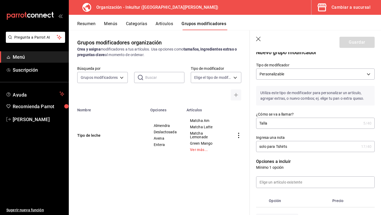
scroll to position [0, 0]
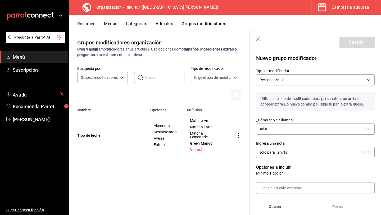
type input "1"
click at [92, 24] on button "Resumen" at bounding box center [86, 25] width 18 height 9
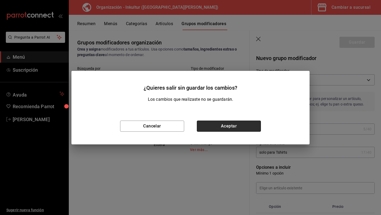
click at [222, 128] on button "Aceptar" at bounding box center [229, 126] width 64 height 11
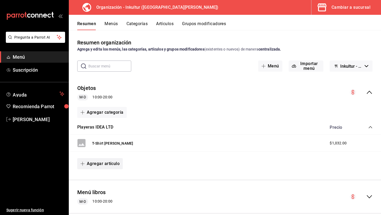
click at [108, 167] on button "Agregar artículo" at bounding box center [100, 163] width 46 height 11
click at [96, 192] on li "Artículo nuevo" at bounding box center [98, 191] width 42 height 13
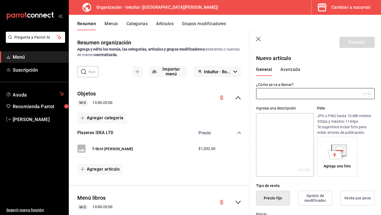
click at [266, 87] on div "¿Cómo se va a llamar? 0 /40 ¿Cómo se va a llamar?" at bounding box center [315, 90] width 119 height 17
click at [270, 96] on input "text" at bounding box center [308, 93] width 105 height 11
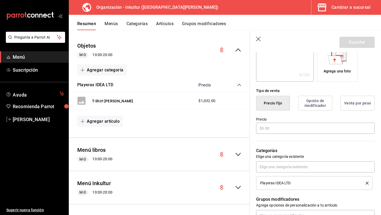
scroll to position [100, 0]
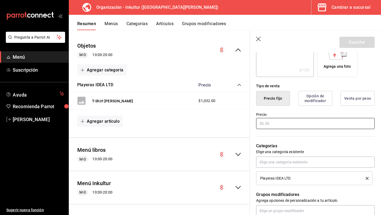
type input "T-Shirt Yoga Helps"
click at [287, 122] on input "text" at bounding box center [315, 123] width 119 height 11
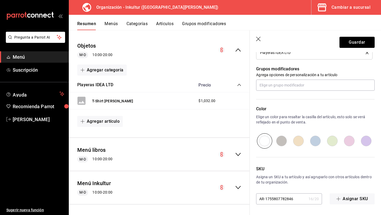
type input "$1032.00"
click at [348, 142] on input "radio" at bounding box center [349, 140] width 17 height 15
radio input "true"
drag, startPoint x: 297, startPoint y: 199, endPoint x: 195, endPoint y: 186, distance: 103.3
click at [201, 191] on main "Resumen organización Agrega y edita los menús, las categorías, artículos y grup…" at bounding box center [225, 122] width 312 height 185
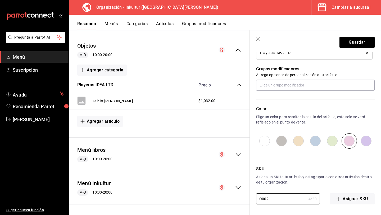
scroll to position [0, 0]
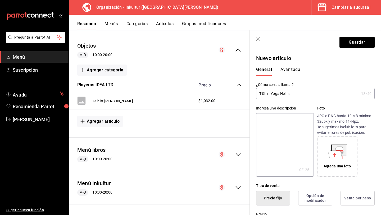
type input "O002"
click at [290, 70] on button "Avanzada" at bounding box center [291, 71] width 20 height 9
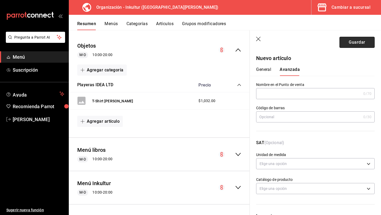
click at [359, 43] on button "Guardar" at bounding box center [357, 42] width 35 height 11
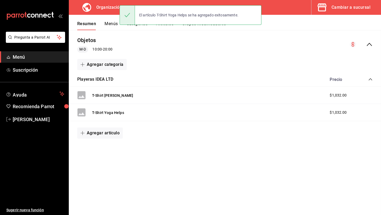
scroll to position [43, 0]
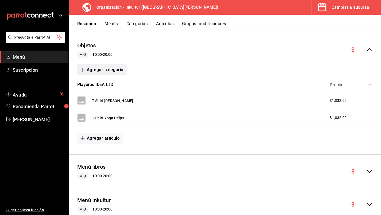
click at [110, 69] on button "Agregar categoría" at bounding box center [102, 69] width 50 height 11
click at [117, 96] on li "Categoría nueva" at bounding box center [99, 97] width 45 height 13
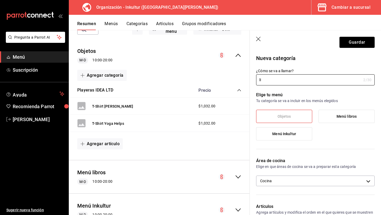
type input "l"
click at [140, 98] on div "T-Shirt Winona $1,032.00" at bounding box center [159, 106] width 181 height 17
click at [279, 81] on input "Libreta" at bounding box center [308, 80] width 105 height 11
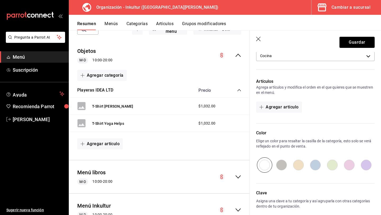
scroll to position [150, 0]
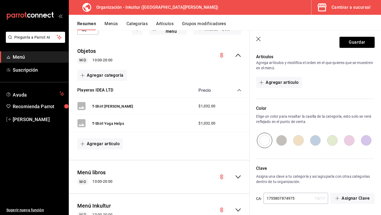
type input "Libretas"
click at [347, 139] on input "radio" at bounding box center [349, 140] width 17 height 15
radio input "true"
drag, startPoint x: 299, startPoint y: 198, endPoint x: 213, endPoint y: 197, distance: 85.8
click at [213, 198] on main "Resumen organización Agrega y edita los menús, las categorías, artículos y grup…" at bounding box center [225, 122] width 312 height 185
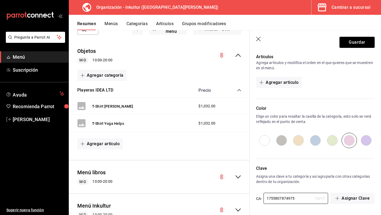
type input "o"
type input "O0003"
click at [283, 198] on input "O0003" at bounding box center [289, 198] width 50 height 11
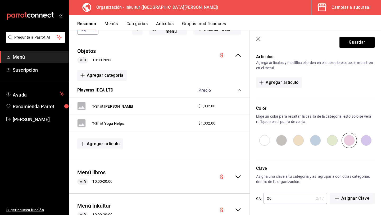
type input "O"
type input "1755807874975"
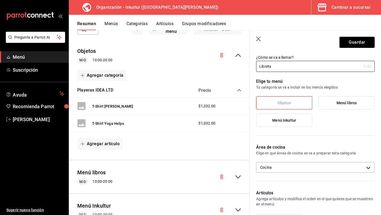
scroll to position [0, 0]
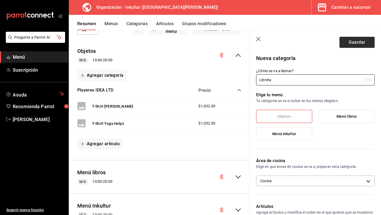
type input "Libretas"
click at [355, 42] on button "Guardar" at bounding box center [357, 42] width 35 height 11
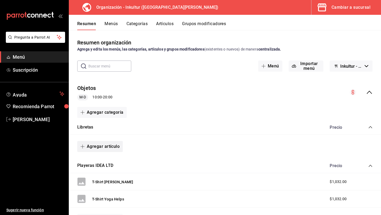
click at [106, 147] on button "Agregar artículo" at bounding box center [100, 146] width 46 height 11
click at [102, 176] on li "Artículo nuevo" at bounding box center [98, 173] width 42 height 13
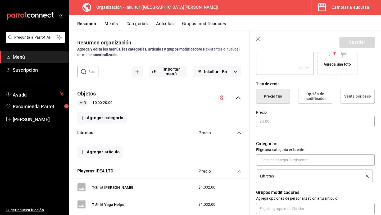
scroll to position [105, 0]
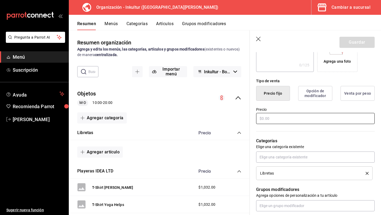
type input "Ikebana Flowers Arranged"
click at [280, 120] on input "text" at bounding box center [315, 118] width 119 height 11
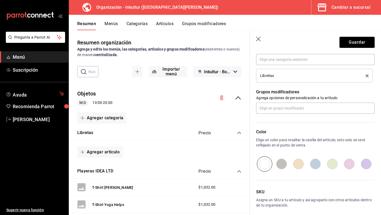
scroll to position [205, 0]
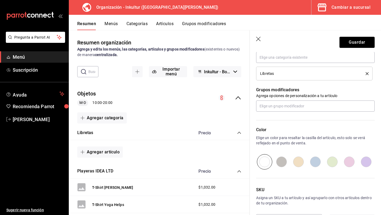
type input "$854.00"
click at [350, 161] on input "radio" at bounding box center [349, 161] width 17 height 15
radio input "true"
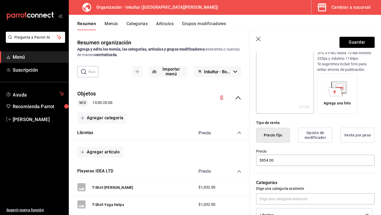
scroll to position [0, 0]
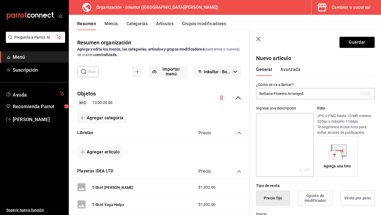
click at [293, 69] on button "Avanzada" at bounding box center [291, 71] width 20 height 9
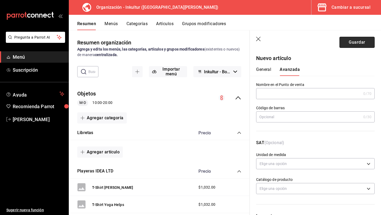
click at [356, 40] on button "Guardar" at bounding box center [357, 42] width 35 height 11
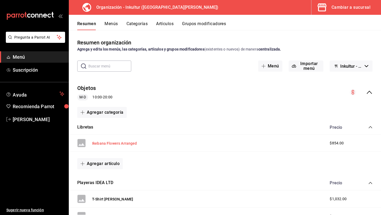
click at [112, 143] on button "Ikebana Flowers Arranged" at bounding box center [114, 143] width 45 height 5
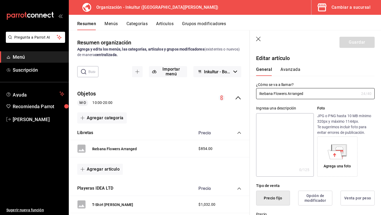
click at [291, 71] on button "Avanzada" at bounding box center [291, 71] width 20 height 9
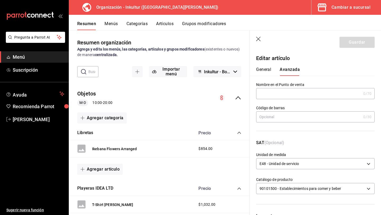
click at [258, 38] on icon "button" at bounding box center [258, 39] width 5 height 5
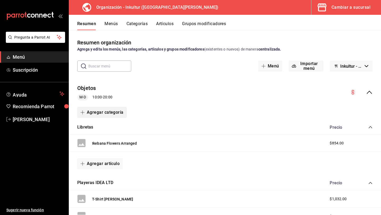
click at [115, 113] on button "Agregar categoría" at bounding box center [102, 112] width 50 height 11
click at [108, 137] on li "Categoría nueva" at bounding box center [99, 139] width 45 height 13
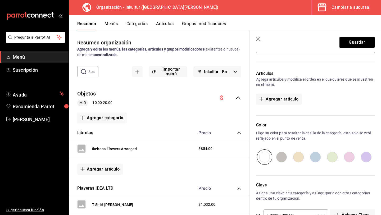
scroll to position [133, 0]
type input "Gorras IDEA Ltd"
click at [350, 156] on input "radio" at bounding box center [349, 156] width 17 height 15
radio input "true"
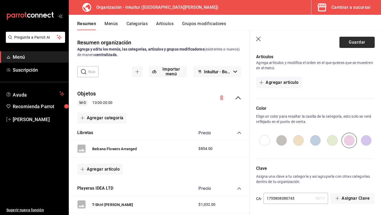
click at [357, 41] on button "Guardar" at bounding box center [357, 42] width 35 height 11
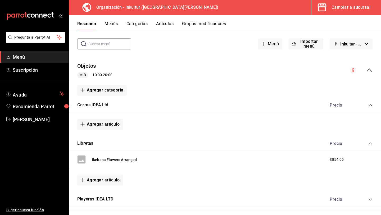
scroll to position [21, 0]
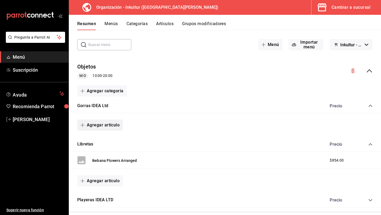
click at [109, 123] on button "Agregar artículo" at bounding box center [100, 125] width 46 height 11
click at [107, 150] on li "Artículo nuevo" at bounding box center [98, 152] width 42 height 13
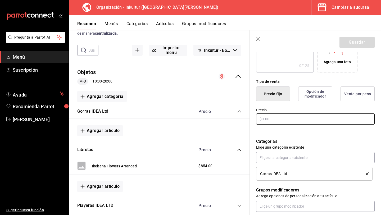
scroll to position [108, 0]
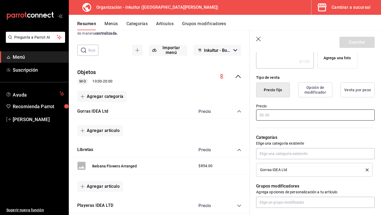
type input "All England Techno Club"
click at [304, 118] on input "text" at bounding box center [315, 115] width 119 height 11
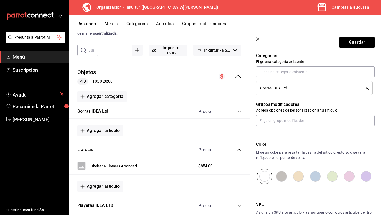
scroll to position [199, 0]
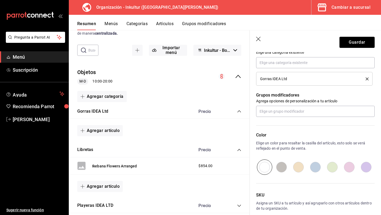
type input "$1126.00"
click at [351, 167] on input "radio" at bounding box center [349, 167] width 17 height 15
radio input "true"
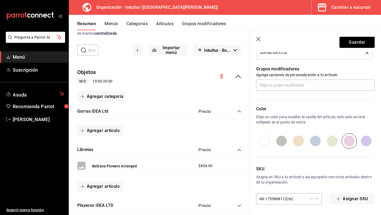
click at [290, 199] on input "AR-1755808112262" at bounding box center [281, 199] width 50 height 11
type input "0"
type input "o"
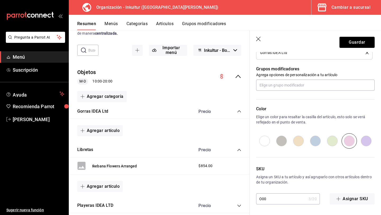
type input "O004"
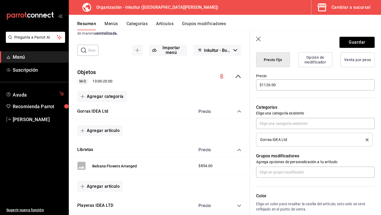
scroll to position [0, 0]
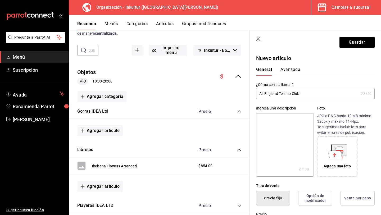
click at [289, 70] on button "Avanzada" at bounding box center [291, 71] width 20 height 9
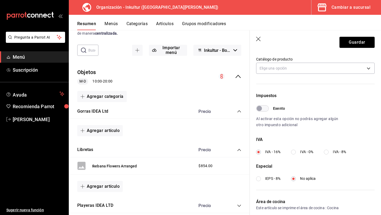
scroll to position [126, 0]
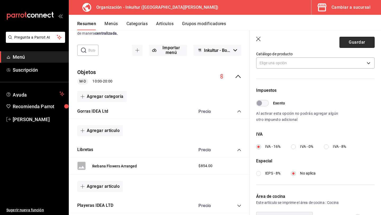
click at [357, 47] on button "Guardar" at bounding box center [357, 42] width 35 height 11
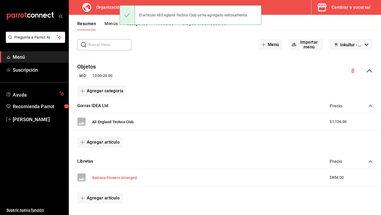
click at [116, 178] on button "Ikebana Flowers Arranged" at bounding box center [114, 177] width 45 height 5
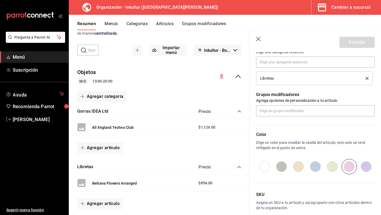
scroll to position [226, 0]
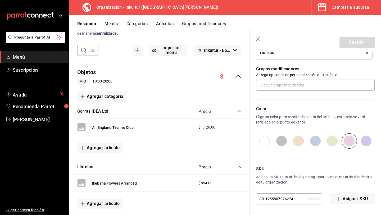
click at [292, 198] on input "AR-1755807926274" at bounding box center [281, 199] width 50 height 11
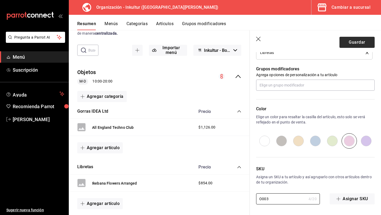
type input "O003"
click at [356, 42] on button "Guardar" at bounding box center [357, 42] width 35 height 11
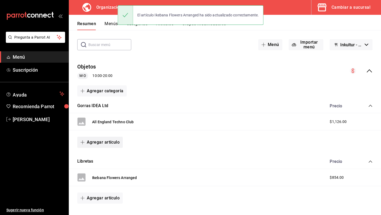
click at [105, 142] on button "Agregar artículo" at bounding box center [100, 142] width 46 height 11
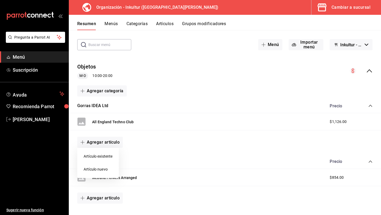
click at [104, 169] on li "Artículo nuevo" at bounding box center [98, 169] width 42 height 13
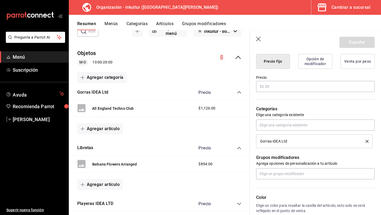
scroll to position [144, 0]
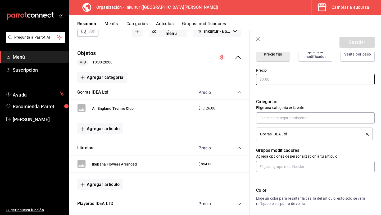
type input "Garden Center"
click at [281, 78] on input "text" at bounding box center [315, 79] width 119 height 11
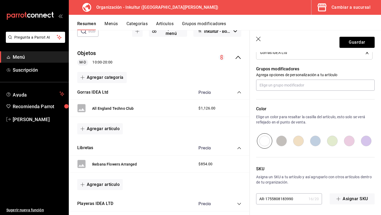
type input "$1126.00"
click at [348, 141] on input "radio" at bounding box center [349, 140] width 17 height 15
radio input "true"
click at [289, 199] on input "AR-1755808183990" at bounding box center [281, 199] width 50 height 11
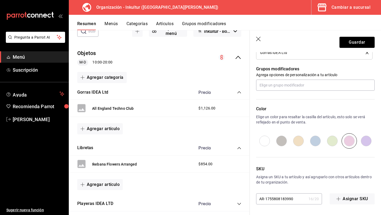
click at [289, 199] on input "AR-1755808183990" at bounding box center [281, 199] width 50 height 11
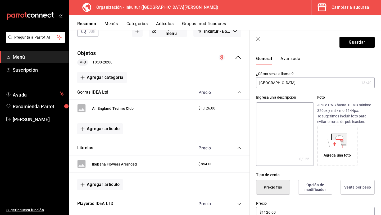
scroll to position [0, 0]
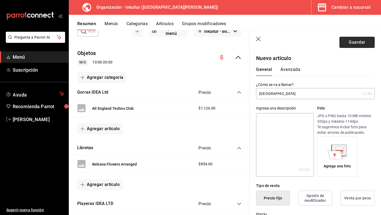
click at [362, 41] on button "Guardar" at bounding box center [357, 42] width 35 height 11
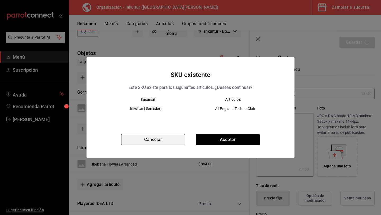
click at [169, 144] on button "Cancelar" at bounding box center [153, 139] width 64 height 11
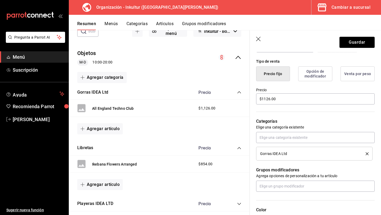
scroll to position [226, 0]
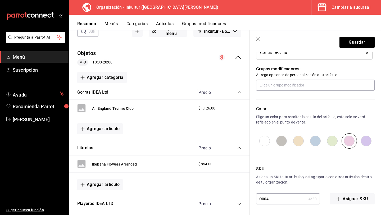
click at [283, 203] on input "O004" at bounding box center [281, 199] width 50 height 11
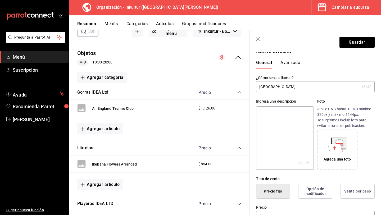
scroll to position [0, 0]
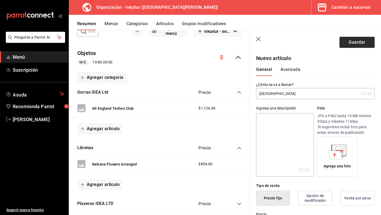
type input "O005"
click at [360, 41] on button "Guardar" at bounding box center [357, 42] width 35 height 11
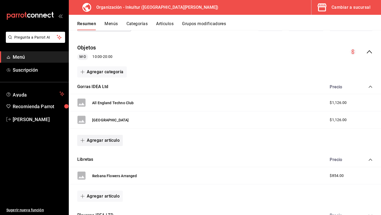
click at [107, 143] on button "Agregar artículo" at bounding box center [100, 140] width 46 height 11
click at [104, 168] on li "Artículo nuevo" at bounding box center [98, 167] width 42 height 13
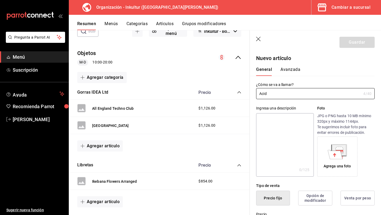
type input "Acid"
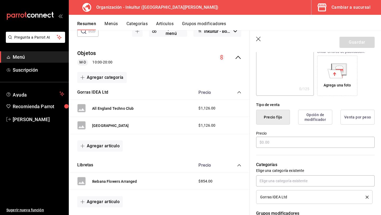
scroll to position [88, 0]
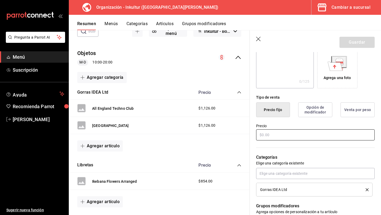
click at [279, 131] on input "text" at bounding box center [315, 134] width 119 height 11
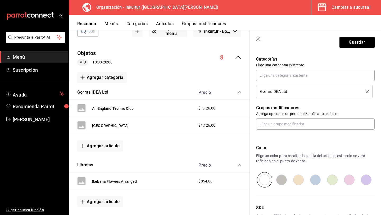
scroll to position [194, 0]
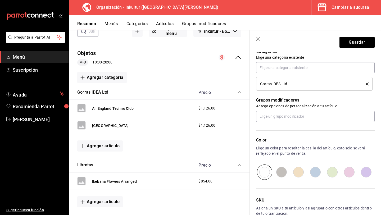
type input "$1126.00"
click at [343, 172] on input "radio" at bounding box center [349, 172] width 17 height 15
radio input "true"
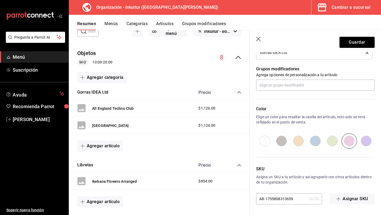
click at [296, 197] on input "AR-1755808313659" at bounding box center [281, 199] width 50 height 11
type input "O006"
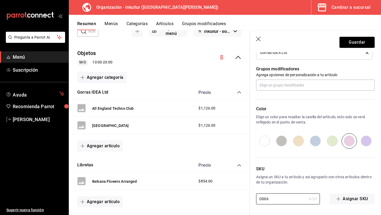
scroll to position [0, 0]
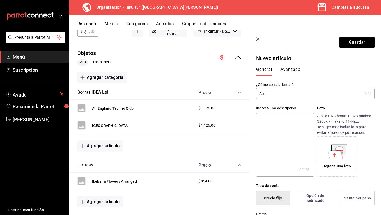
click at [290, 74] on button "Avanzada" at bounding box center [291, 71] width 20 height 9
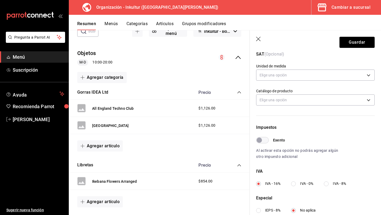
scroll to position [95, 0]
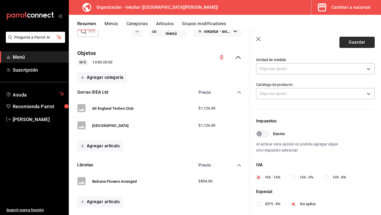
click at [357, 42] on button "Guardar" at bounding box center [357, 42] width 35 height 11
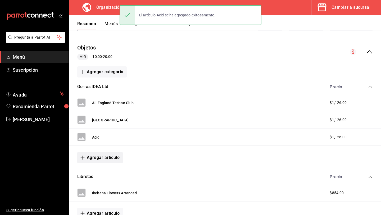
click at [109, 159] on button "Agregar artículo" at bounding box center [100, 157] width 46 height 11
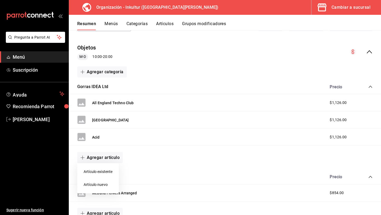
click at [106, 184] on li "Artículo nuevo" at bounding box center [98, 184] width 42 height 13
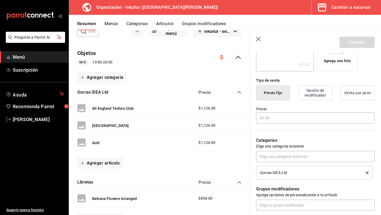
scroll to position [116, 0]
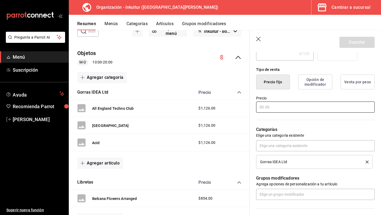
type input "Best Seller"
click at [271, 107] on input "text" at bounding box center [315, 107] width 119 height 11
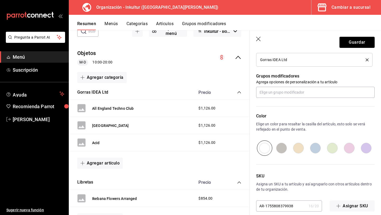
scroll to position [219, 0]
type input "$1126.00"
click at [351, 146] on input "radio" at bounding box center [349, 147] width 17 height 15
radio input "true"
click at [283, 204] on input "AR-1755808379938" at bounding box center [281, 205] width 50 height 11
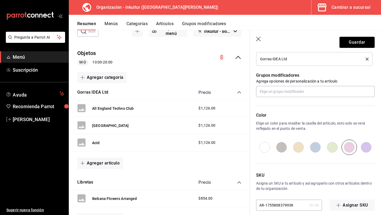
click at [283, 204] on input "AR-1755808379938" at bounding box center [281, 205] width 50 height 11
type input "0"
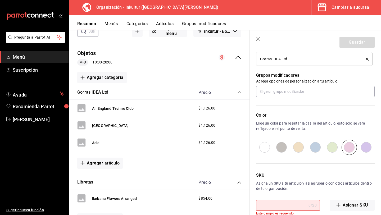
type input "o"
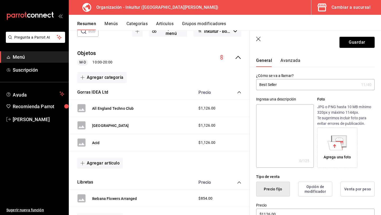
scroll to position [0, 0]
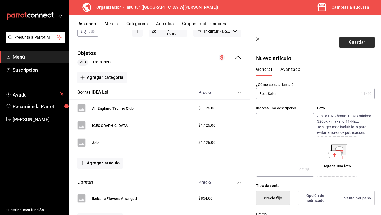
type input "O007"
click at [355, 42] on button "Guardar" at bounding box center [357, 42] width 35 height 11
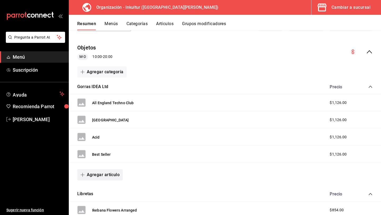
click at [104, 175] on button "Agregar artículo" at bounding box center [100, 174] width 46 height 11
click at [106, 199] on li "Artículo nuevo" at bounding box center [98, 202] width 42 height 13
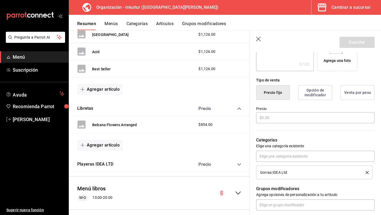
scroll to position [107, 0]
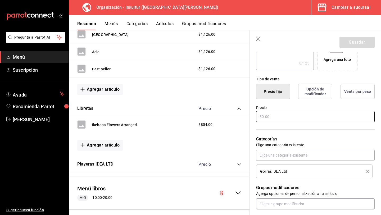
type input "Yacht Rock"
click at [274, 114] on input "text" at bounding box center [315, 116] width 119 height 11
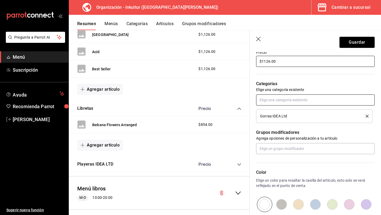
scroll to position [167, 0]
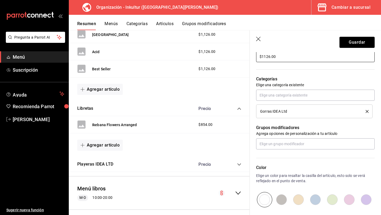
type input "$1126.00"
click at [350, 201] on input "radio" at bounding box center [349, 199] width 17 height 15
radio input "true"
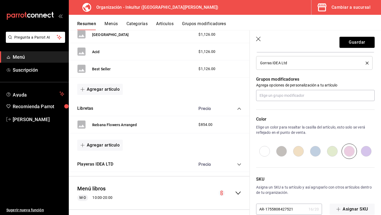
scroll to position [226, 0]
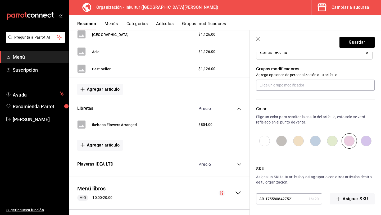
click at [290, 200] on input "AR-1755808427521" at bounding box center [281, 199] width 50 height 11
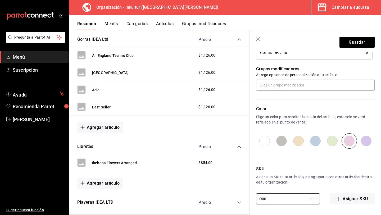
scroll to position [94, 0]
click at [356, 41] on button "Guardar" at bounding box center [357, 42] width 35 height 11
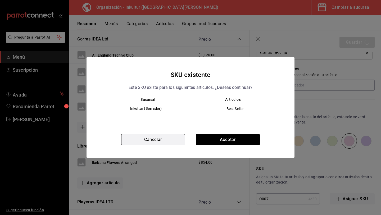
click at [151, 141] on button "Cancelar" at bounding box center [153, 139] width 64 height 11
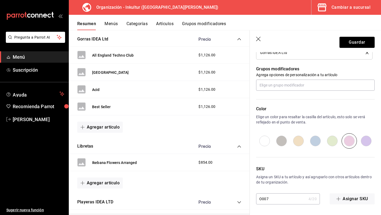
click at [281, 201] on input "O007" at bounding box center [281, 199] width 50 height 11
type input "O008"
click at [353, 47] on button "Guardar" at bounding box center [357, 42] width 35 height 11
click at [353, 47] on div "Guardar" at bounding box center [357, 42] width 35 height 11
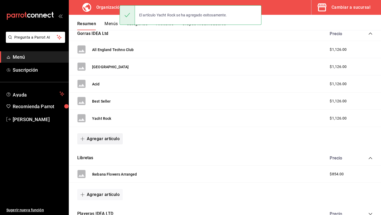
click at [104, 140] on button "Agregar artículo" at bounding box center [100, 138] width 46 height 11
click at [104, 164] on li "Artículo nuevo" at bounding box center [98, 166] width 42 height 13
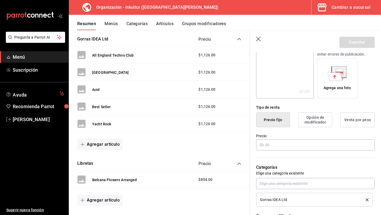
scroll to position [79, 0]
type input "Free Agent"
click at [272, 145] on input "text" at bounding box center [315, 144] width 119 height 11
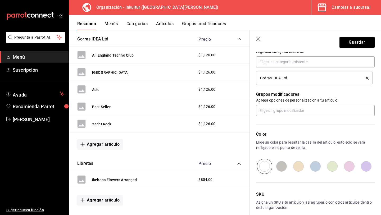
scroll to position [210, 0]
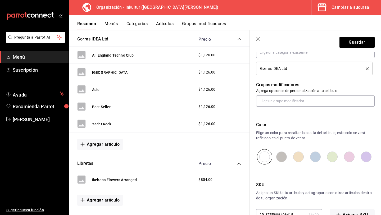
type input "$1126.00"
click at [350, 158] on input "radio" at bounding box center [349, 156] width 17 height 15
radio input "true"
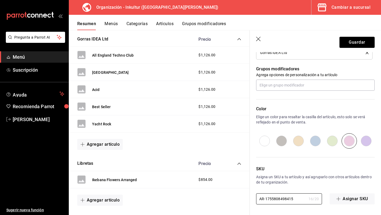
drag, startPoint x: 297, startPoint y: 199, endPoint x: 202, endPoint y: 184, distance: 96.5
click at [215, 187] on main "Resumen organización Agrega y edita los menús, las categorías, artículos y grup…" at bounding box center [225, 122] width 312 height 185
type input "O009"
click at [349, 42] on button "Guardar" at bounding box center [357, 42] width 35 height 11
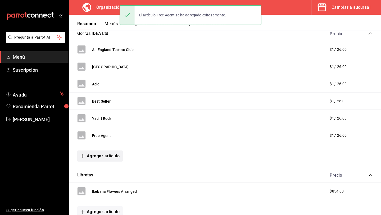
click at [106, 157] on button "Agregar artículo" at bounding box center [100, 156] width 46 height 11
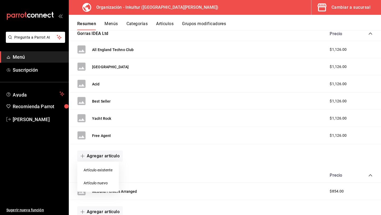
click at [105, 182] on li "Artículo nuevo" at bounding box center [98, 183] width 42 height 13
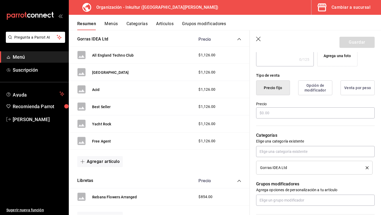
scroll to position [119, 0]
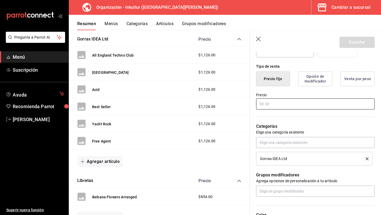
type input "Cat To Feed"
click at [276, 104] on input "text" at bounding box center [315, 103] width 119 height 11
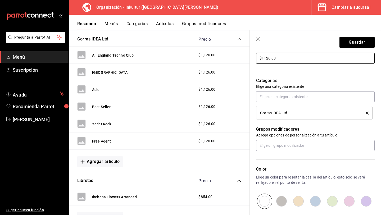
scroll to position [171, 0]
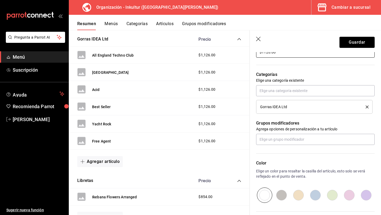
type input "$1126.00"
click at [349, 192] on input "radio" at bounding box center [349, 195] width 17 height 15
radio input "true"
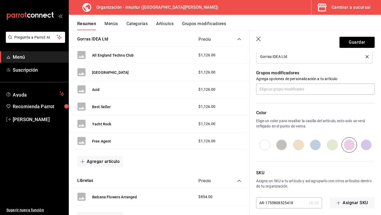
scroll to position [226, 0]
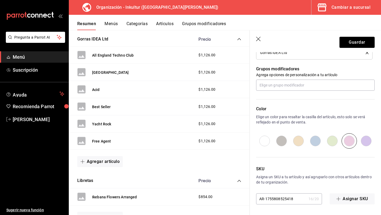
click at [282, 199] on input "AR-1755808525418" at bounding box center [281, 199] width 50 height 11
type input "0"
type input "o010"
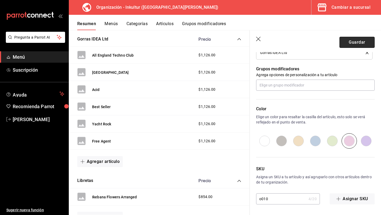
click at [357, 40] on button "Guardar" at bounding box center [357, 42] width 35 height 11
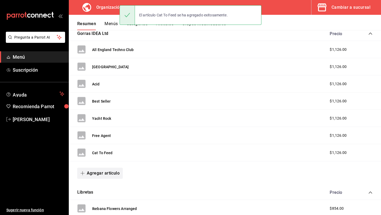
click at [98, 175] on button "Agregar artículo" at bounding box center [100, 173] width 46 height 11
click at [103, 200] on li "Artículo nuevo" at bounding box center [98, 200] width 42 height 13
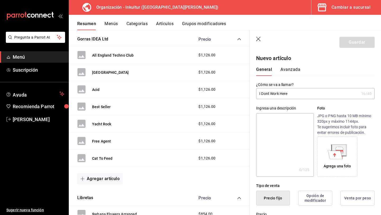
click at [266, 93] on input "I Dont Work Here" at bounding box center [307, 93] width 103 height 11
click at [268, 95] on input "I Dont Work Here" at bounding box center [307, 93] width 103 height 11
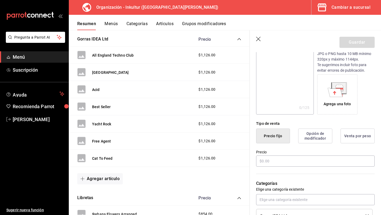
scroll to position [67, 0]
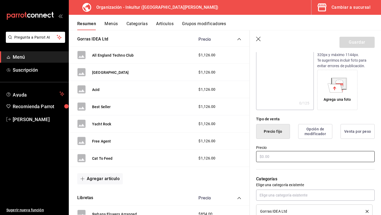
type input "I Don't Work Here"
click at [298, 156] on input "text" at bounding box center [315, 156] width 119 height 11
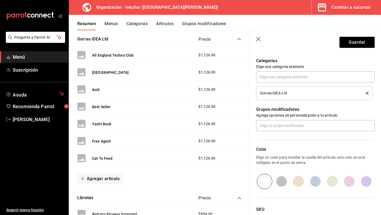
scroll to position [187, 0]
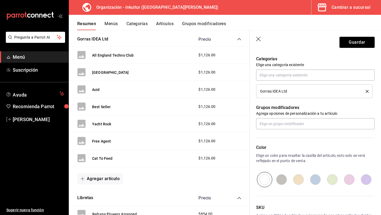
type input "$1126.00"
click at [352, 179] on input "radio" at bounding box center [349, 179] width 17 height 15
radio input "true"
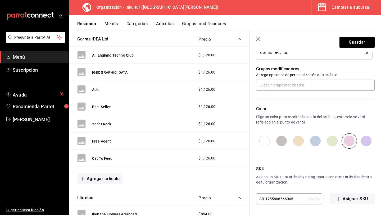
click at [293, 200] on input "AR-1755808566065" at bounding box center [281, 199] width 50 height 11
type input "O011"
click at [351, 44] on button "Guardar" at bounding box center [357, 42] width 35 height 11
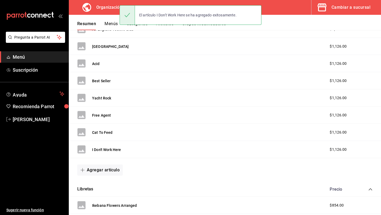
scroll to position [115, 0]
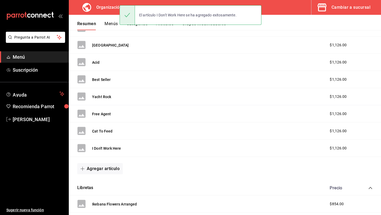
click at [111, 175] on div "Agregar artículo" at bounding box center [225, 169] width 312 height 24
click at [111, 172] on button "Agregar artículo" at bounding box center [100, 168] width 46 height 11
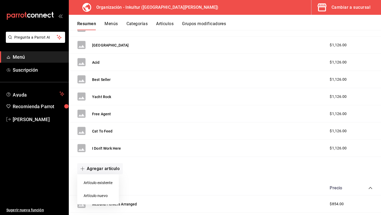
click at [94, 196] on li "Artículo nuevo" at bounding box center [98, 196] width 42 height 13
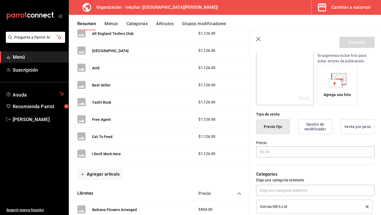
scroll to position [82, 0]
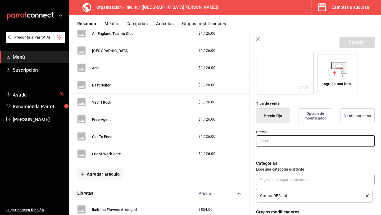
type input "Winona"
click at [294, 143] on input "text" at bounding box center [315, 141] width 119 height 11
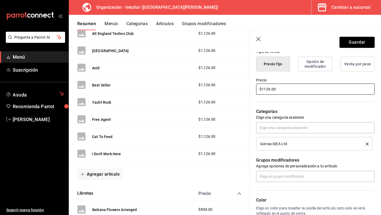
scroll to position [173, 0]
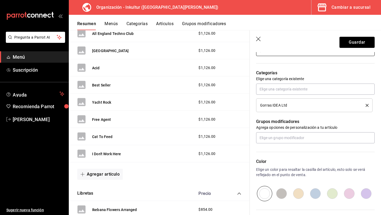
type input "$1126.00"
click at [351, 194] on input "radio" at bounding box center [349, 193] width 17 height 15
radio input "true"
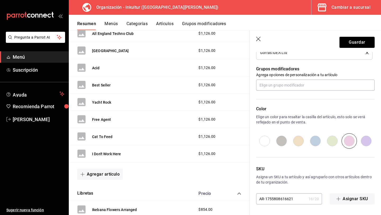
click at [295, 198] on input "AR-1755808616621" at bounding box center [281, 199] width 50 height 11
type input "o"
type input "O012"
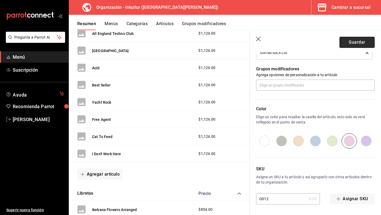
click at [361, 43] on button "Guardar" at bounding box center [357, 42] width 35 height 11
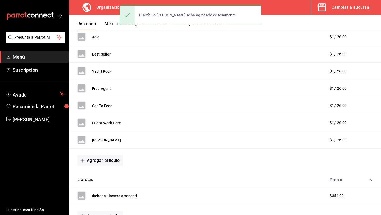
scroll to position [142, 0]
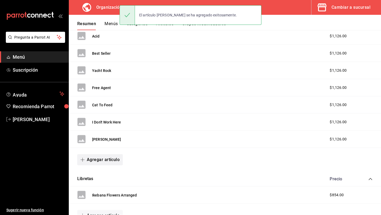
click at [118, 158] on button "Agregar artículo" at bounding box center [100, 159] width 46 height 11
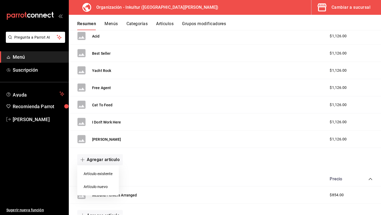
click at [103, 185] on li "Artículo nuevo" at bounding box center [98, 187] width 42 height 13
